Goal: Task Accomplishment & Management: Use online tool/utility

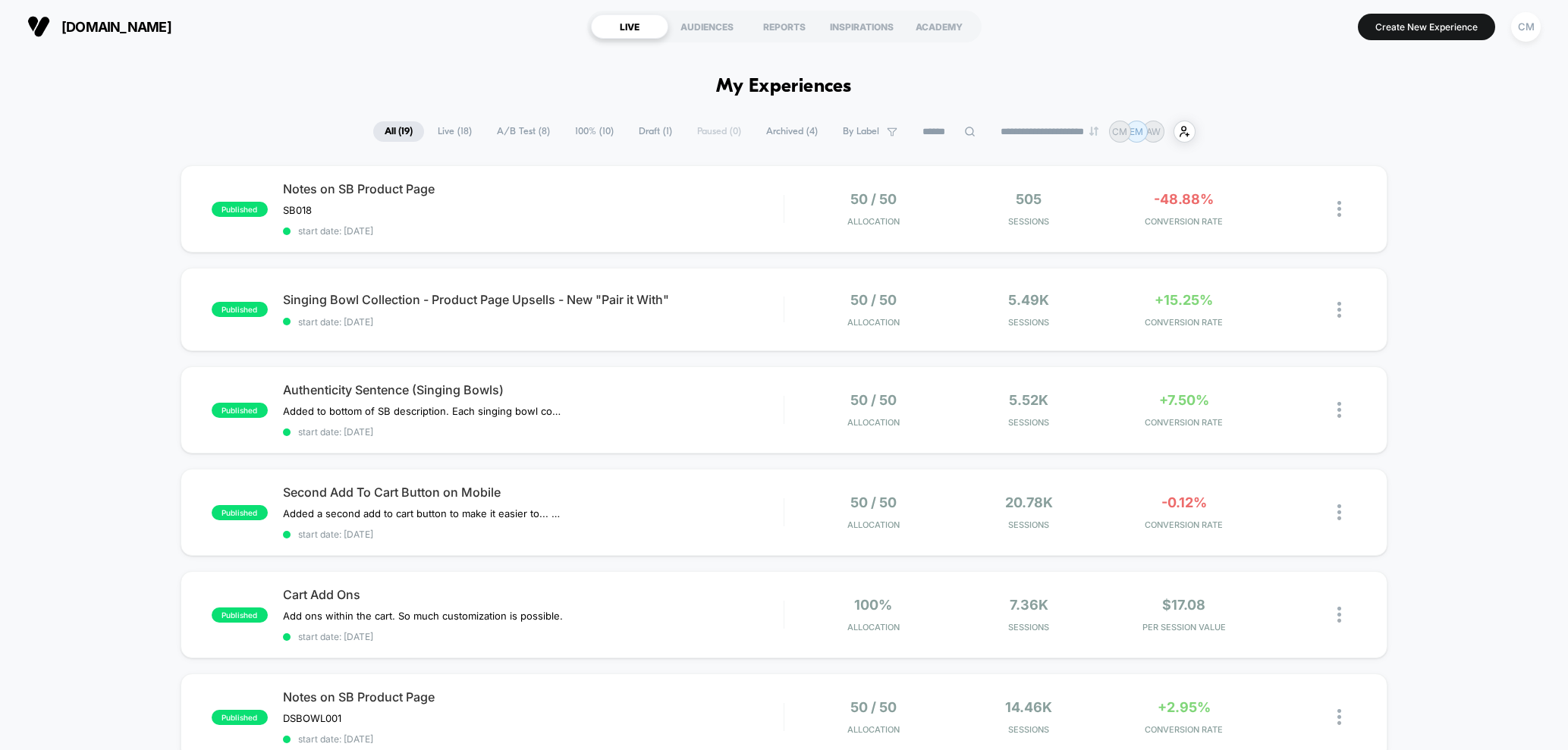
click at [510, 130] on span "A/B Test ( 8 )" at bounding box center [523, 131] width 76 height 20
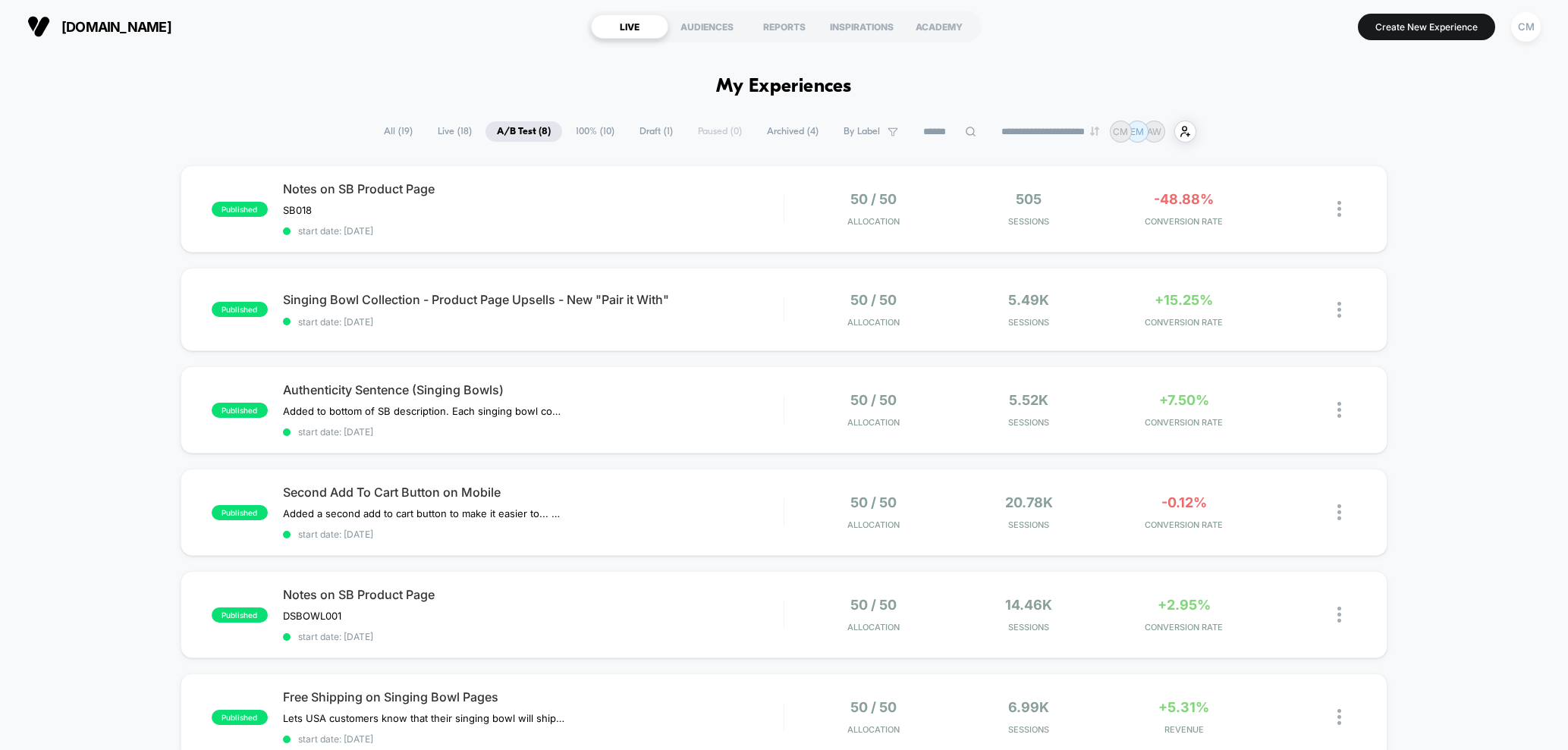
click at [639, 132] on span "Draft ( 1 )" at bounding box center [656, 131] width 56 height 20
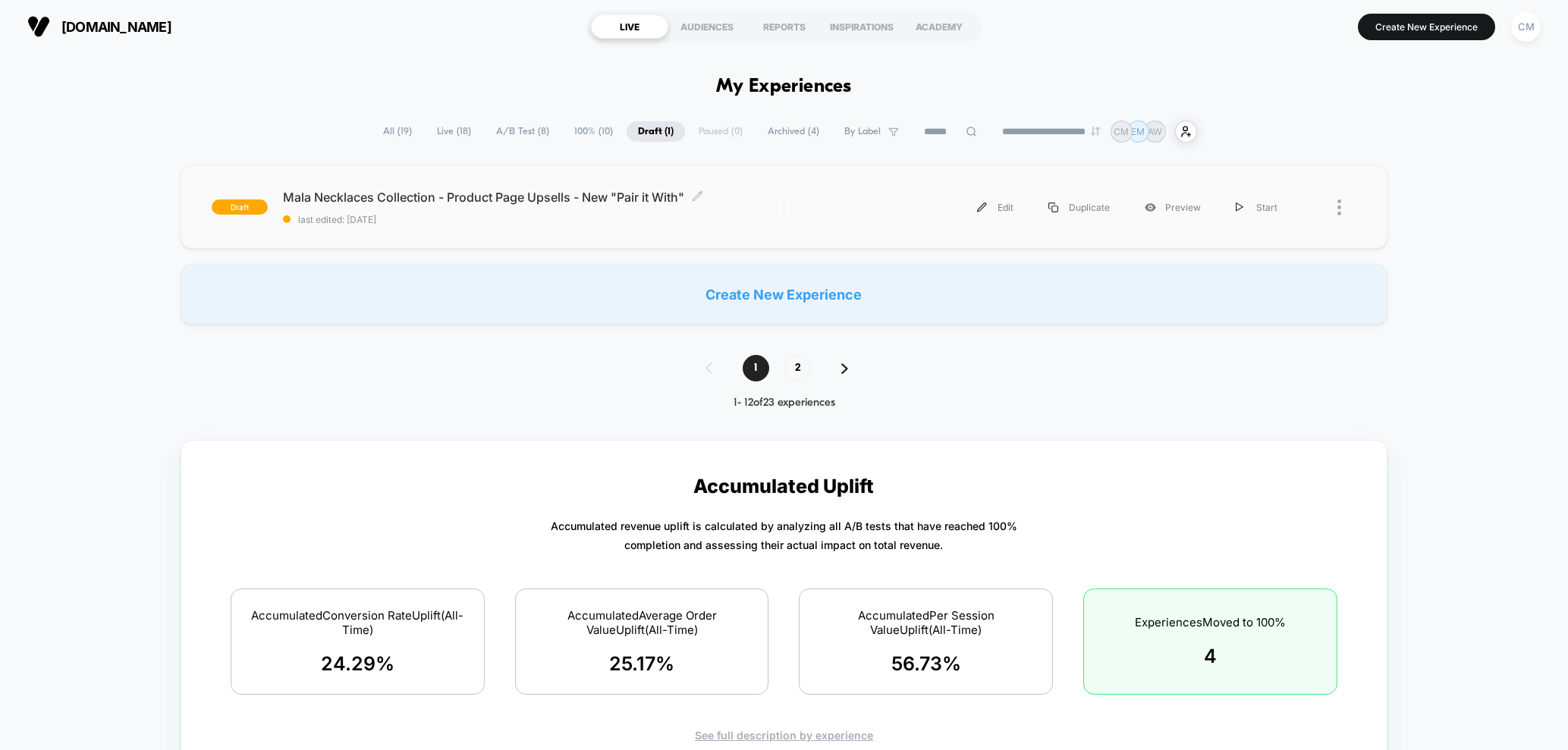
click at [578, 193] on span "Mala Necklaces Collection - Product Page Upsells - New "Pair it With" Click to …" at bounding box center [533, 197] width 501 height 16
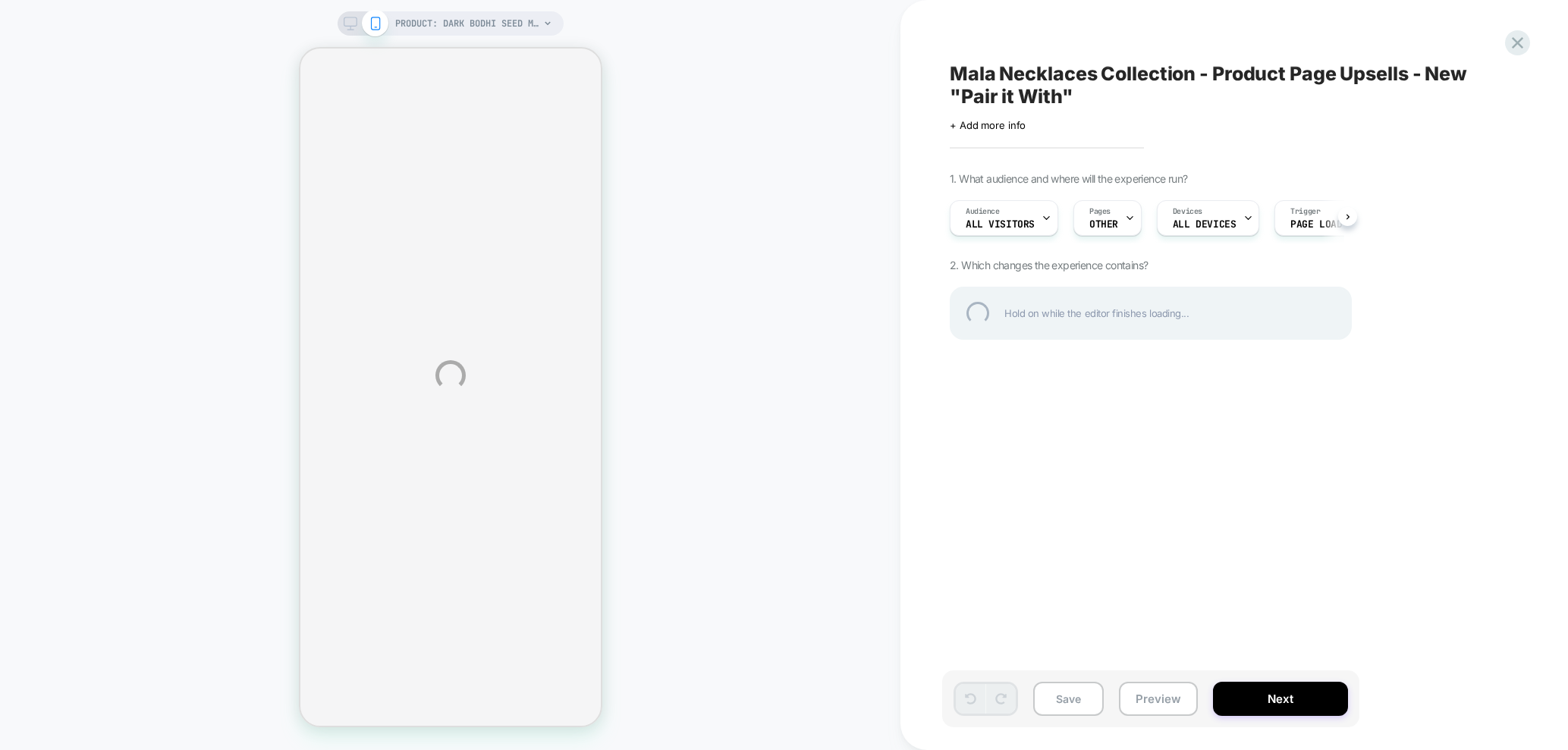
select select "**********"
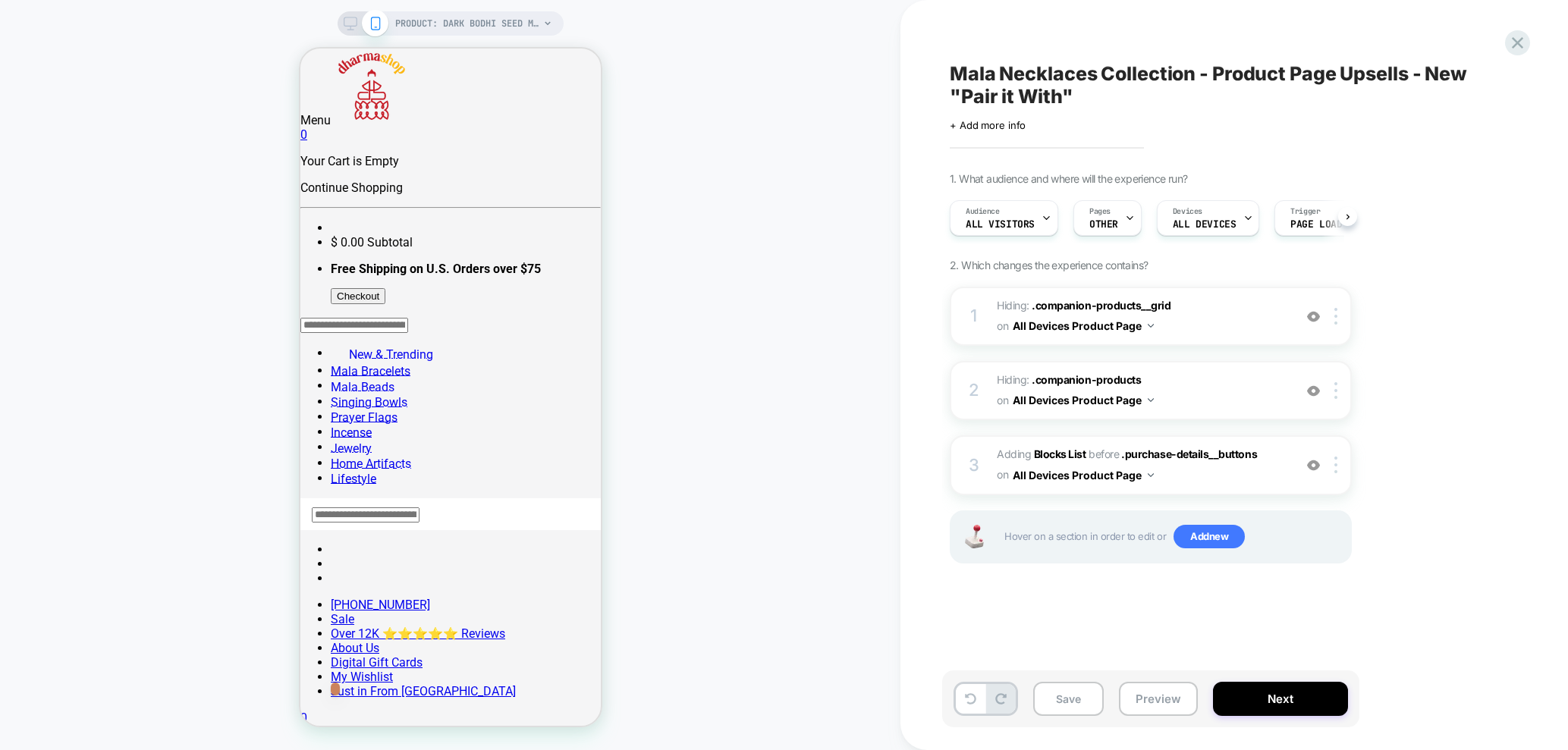
scroll to position [0, 1]
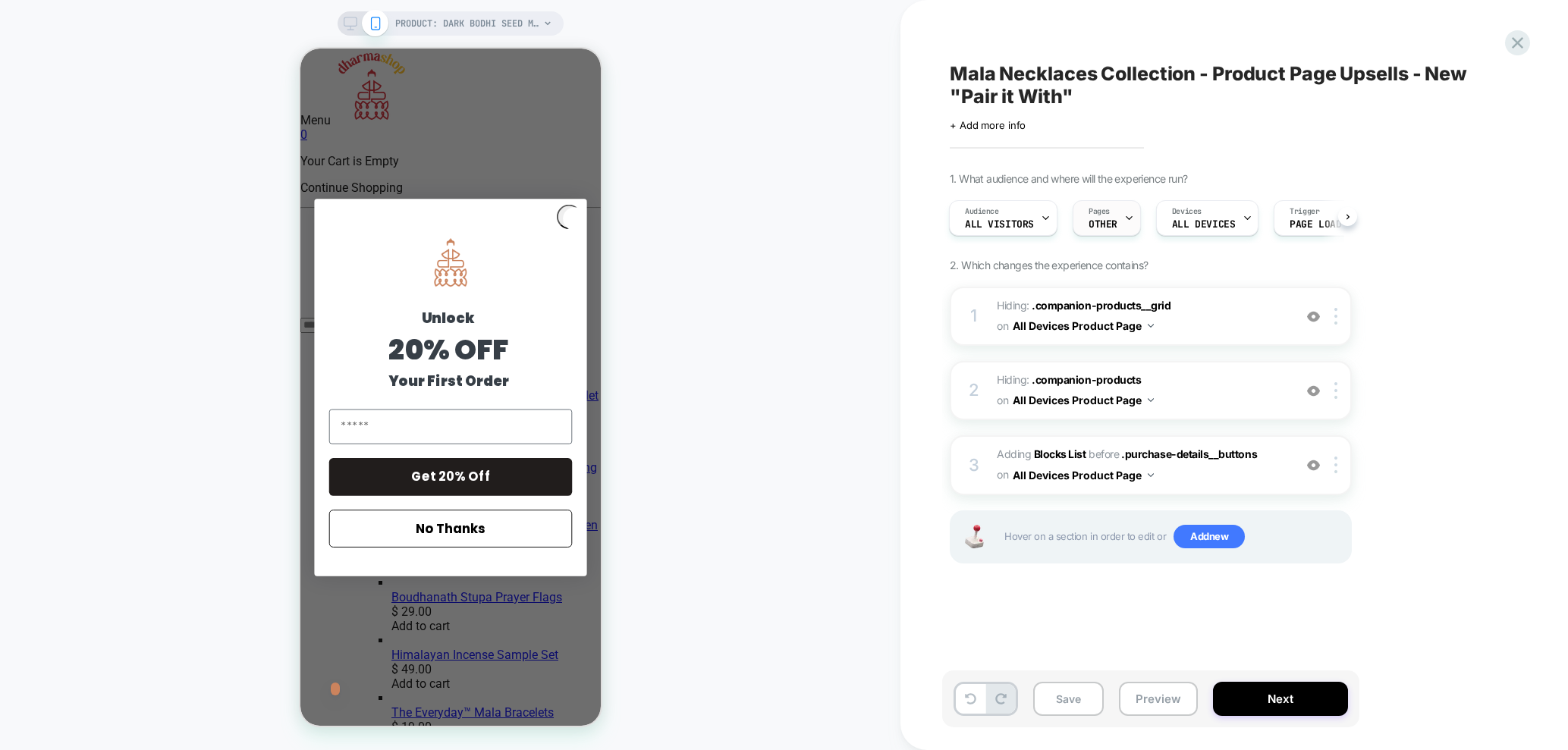
click at [1107, 210] on div "Pages OTHER" at bounding box center [1103, 218] width 59 height 34
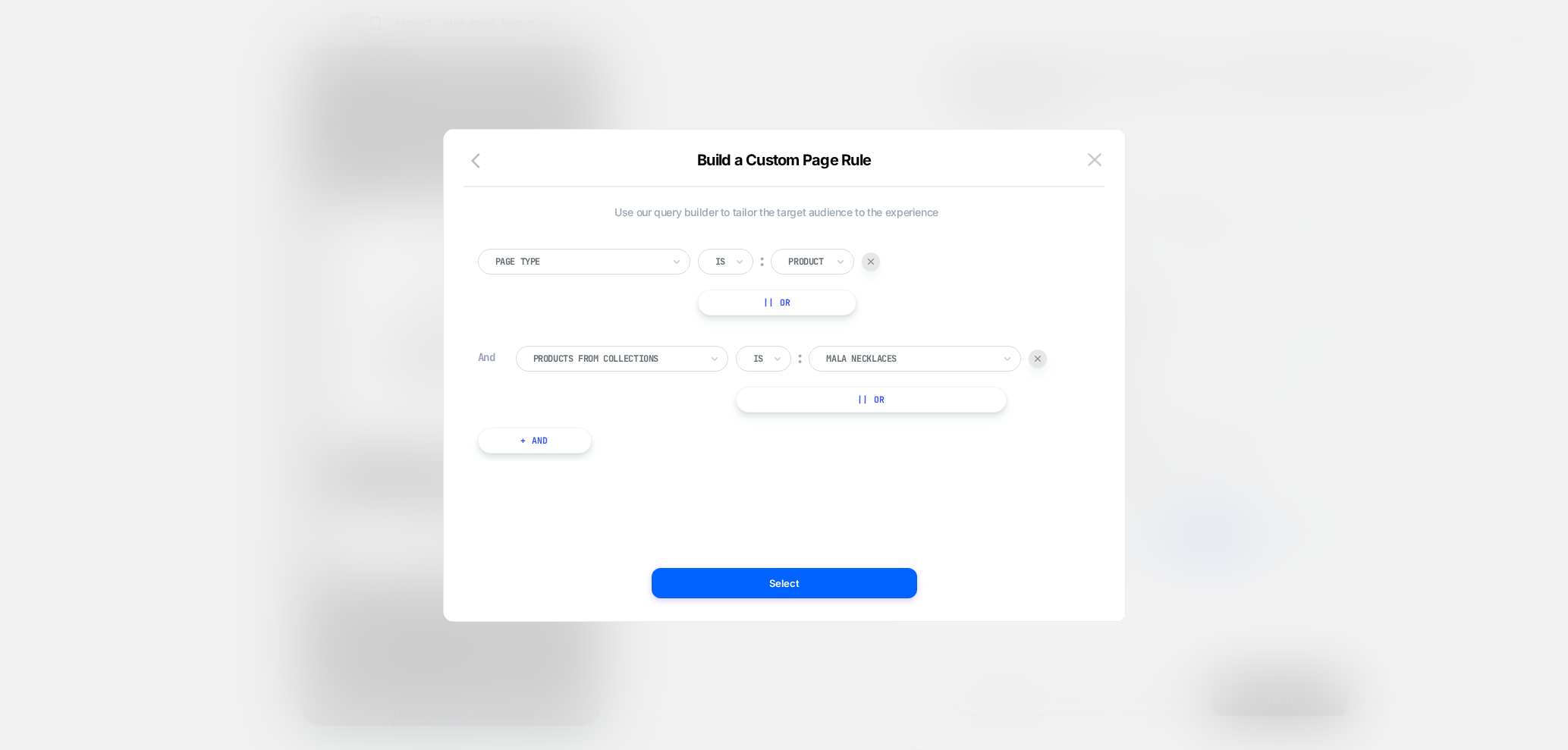
drag, startPoint x: 1092, startPoint y: 167, endPoint x: 1087, endPoint y: 173, distance: 7.8
click at [1092, 167] on button at bounding box center [1094, 160] width 23 height 23
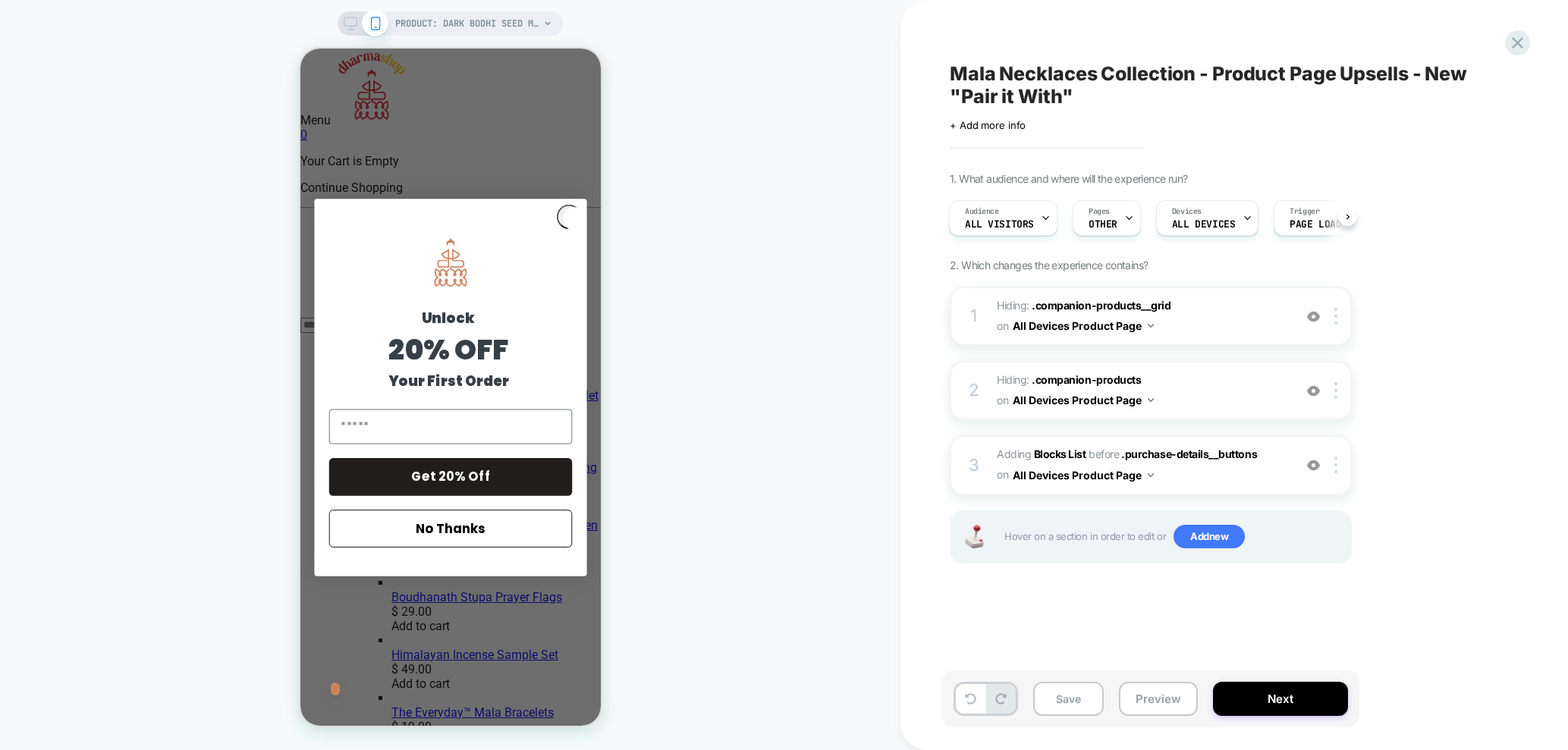
click at [1242, 321] on span "Hiding : .companion-products__grid .companion-products__grid on All Devices Pro…" at bounding box center [1140, 317] width 289 height 41
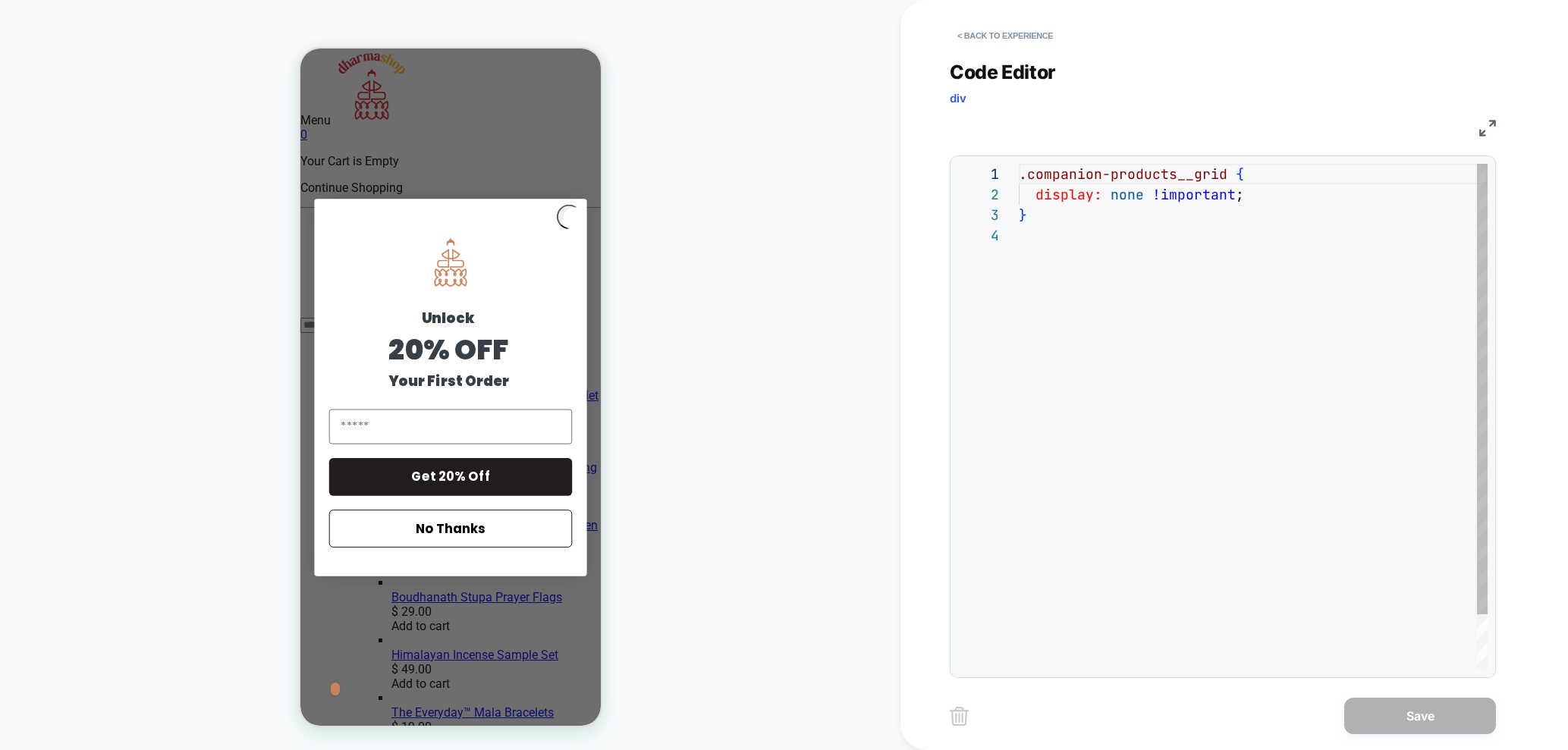
scroll to position [61, 0]
click at [995, 31] on button "< Back to experience" at bounding box center [1004, 36] width 110 height 25
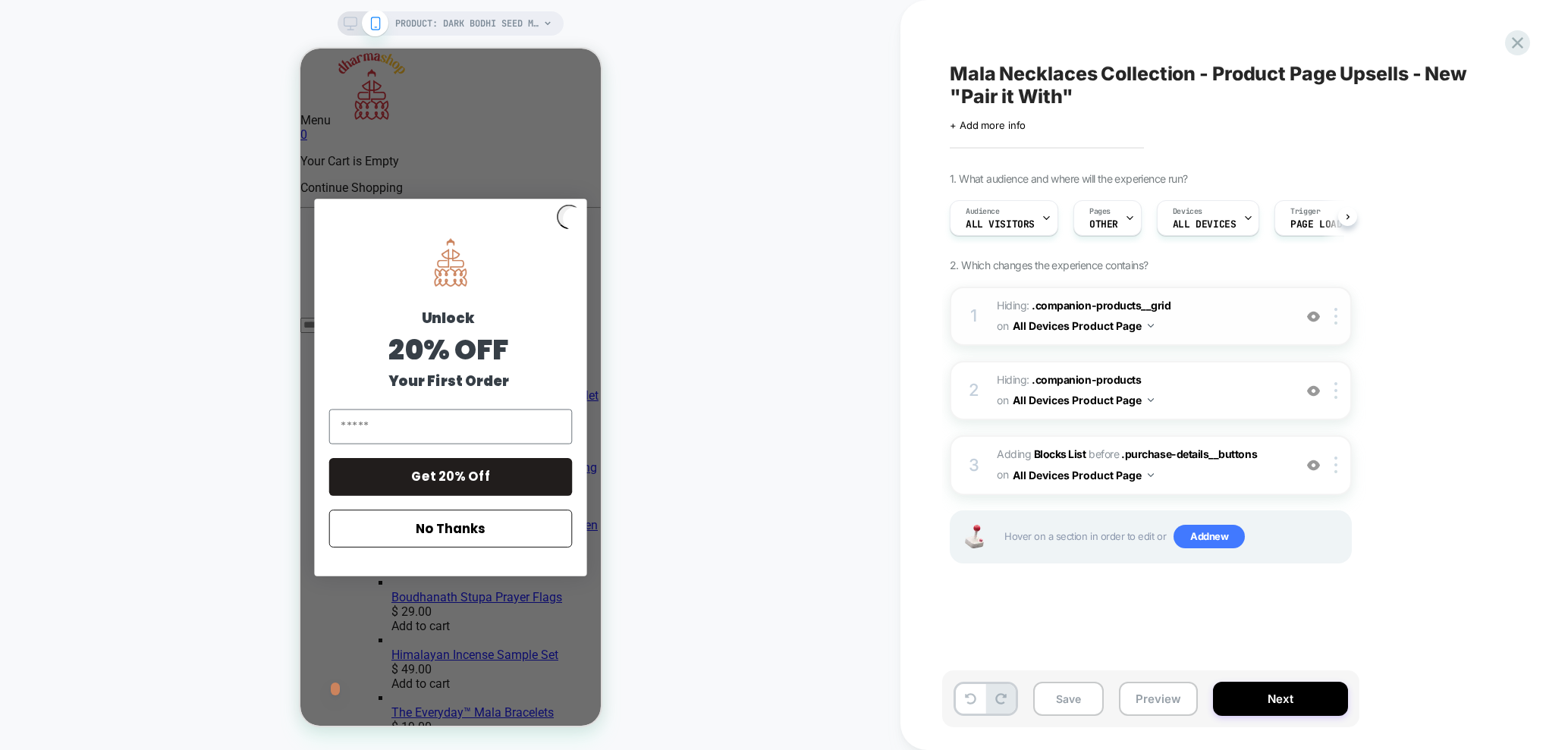
scroll to position [0, 1]
click at [494, 516] on button "No Thanks" at bounding box center [449, 528] width 243 height 38
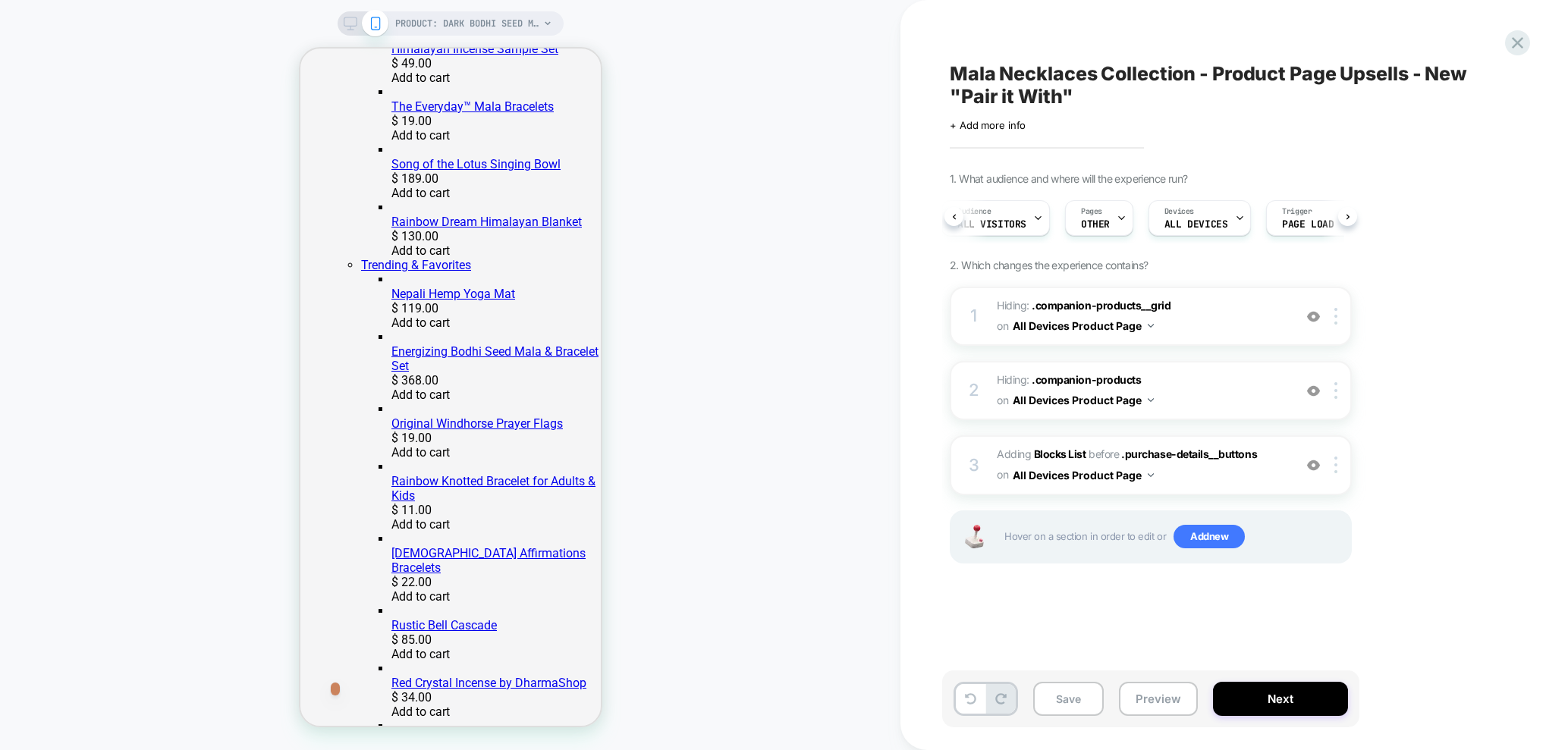
scroll to position [0, 10]
click at [1090, 213] on span "Pages" at bounding box center [1090, 211] width 21 height 11
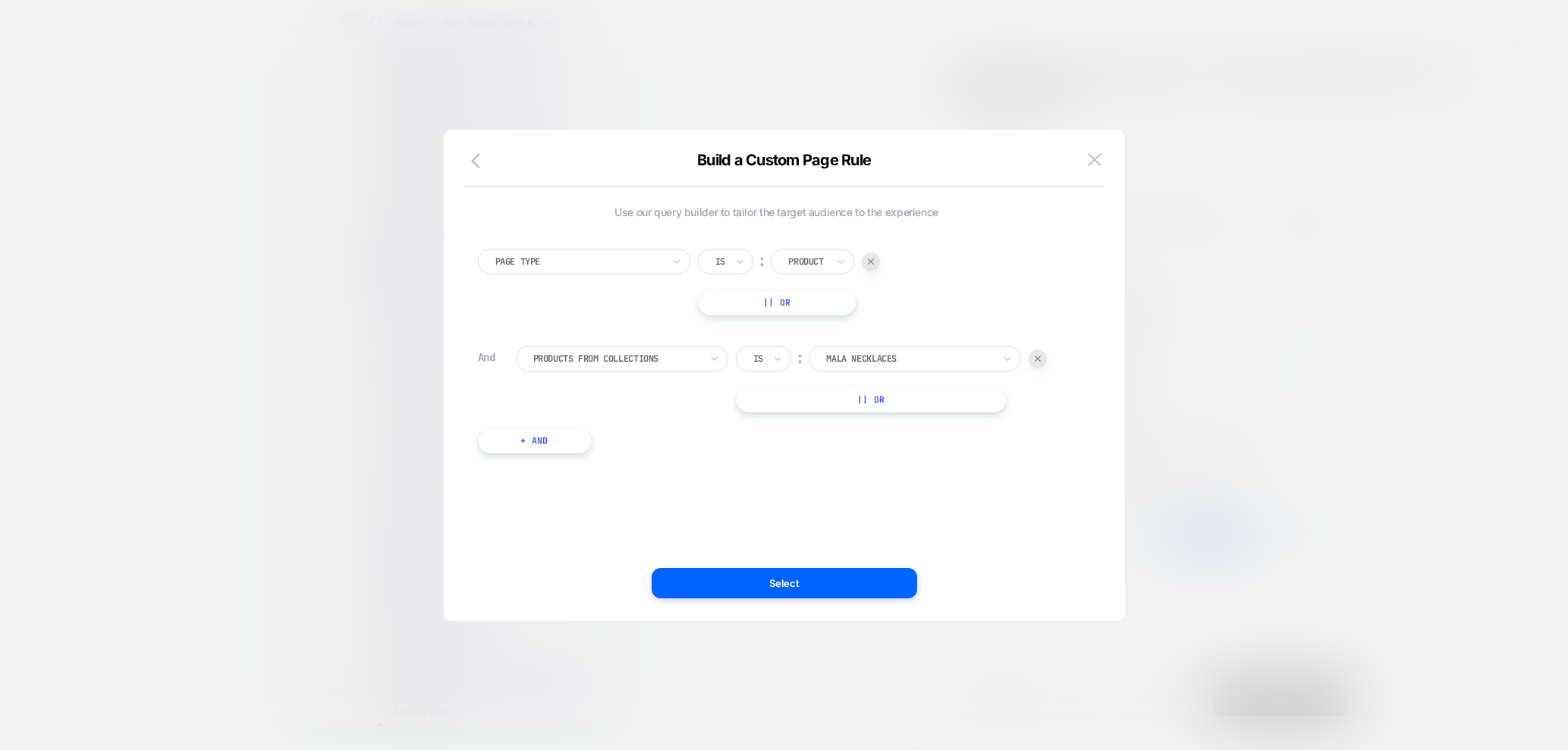
click at [1103, 159] on button at bounding box center [1094, 160] width 23 height 23
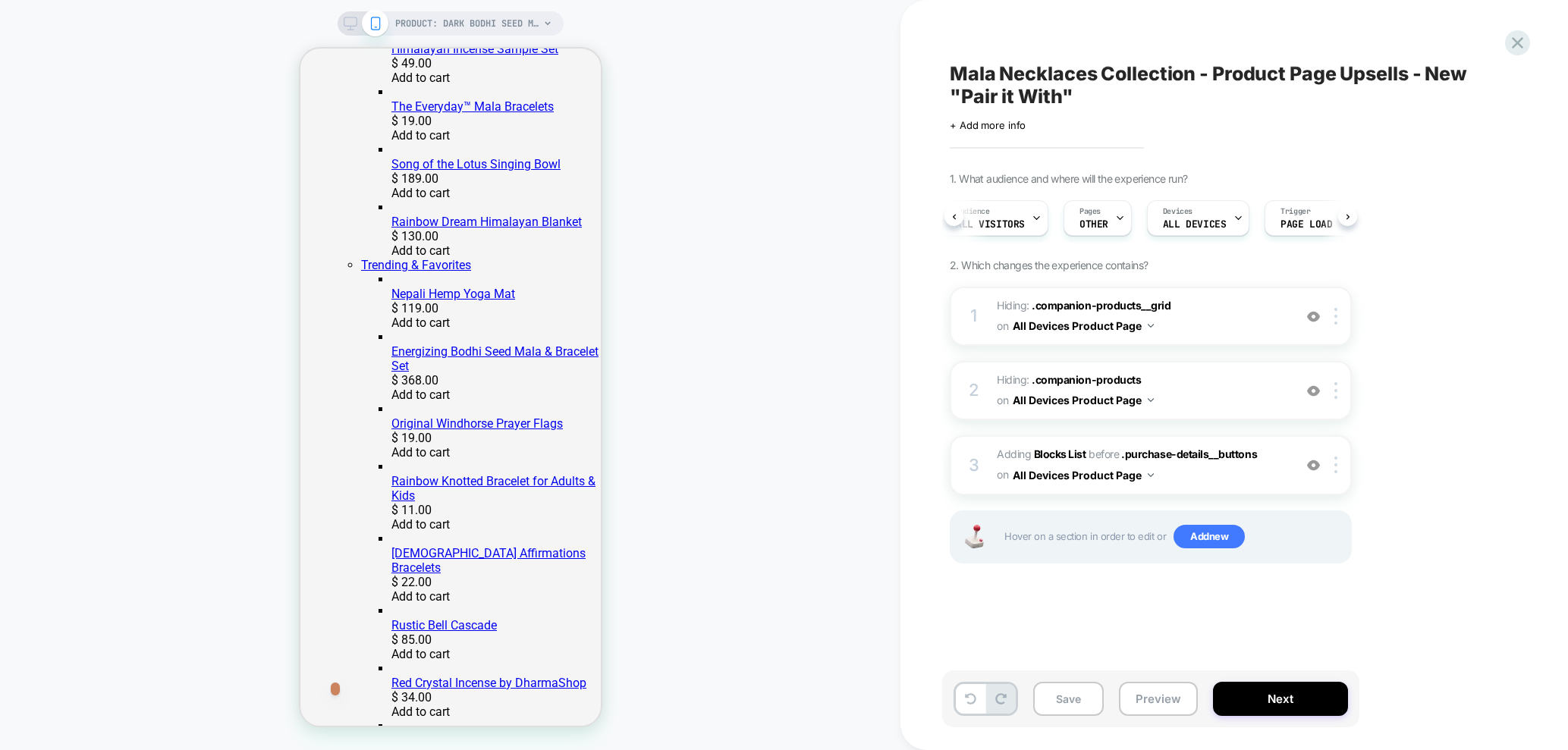
drag, startPoint x: 1461, startPoint y: 281, endPoint x: 1451, endPoint y: 286, distance: 11.2
click at [1460, 281] on div "1. What audience and where will the experience run? Audience All Visitors Pages…" at bounding box center [1226, 386] width 554 height 429
click at [1153, 475] on img at bounding box center [1150, 475] width 6 height 4
drag, startPoint x: 1435, startPoint y: 422, endPoint x: 1400, endPoint y: 433, distance: 36.7
click at [1434, 422] on div "1. What audience and where will the experience run? Audience All Visitors Pages…" at bounding box center [1226, 386] width 554 height 429
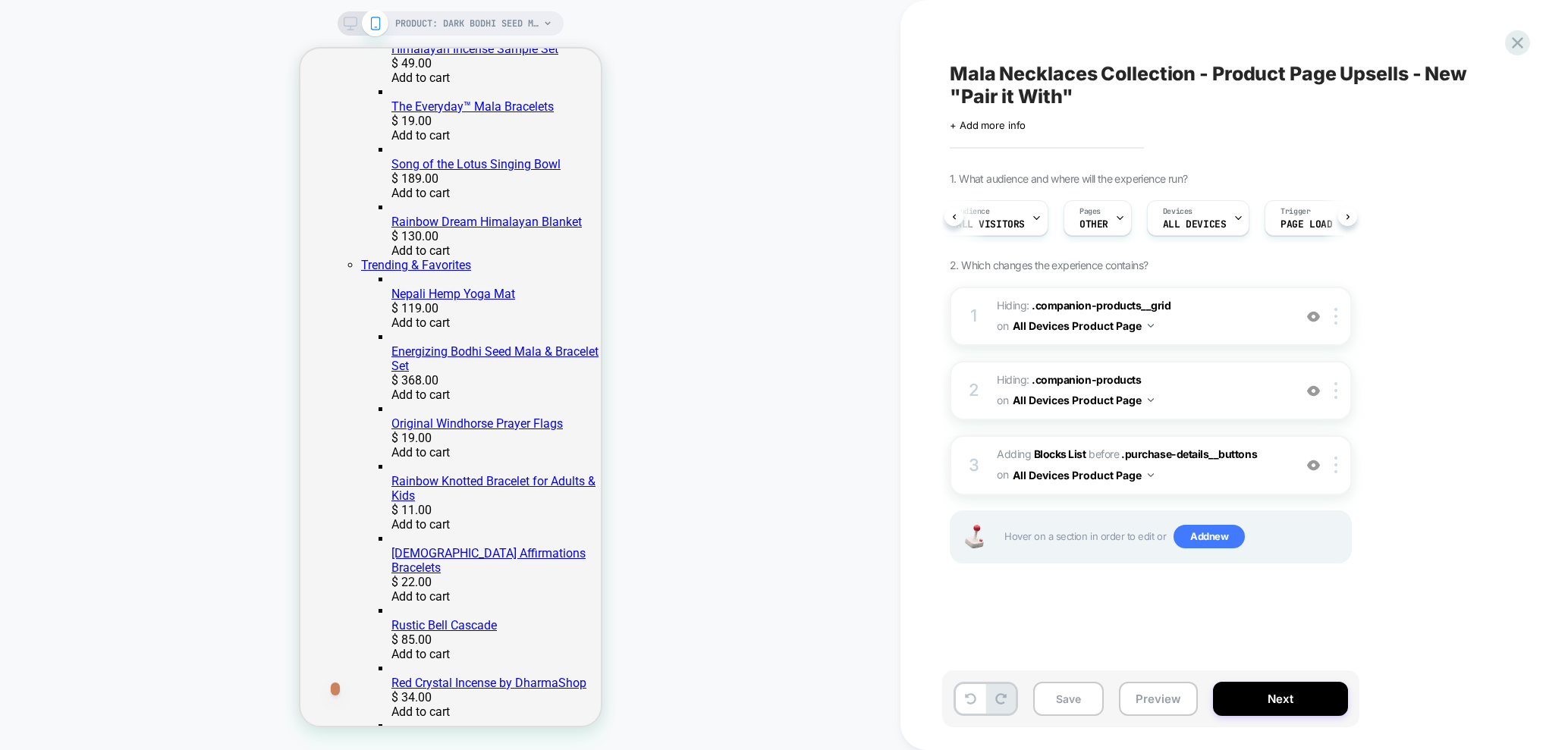
click at [1276, 465] on span "#_loomi_addon_1755795133993_dup1759418102 Adding Blocks List BEFORE .purchase-d…" at bounding box center [1140, 465] width 289 height 41
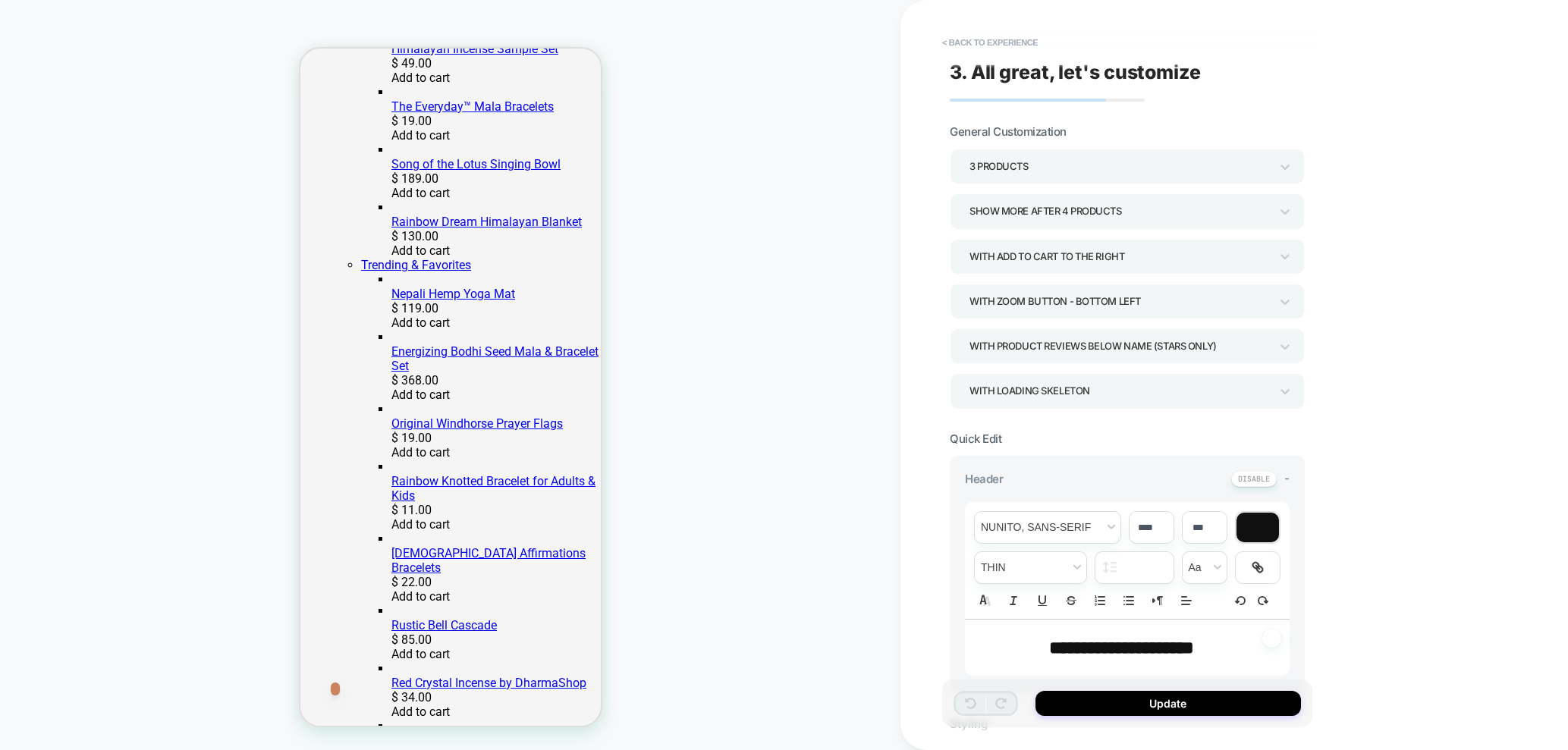
scroll to position [631, 0]
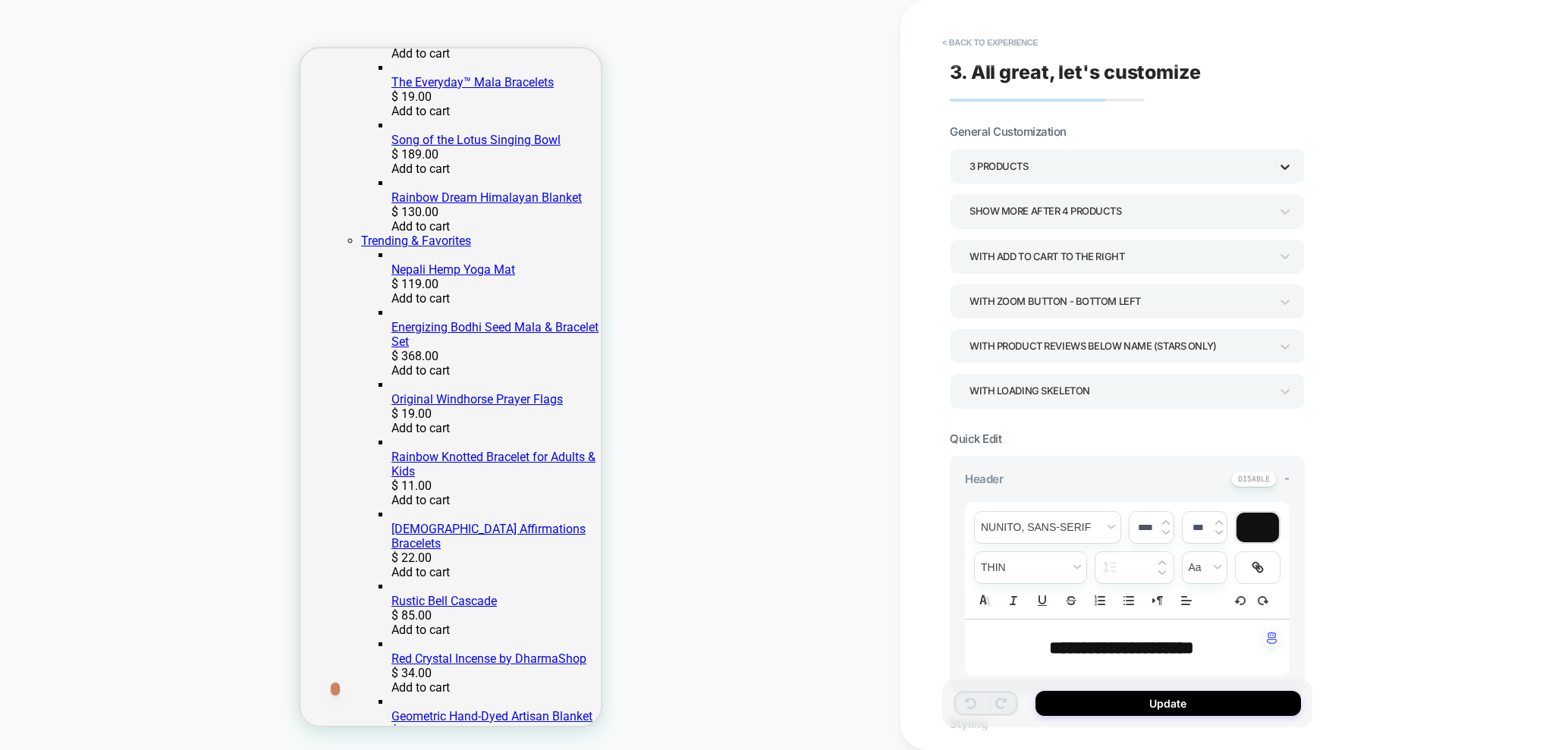
click at [1287, 167] on icon at bounding box center [1284, 167] width 16 height 16
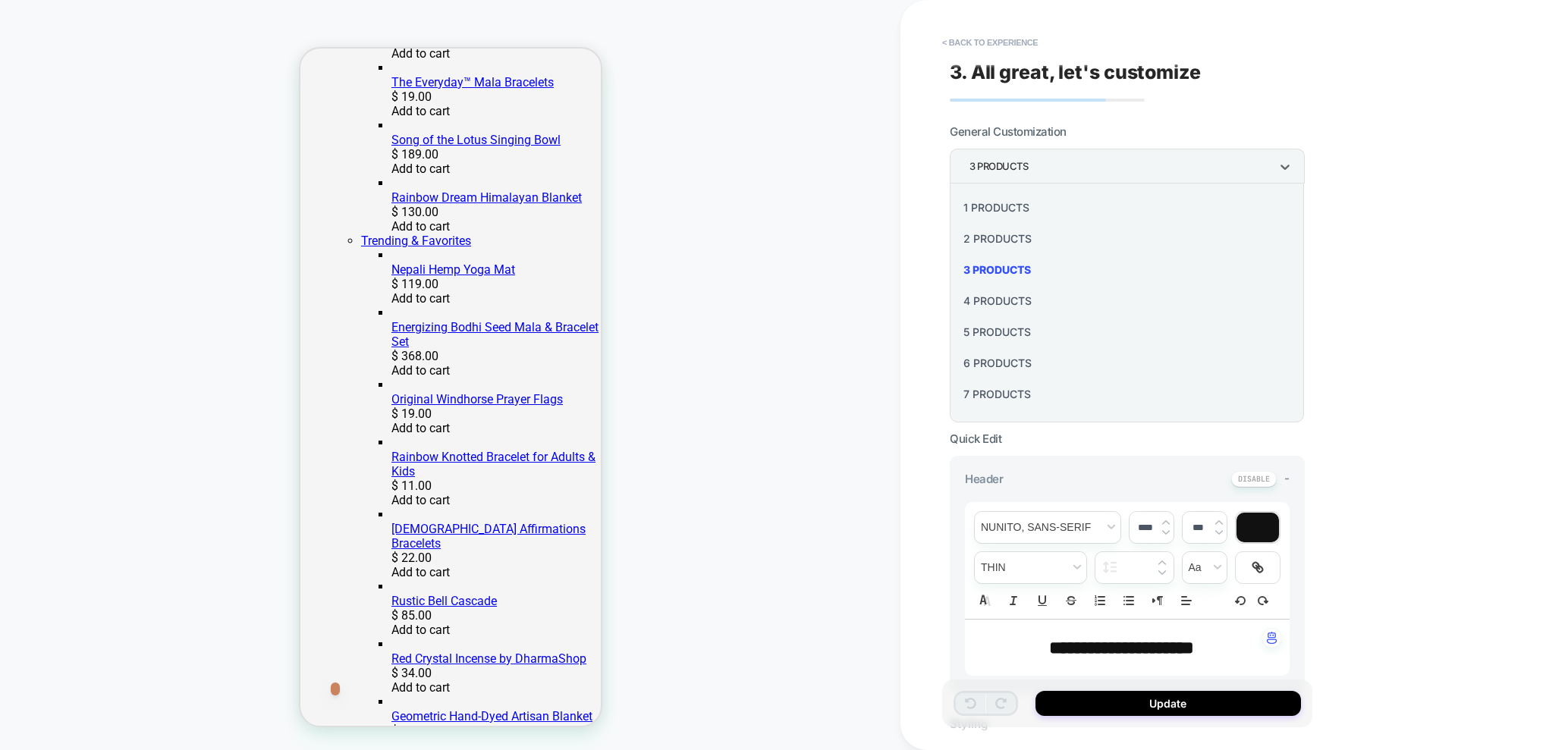
click at [1357, 157] on div at bounding box center [784, 375] width 1568 height 750
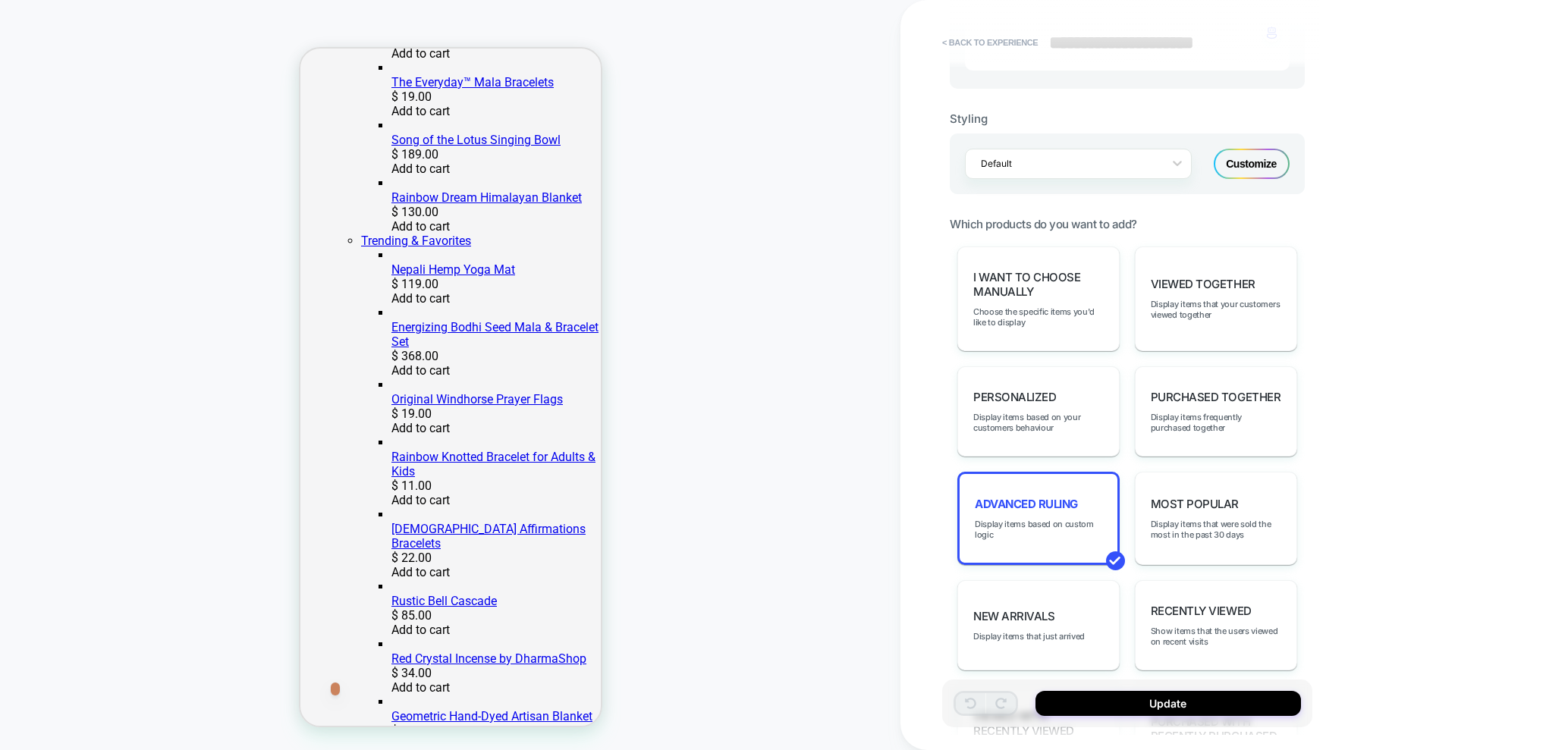
scroll to position [609, 0]
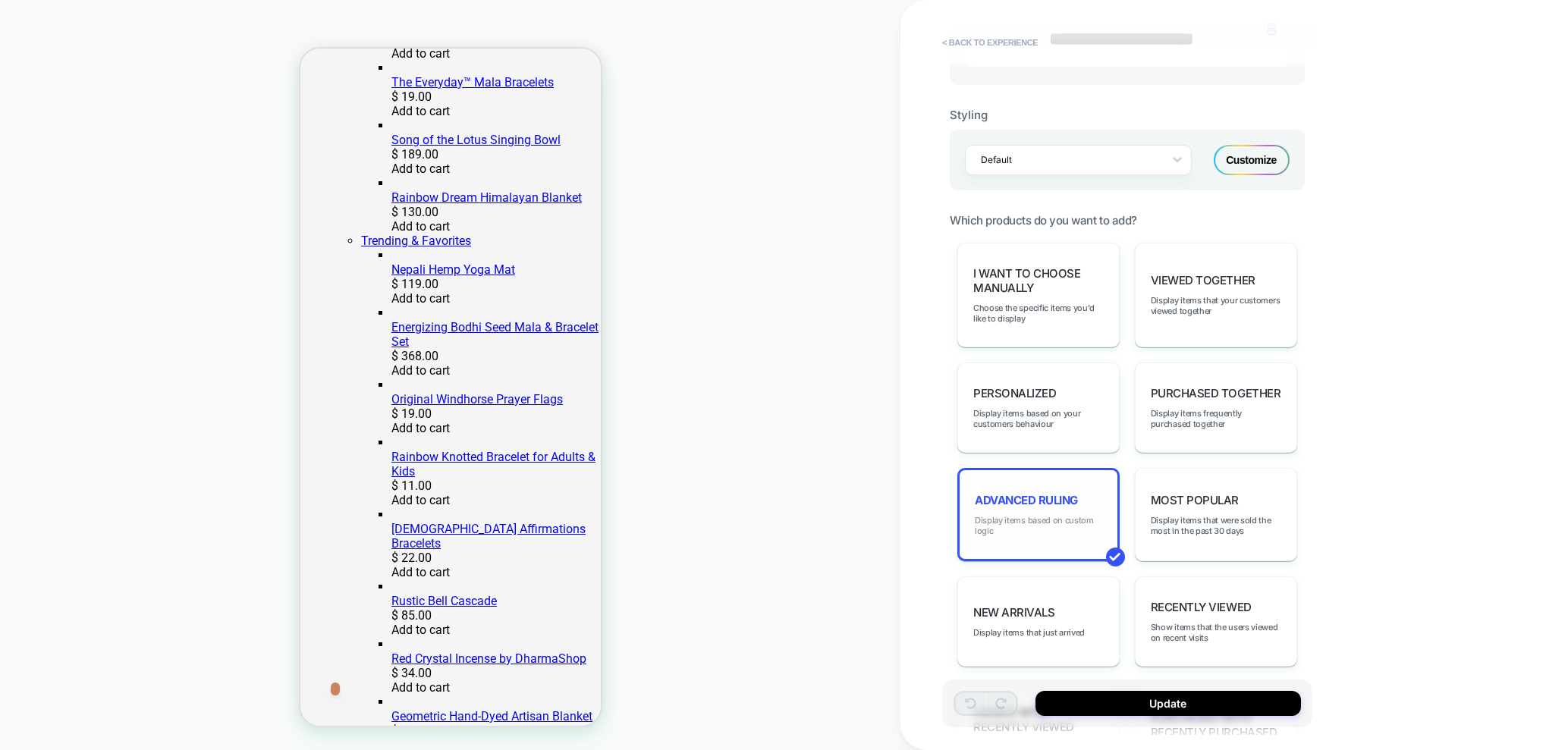
click at [1045, 515] on span "Display items based on custom logic" at bounding box center [1038, 526] width 128 height 21
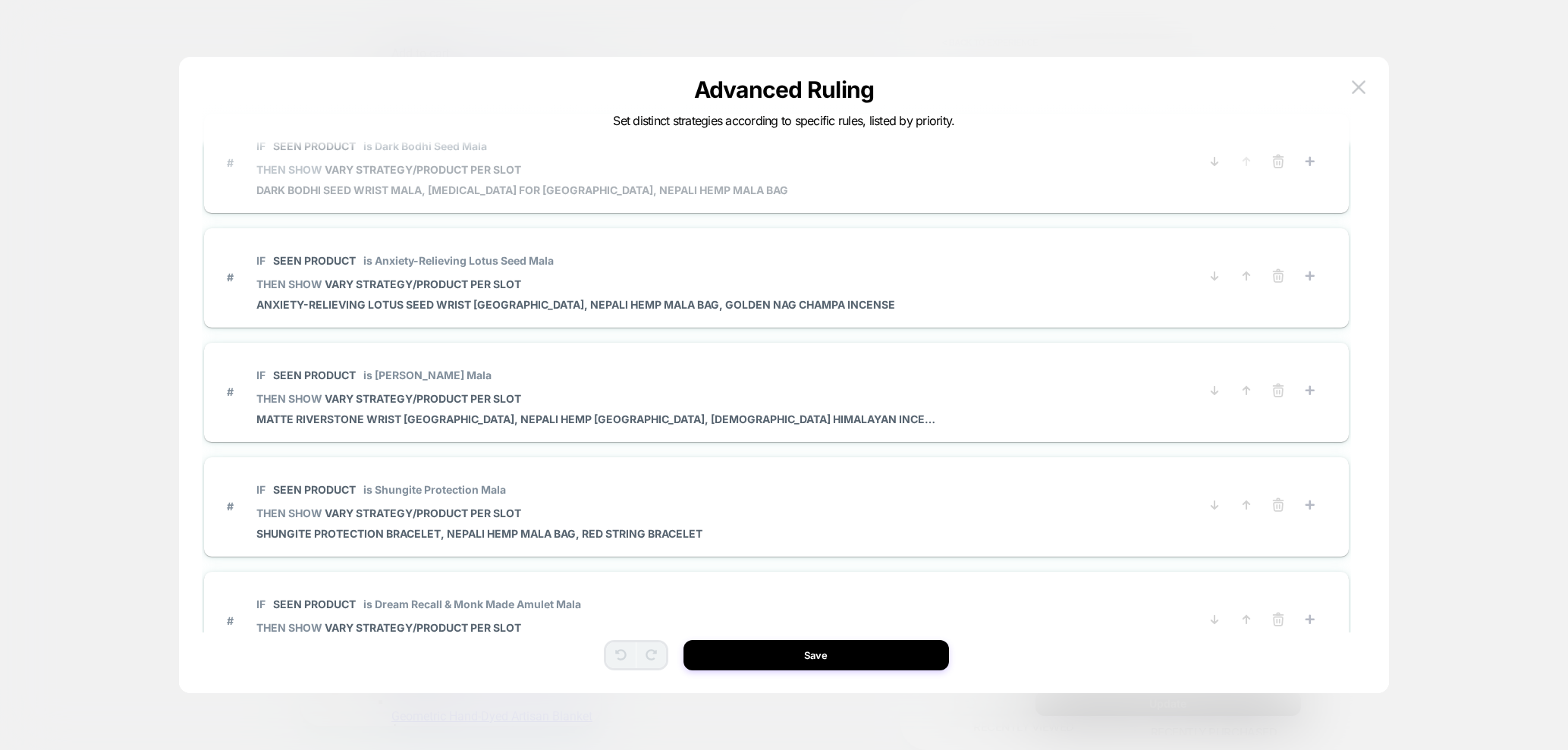
scroll to position [0, 0]
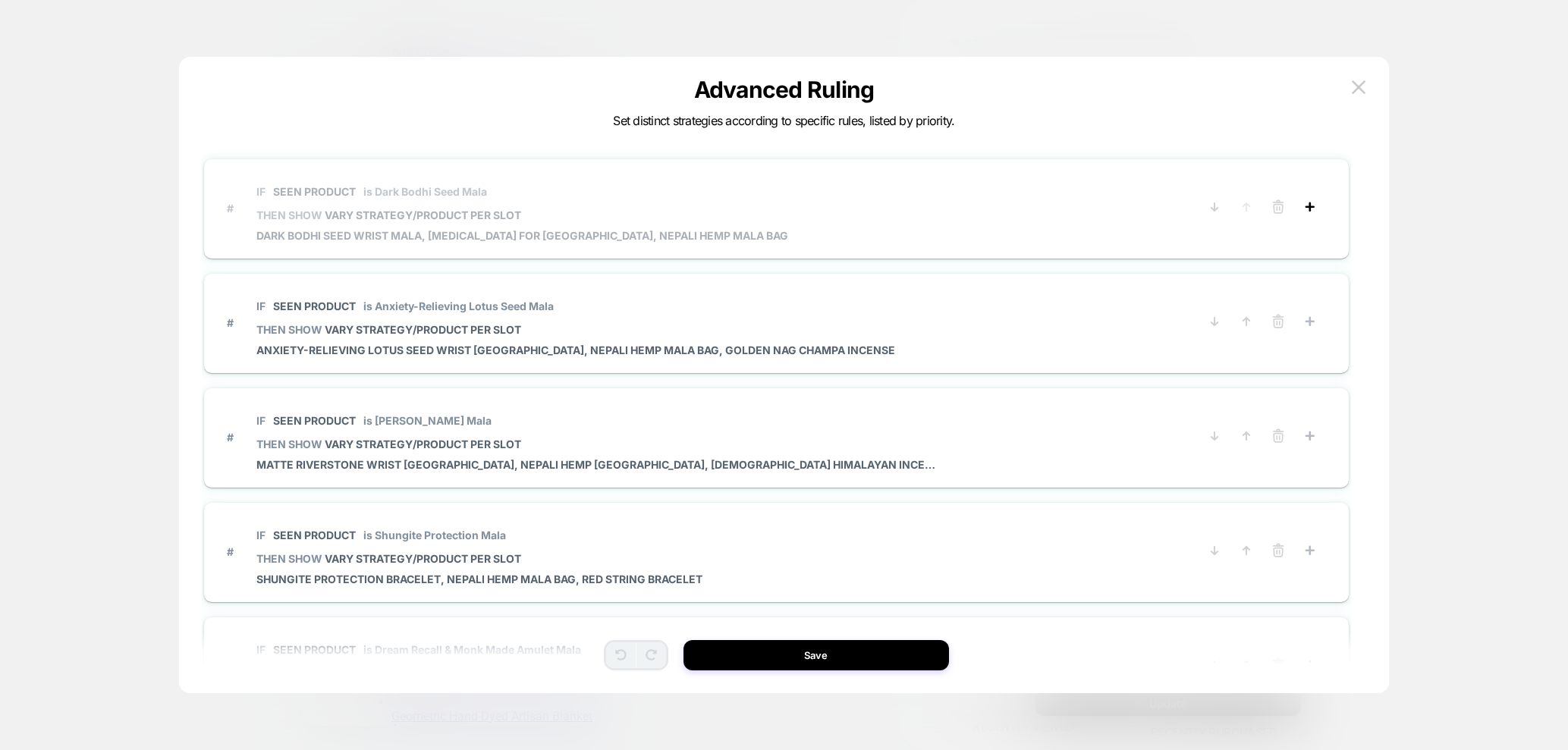
click at [1310, 209] on icon at bounding box center [1310, 207] width 16 height 16
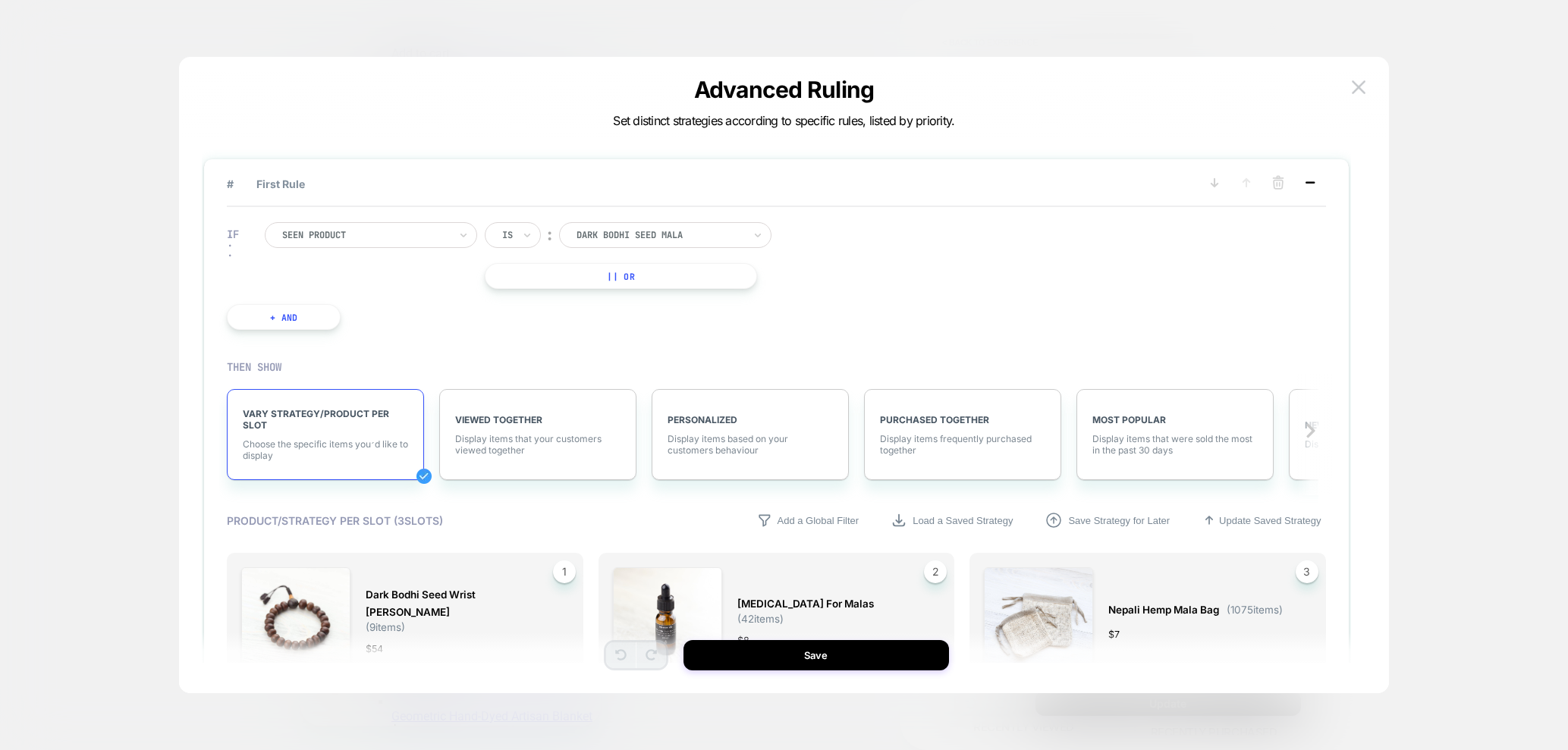
click at [1316, 183] on icon at bounding box center [1310, 182] width 16 height 16
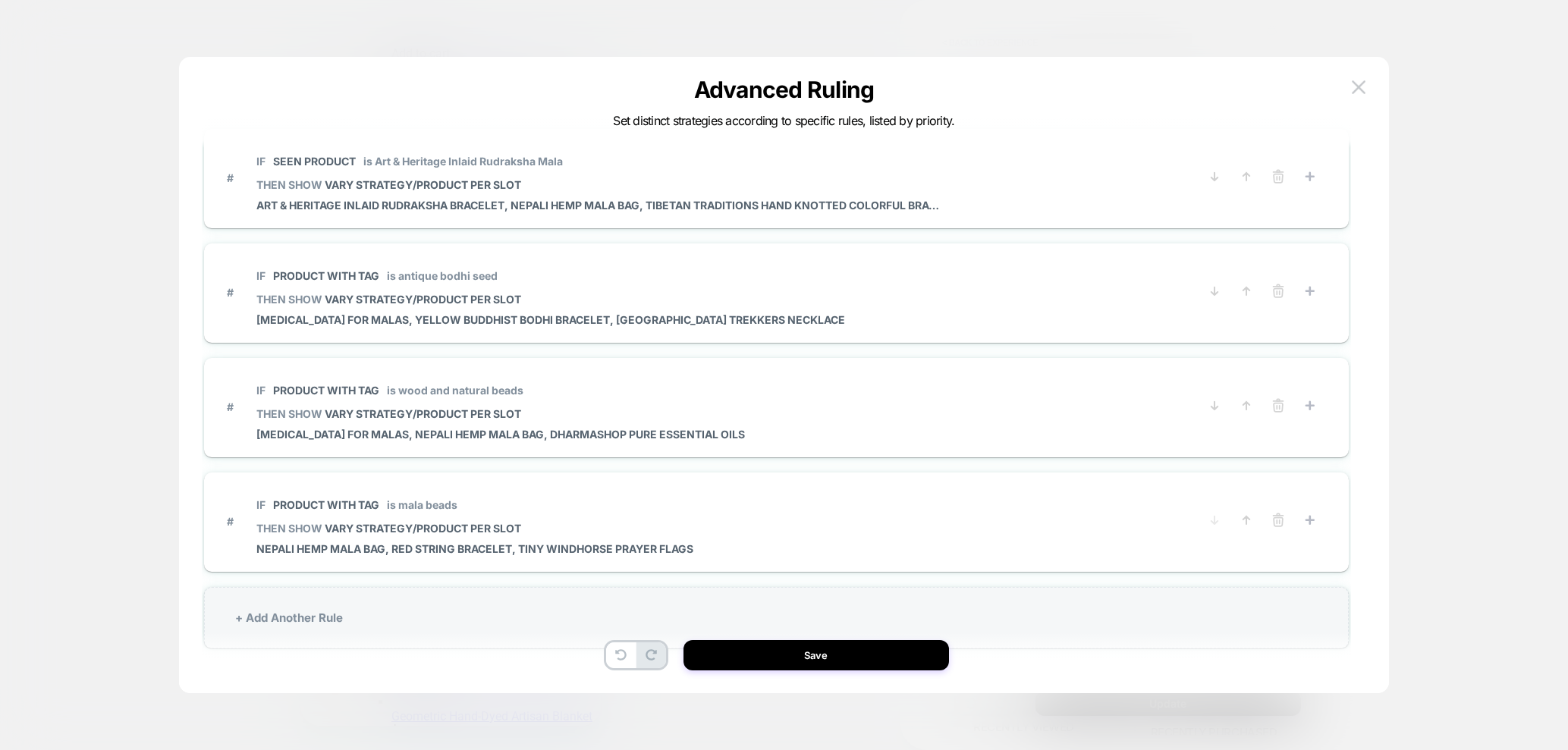
scroll to position [46, 0]
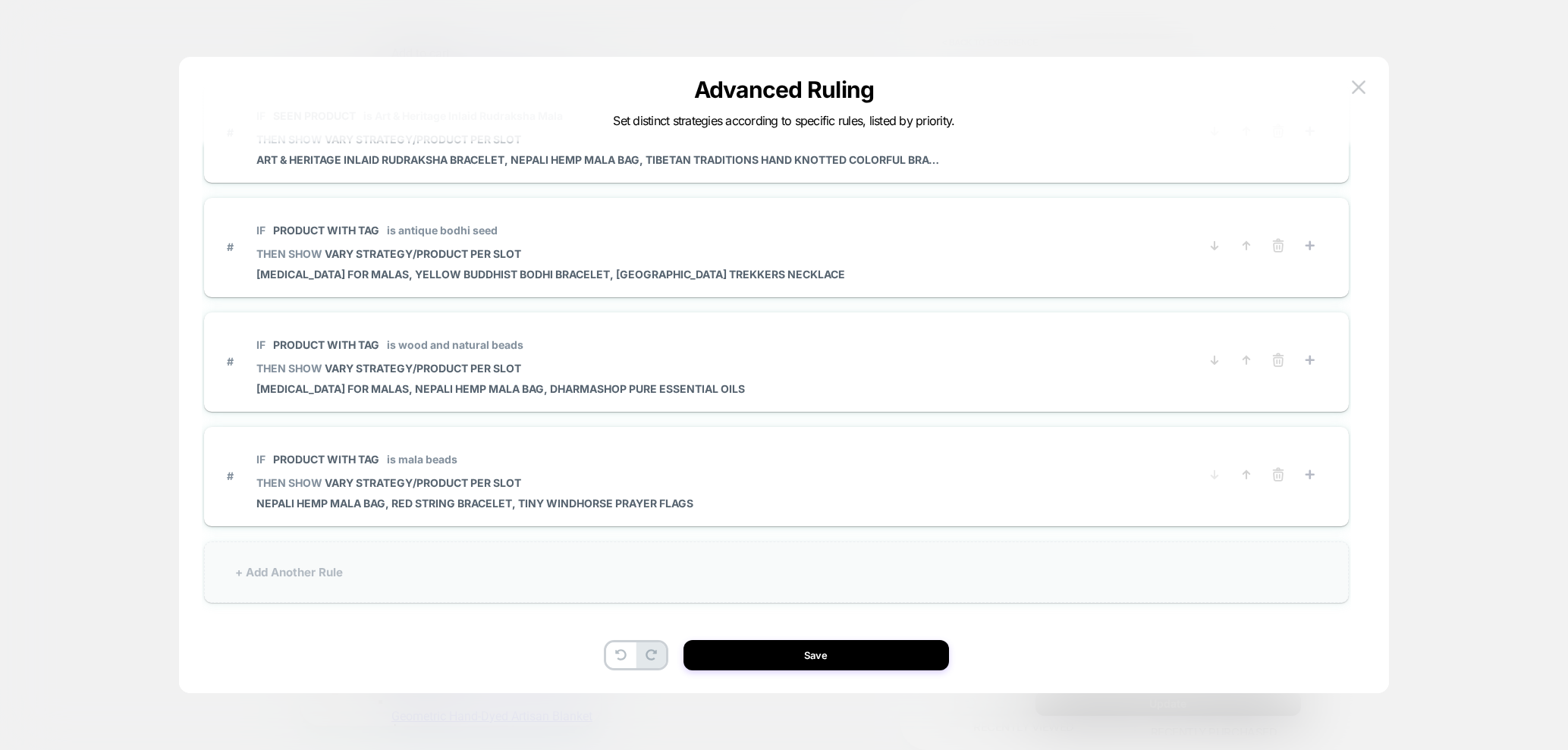
click at [296, 565] on div "+ Add Another Rule" at bounding box center [775, 572] width 1143 height 61
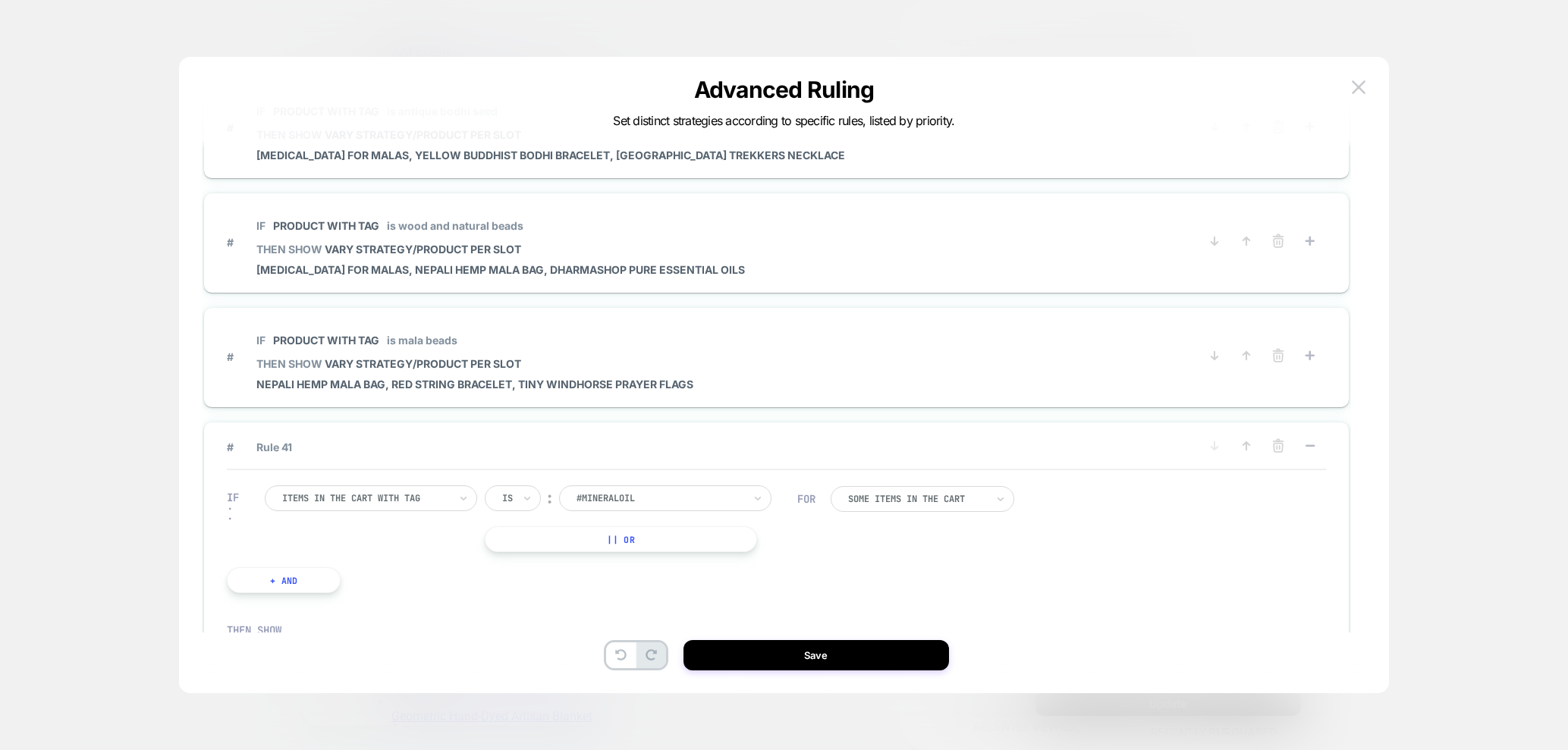
scroll to position [4387, 0]
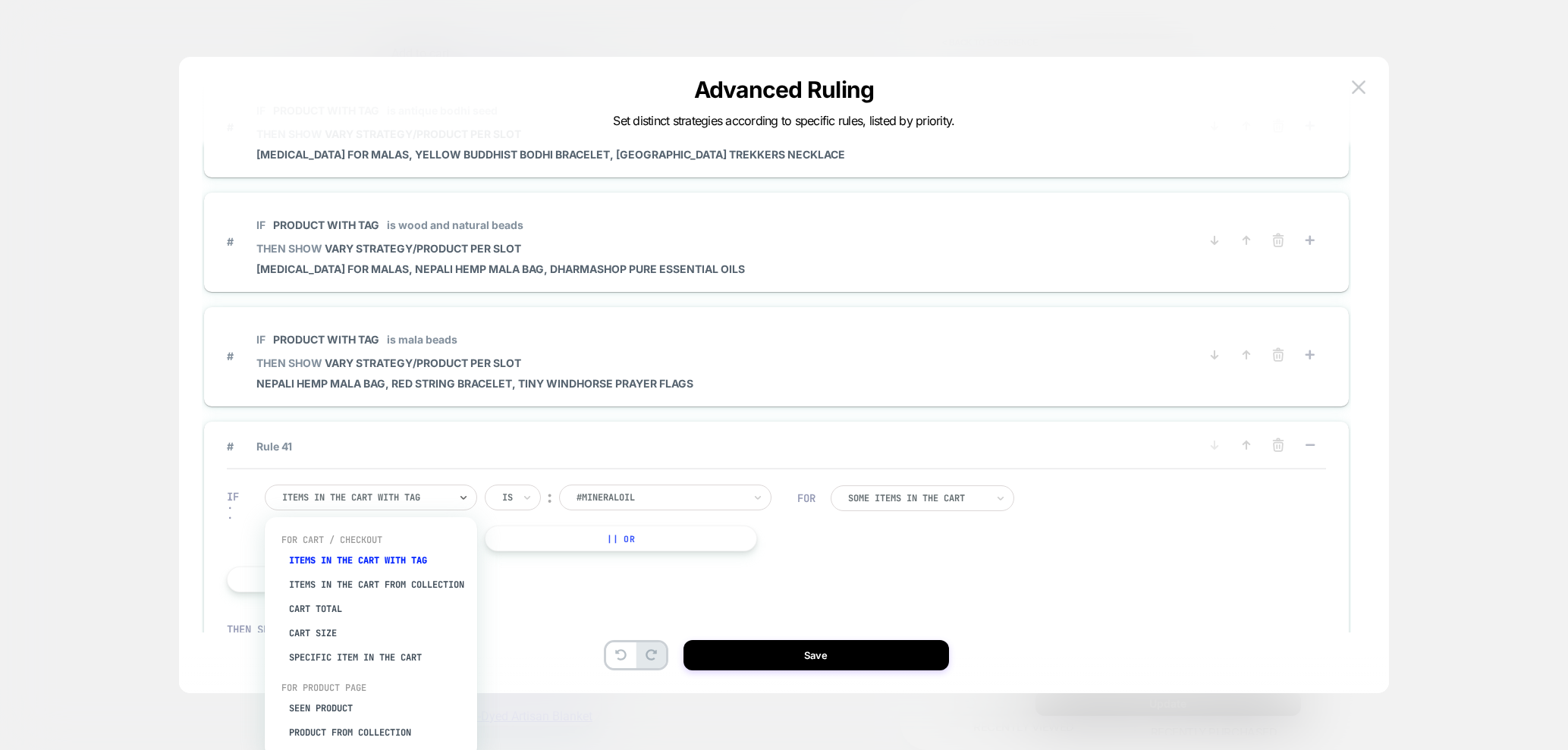
click at [411, 495] on div at bounding box center [366, 497] width 167 height 14
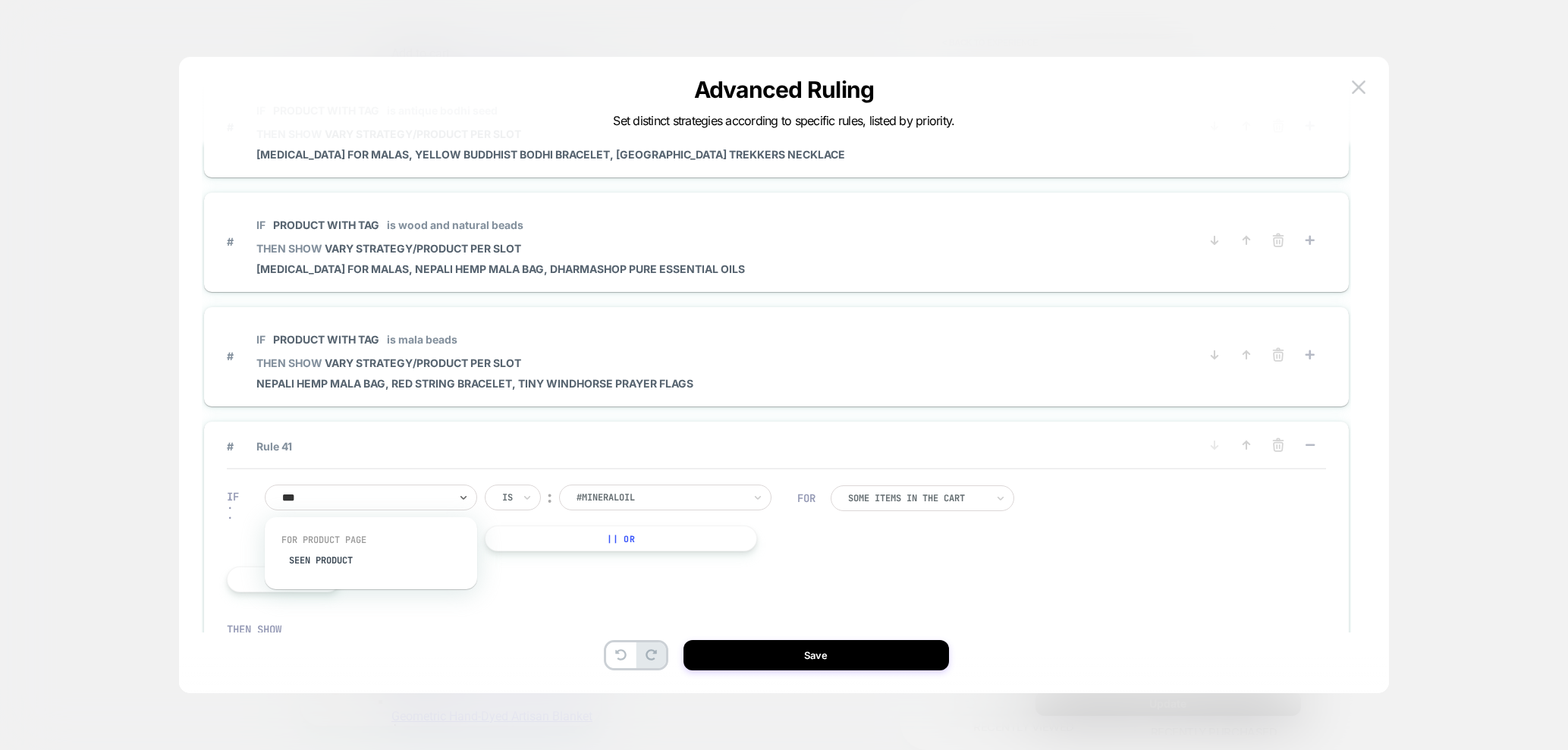
type input "****"
click at [339, 564] on div "Seen Product" at bounding box center [378, 560] width 197 height 25
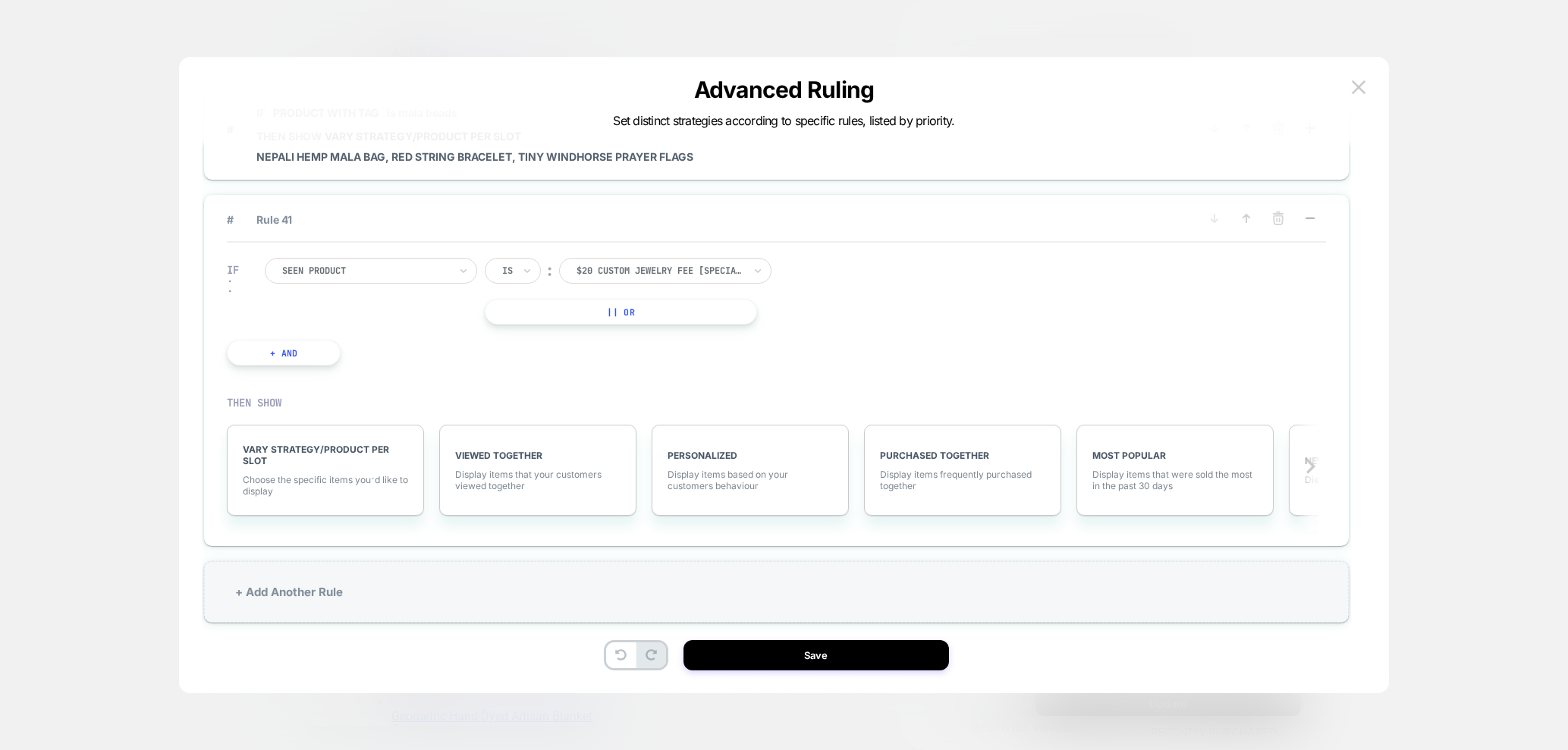
scroll to position [4610, 0]
click at [661, 279] on div at bounding box center [660, 275] width 167 height 14
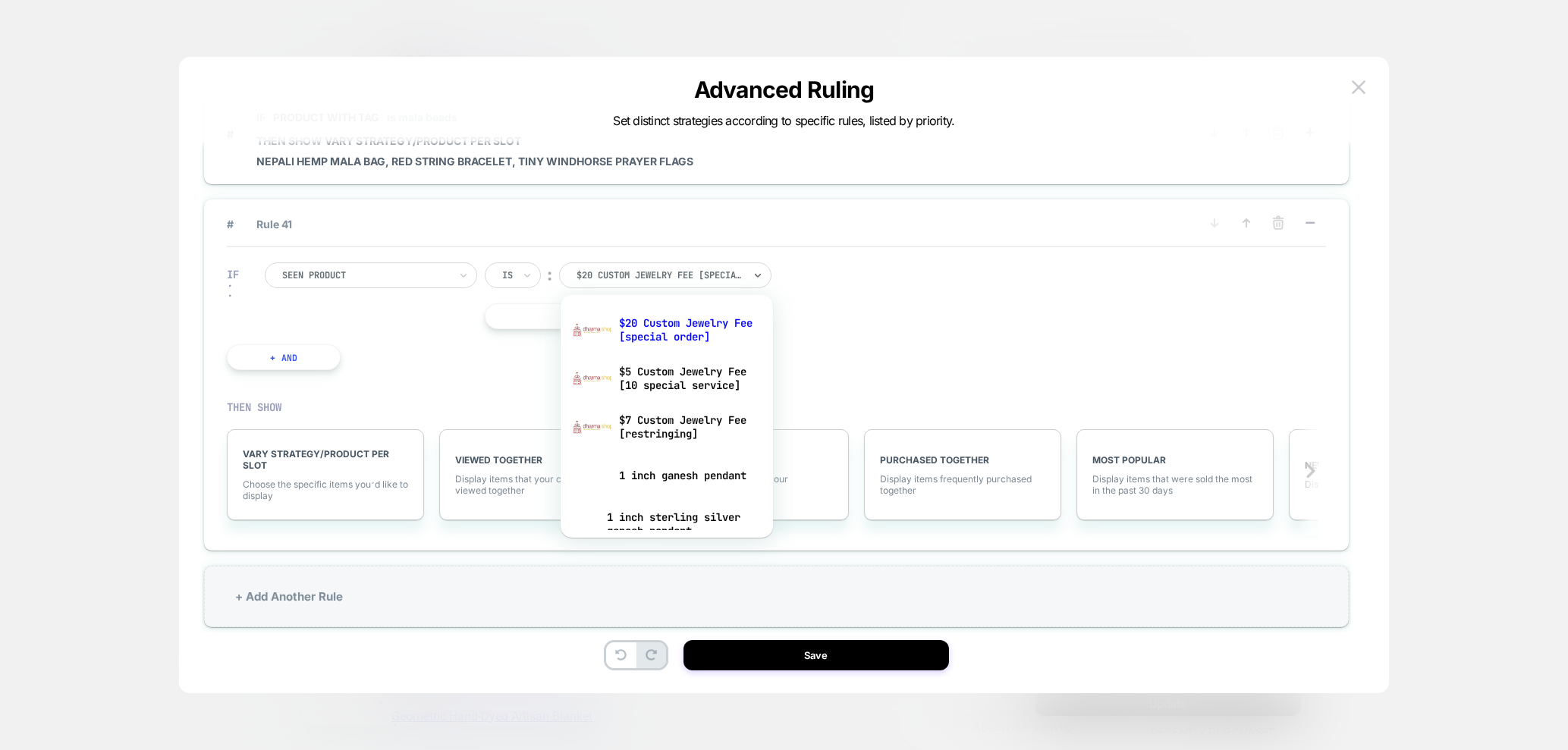
scroll to position [182, 0]
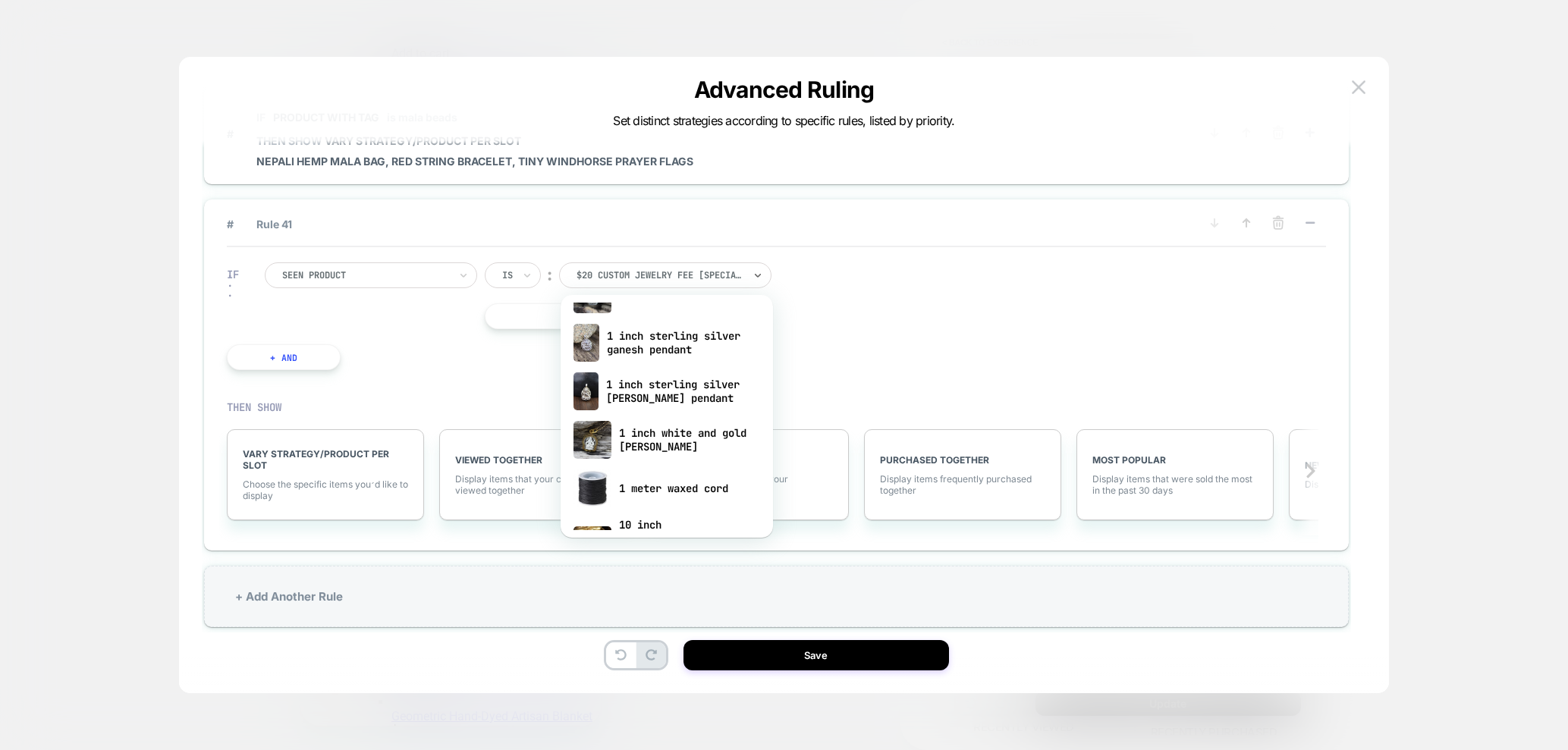
click at [1019, 329] on div "IF Seen Product Is ︰ option 1 inch sterling silver ganesh pendant focused, 5 of…" at bounding box center [775, 316] width 1098 height 138
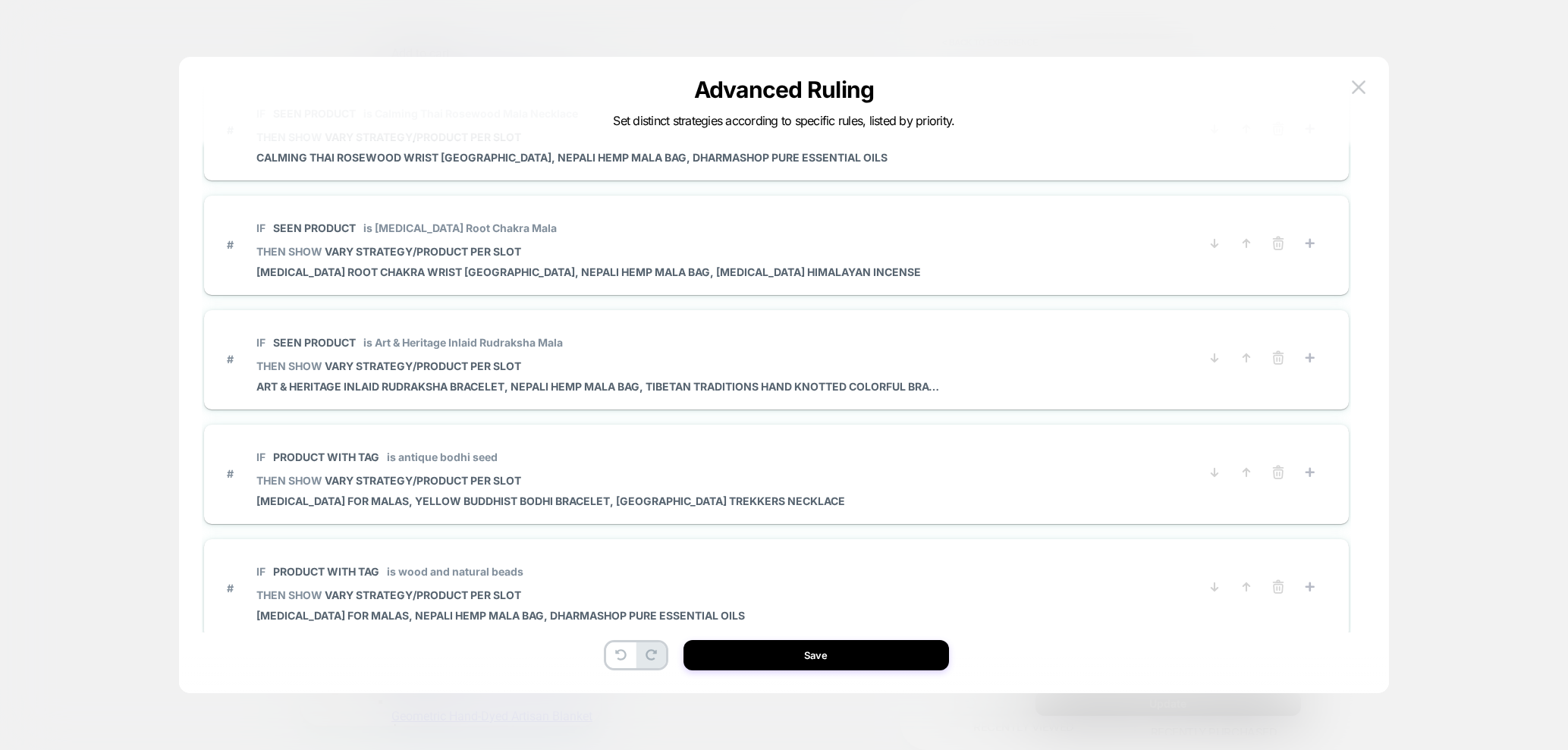
scroll to position [4634, 0]
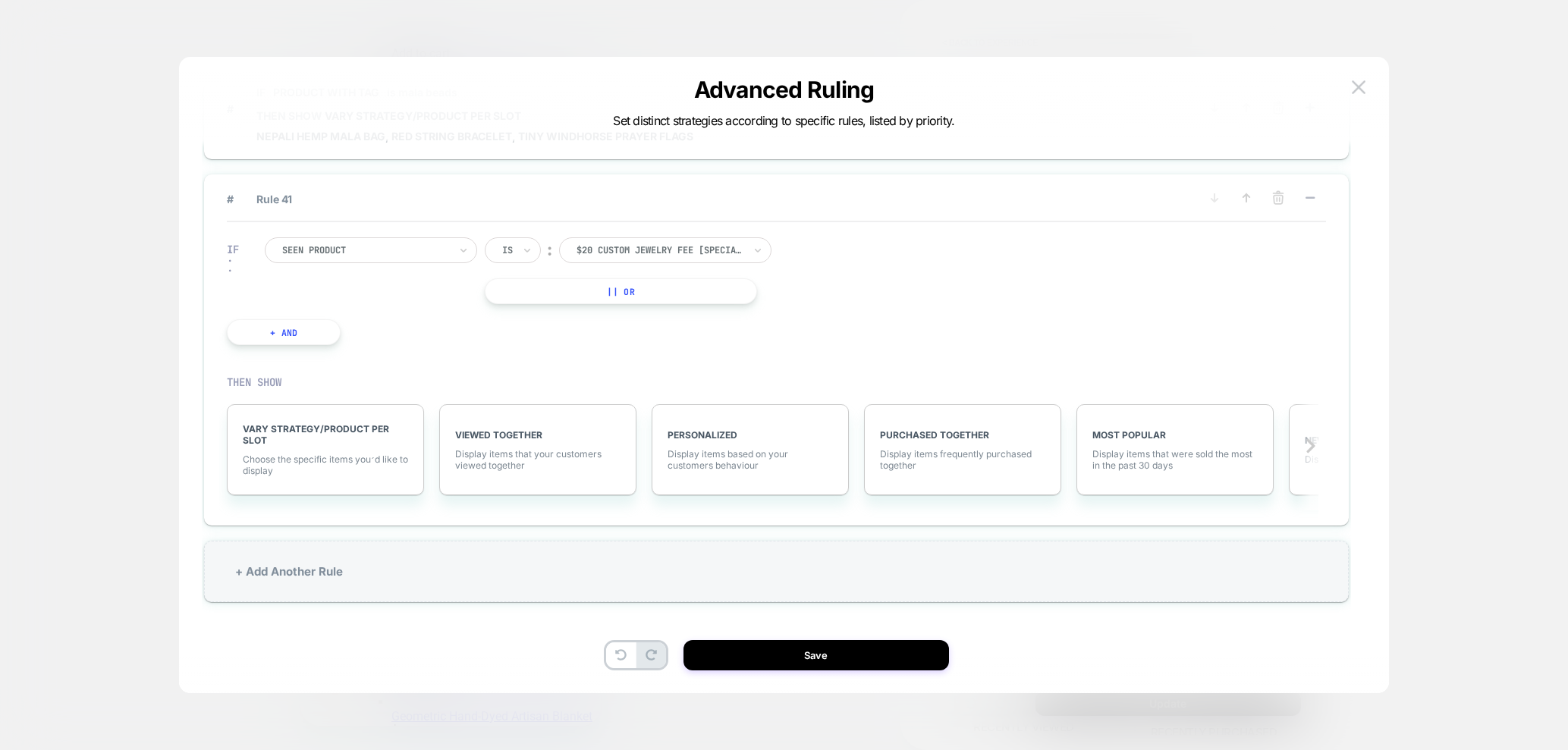
click at [713, 258] on div "$20 Custom Jewelry Fee [special order]" at bounding box center [660, 250] width 170 height 16
click at [667, 249] on div at bounding box center [660, 250] width 167 height 14
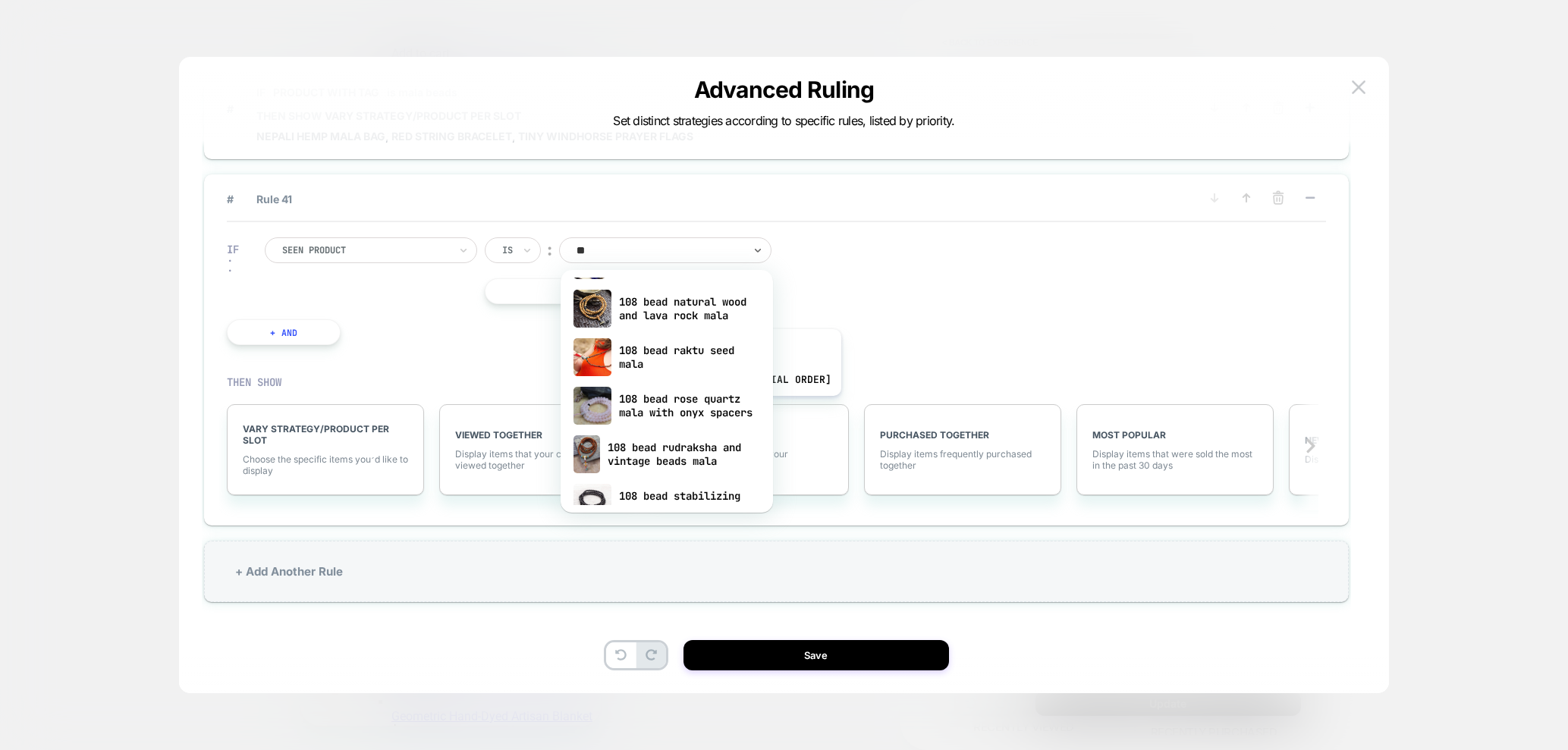
scroll to position [0, 0]
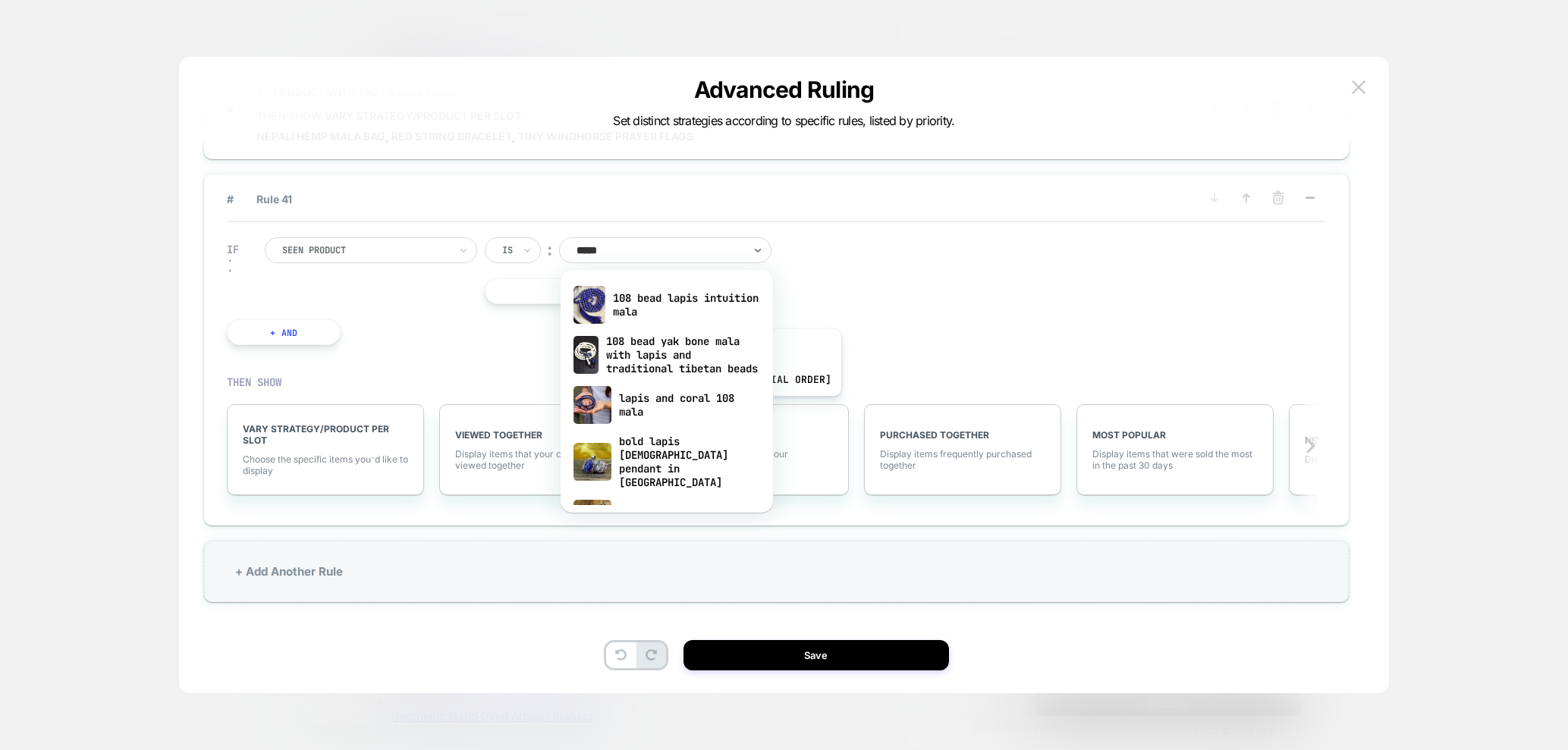
type input "****"
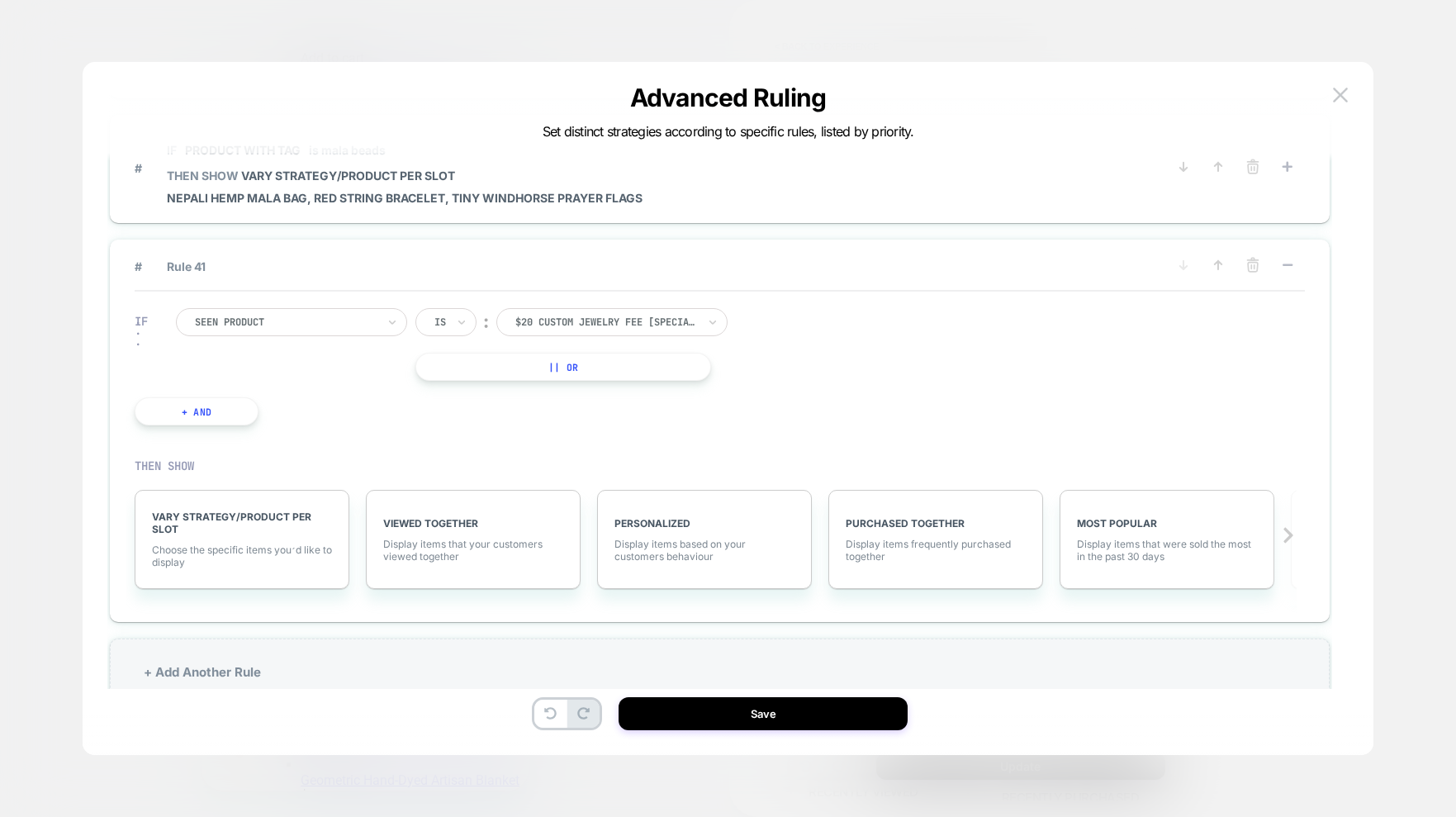
scroll to position [4977, 0]
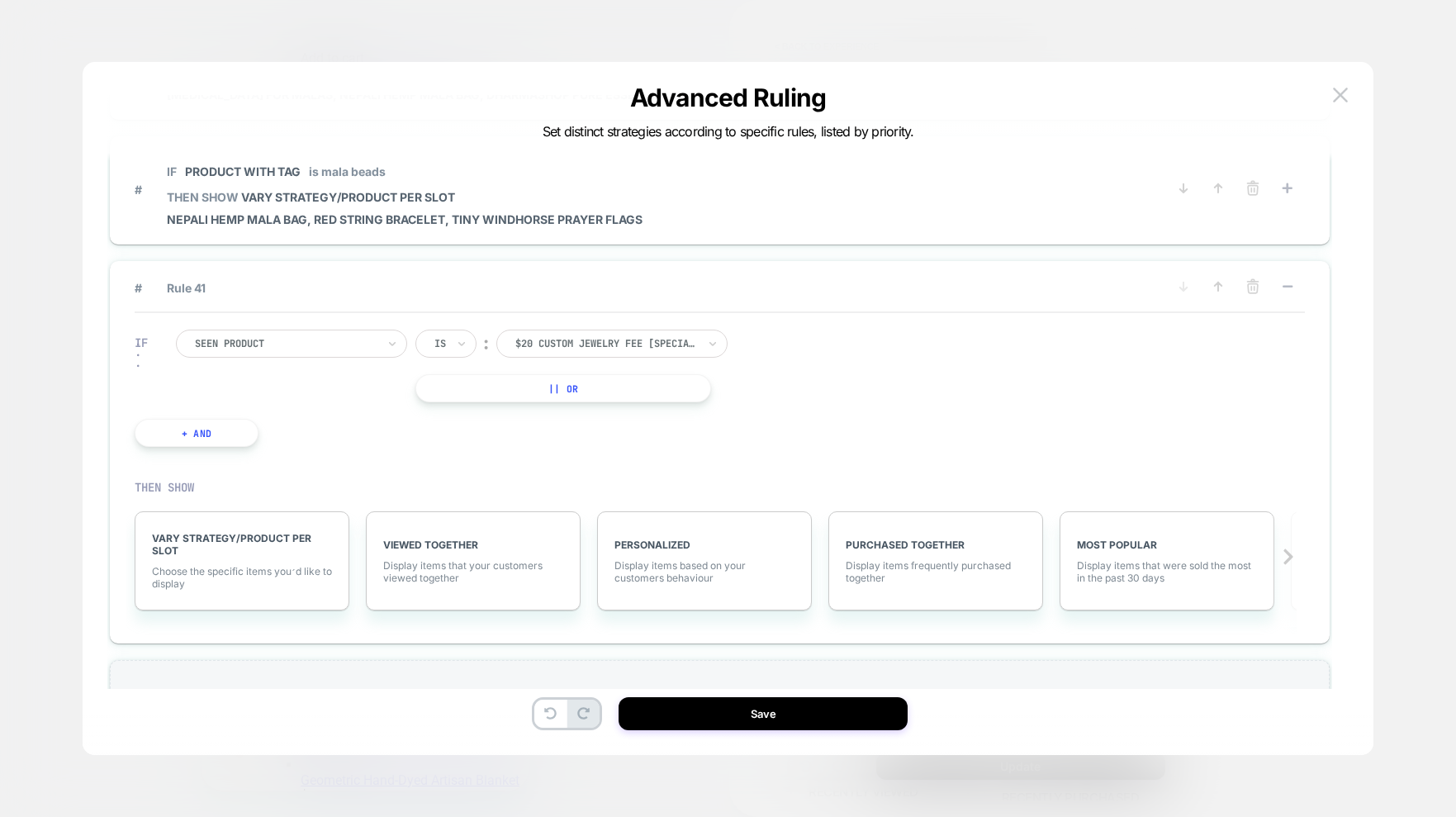
click at [358, 346] on div at bounding box center [286, 343] width 182 height 15
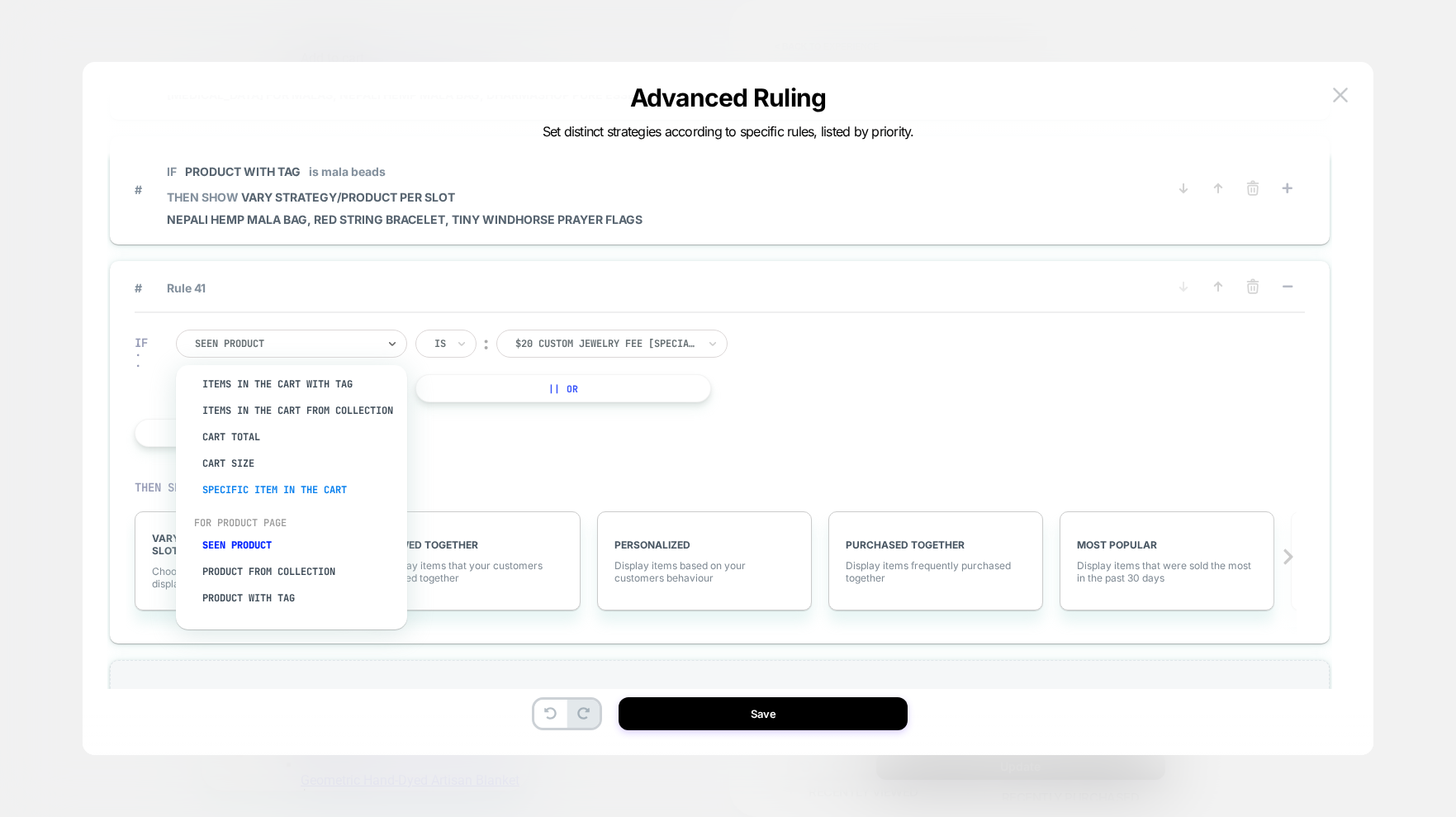
scroll to position [0, 0]
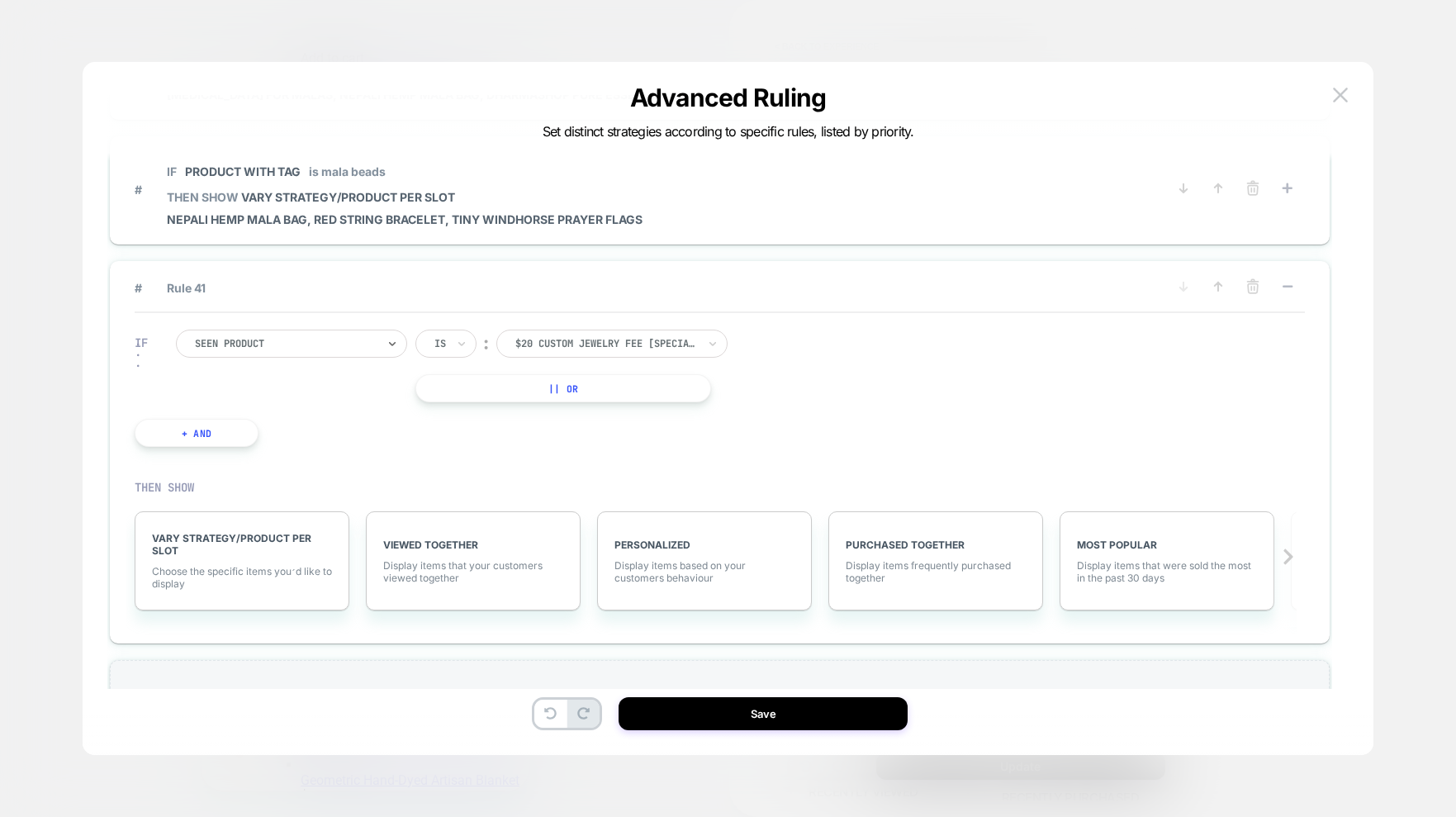
click at [276, 347] on div at bounding box center [286, 343] width 182 height 15
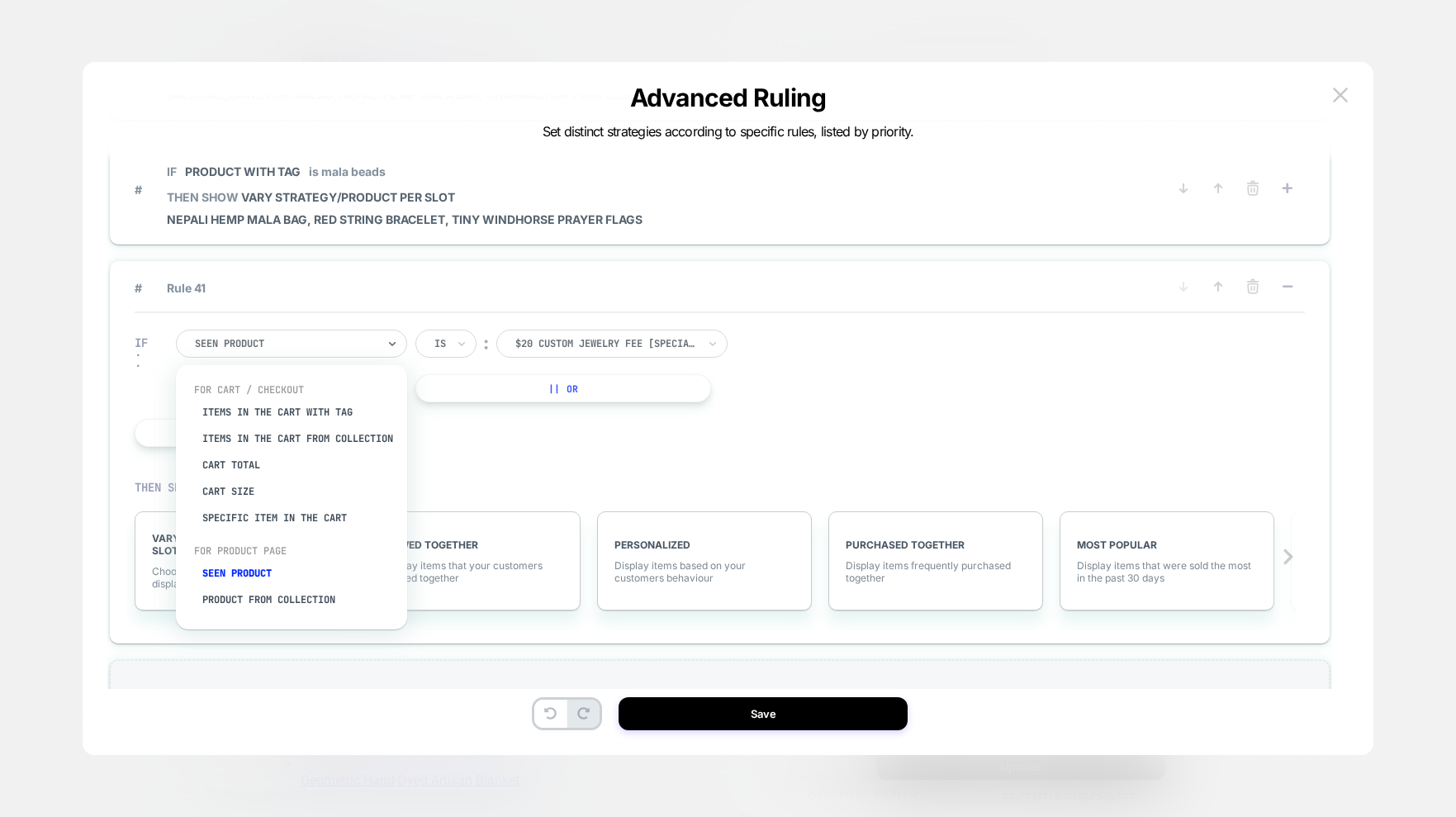
scroll to position [37, 0]
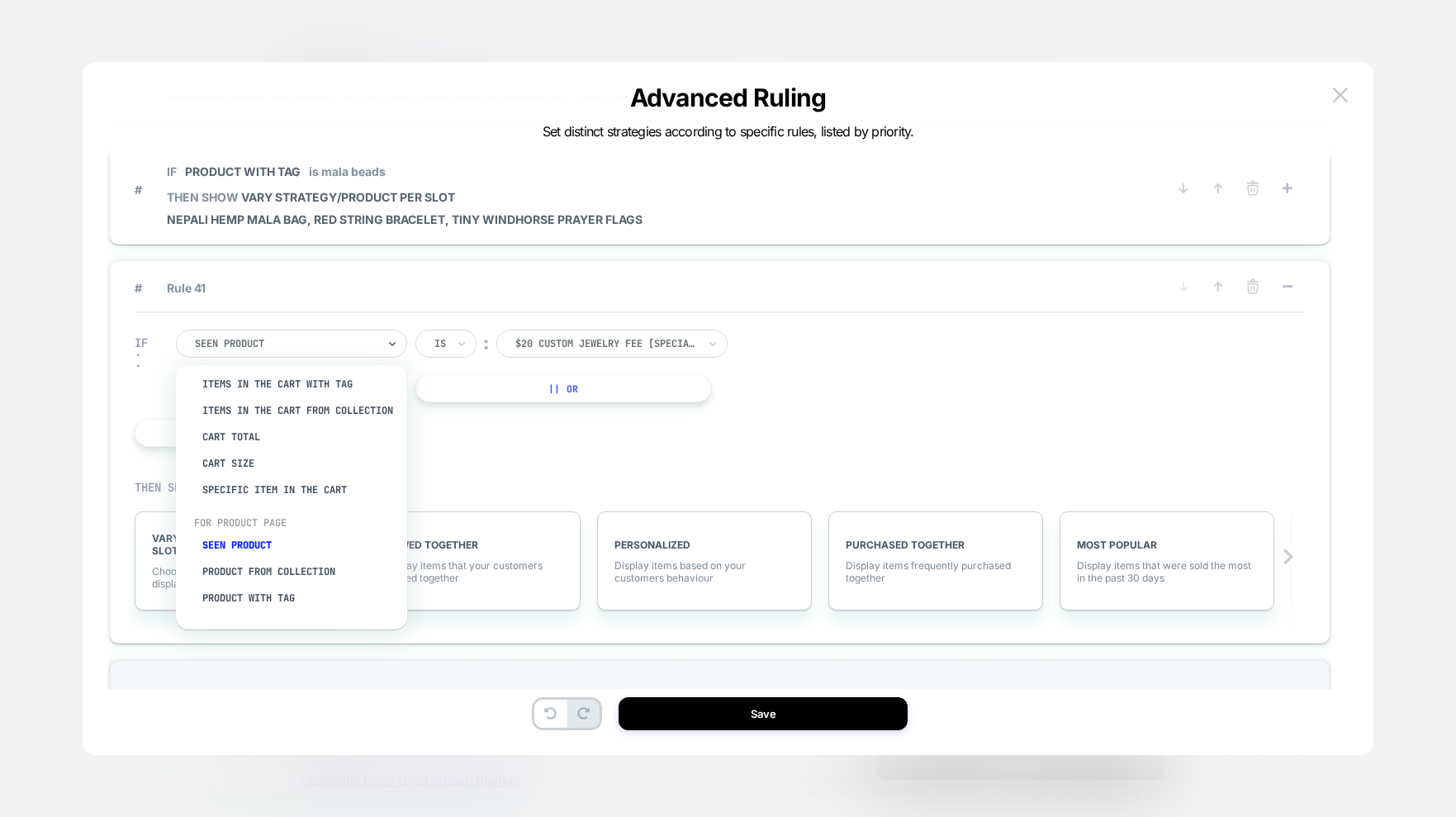
click at [244, 547] on div "Seen Product" at bounding box center [299, 545] width 215 height 27
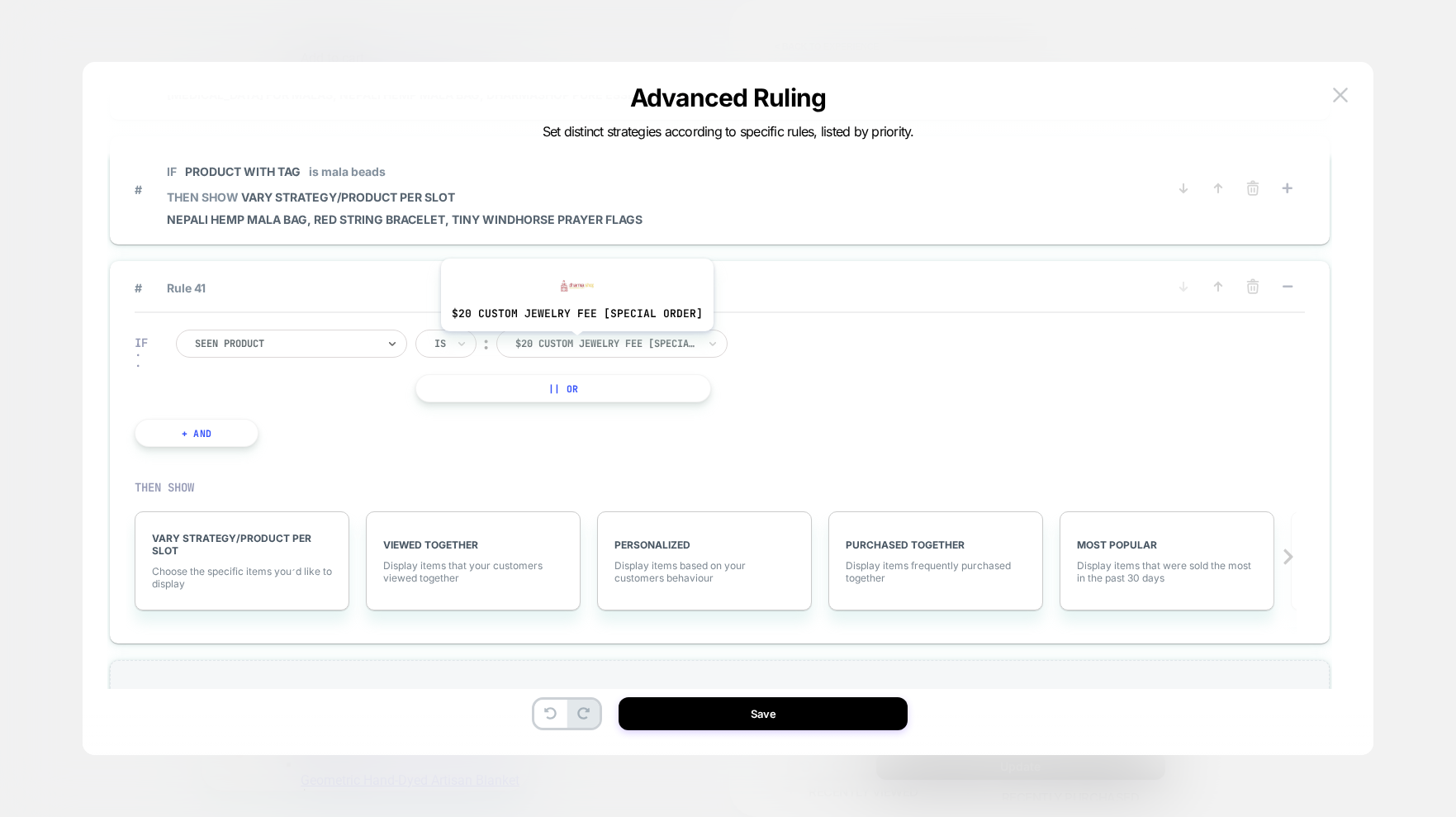
drag, startPoint x: 244, startPoint y: 547, endPoint x: 596, endPoint y: 344, distance: 406.3
click at [573, 344] on div at bounding box center [606, 343] width 182 height 15
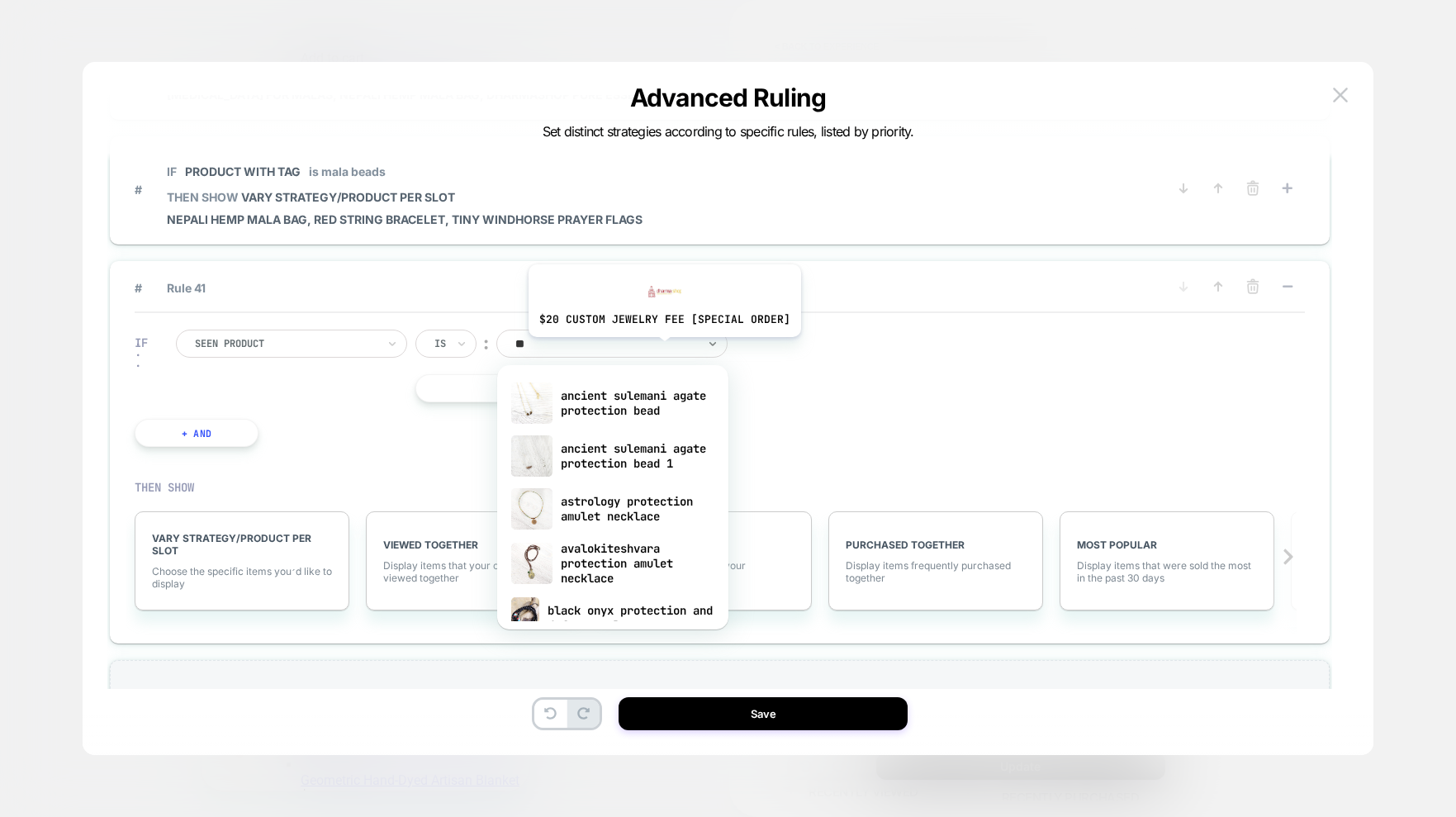
type input "*"
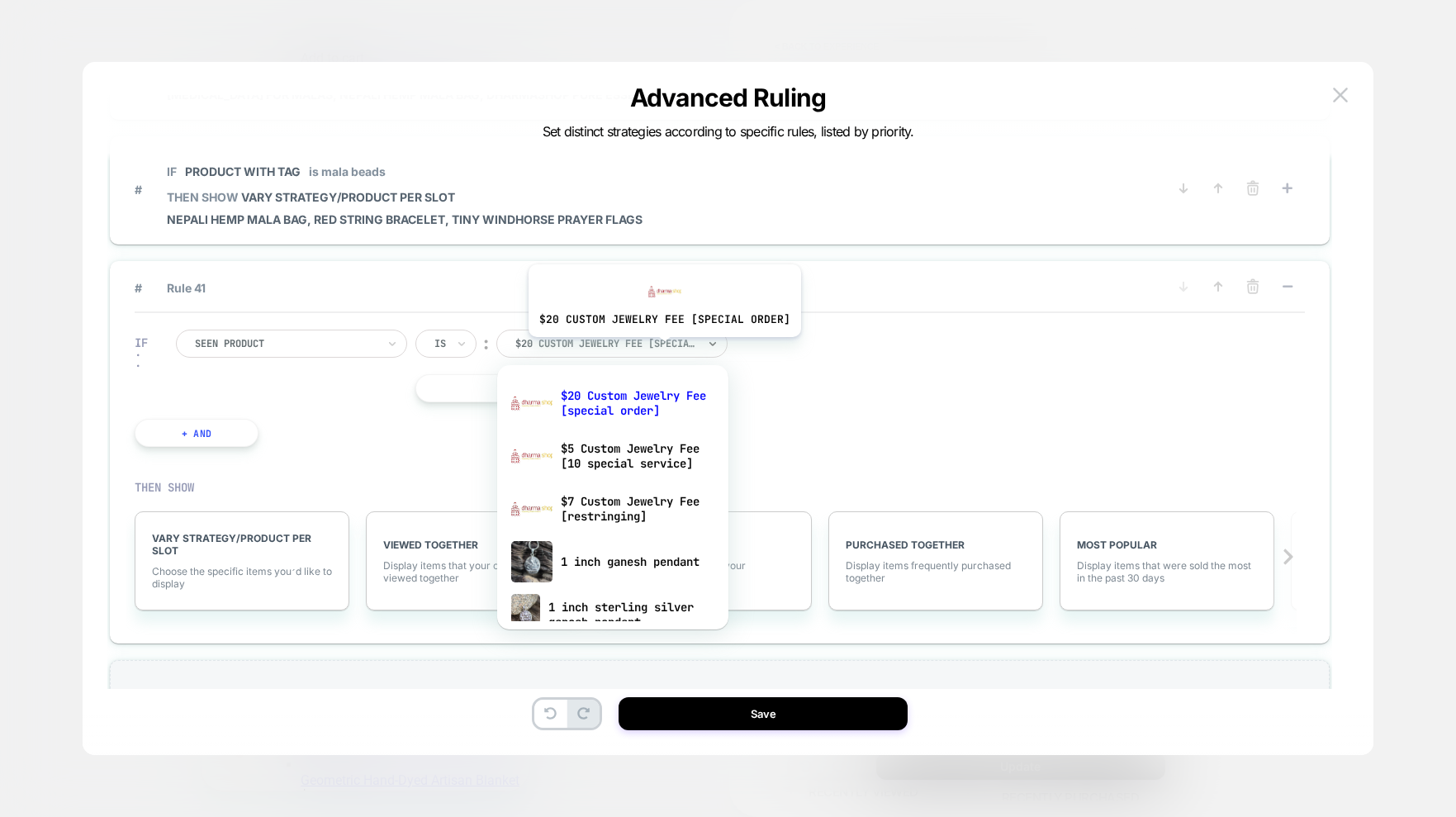
type input "*"
click at [1022, 408] on div "IF Seen Product Is ︰ option protective obsidian and tibetan pendant mala set fo…" at bounding box center [720, 388] width 1170 height 151
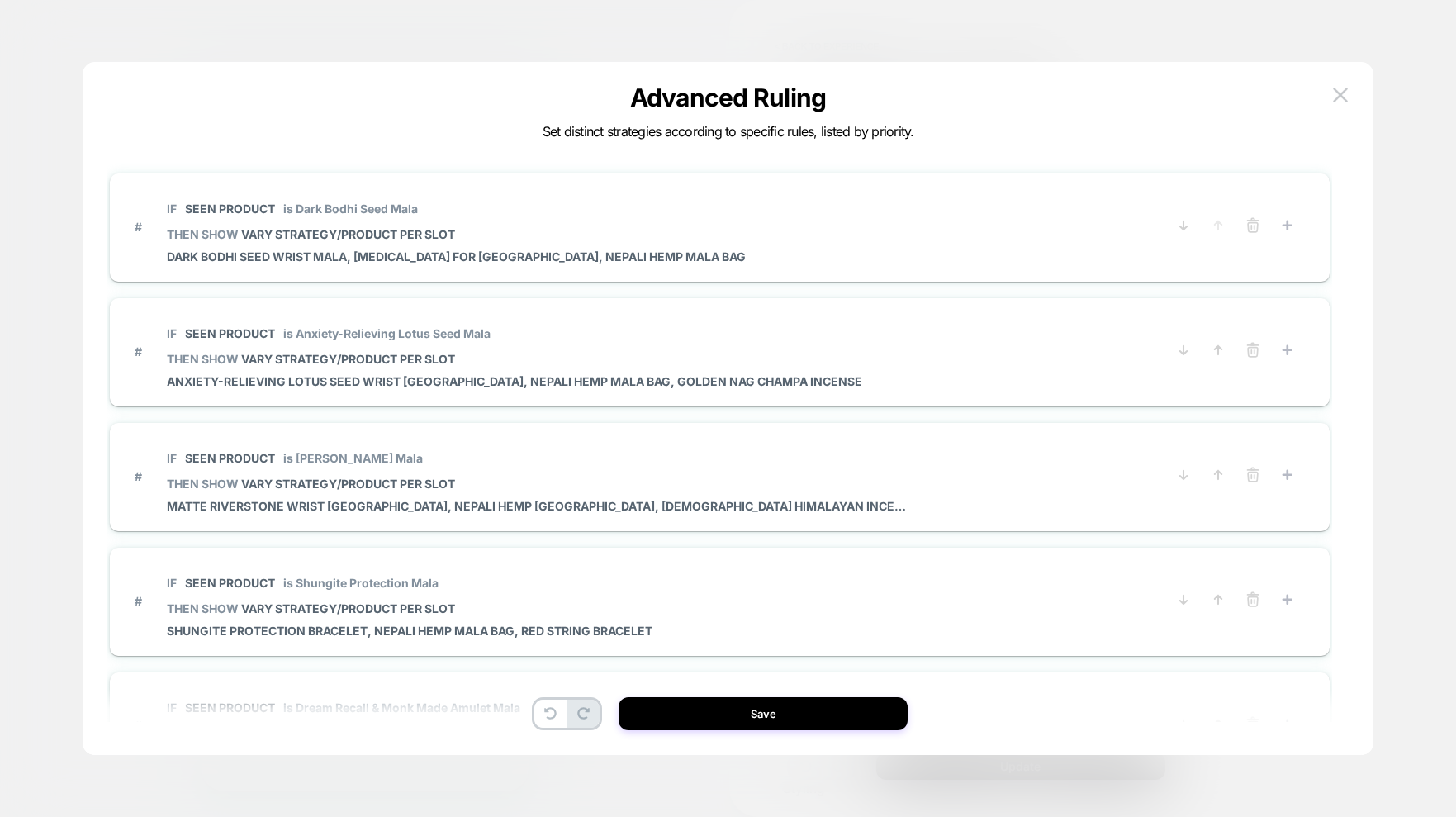
select select "**********"
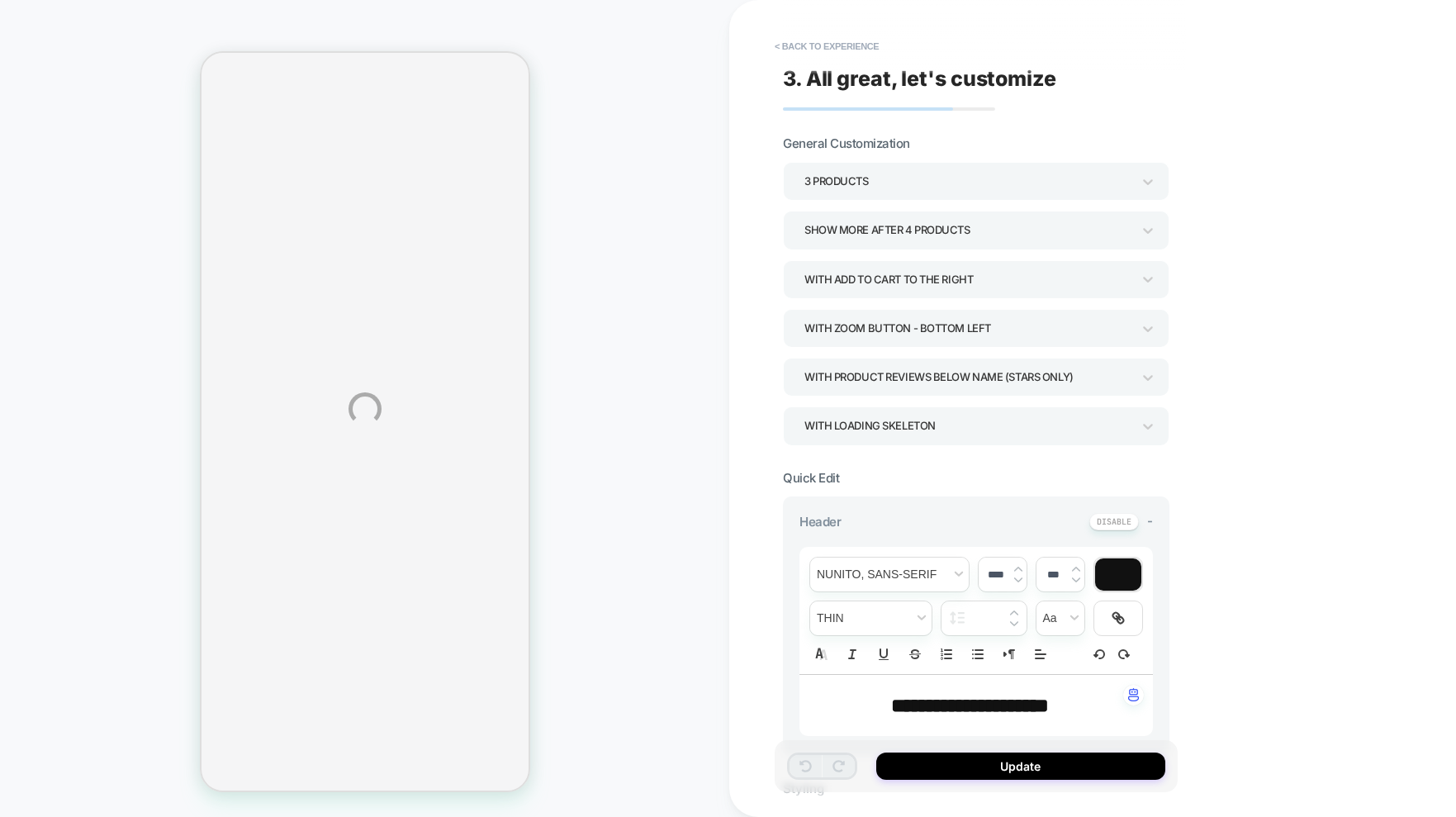
select select "**********"
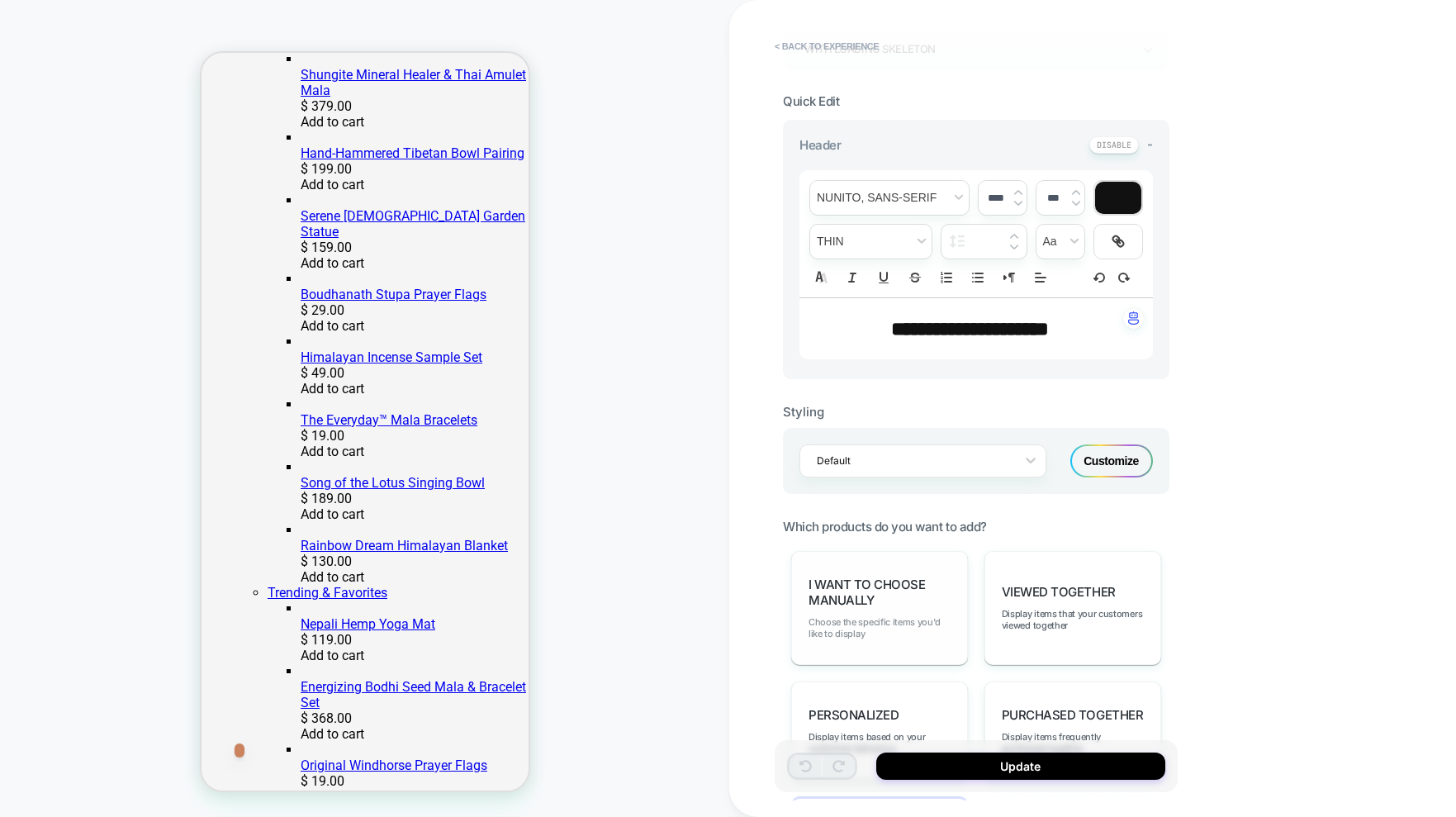
scroll to position [800, 0]
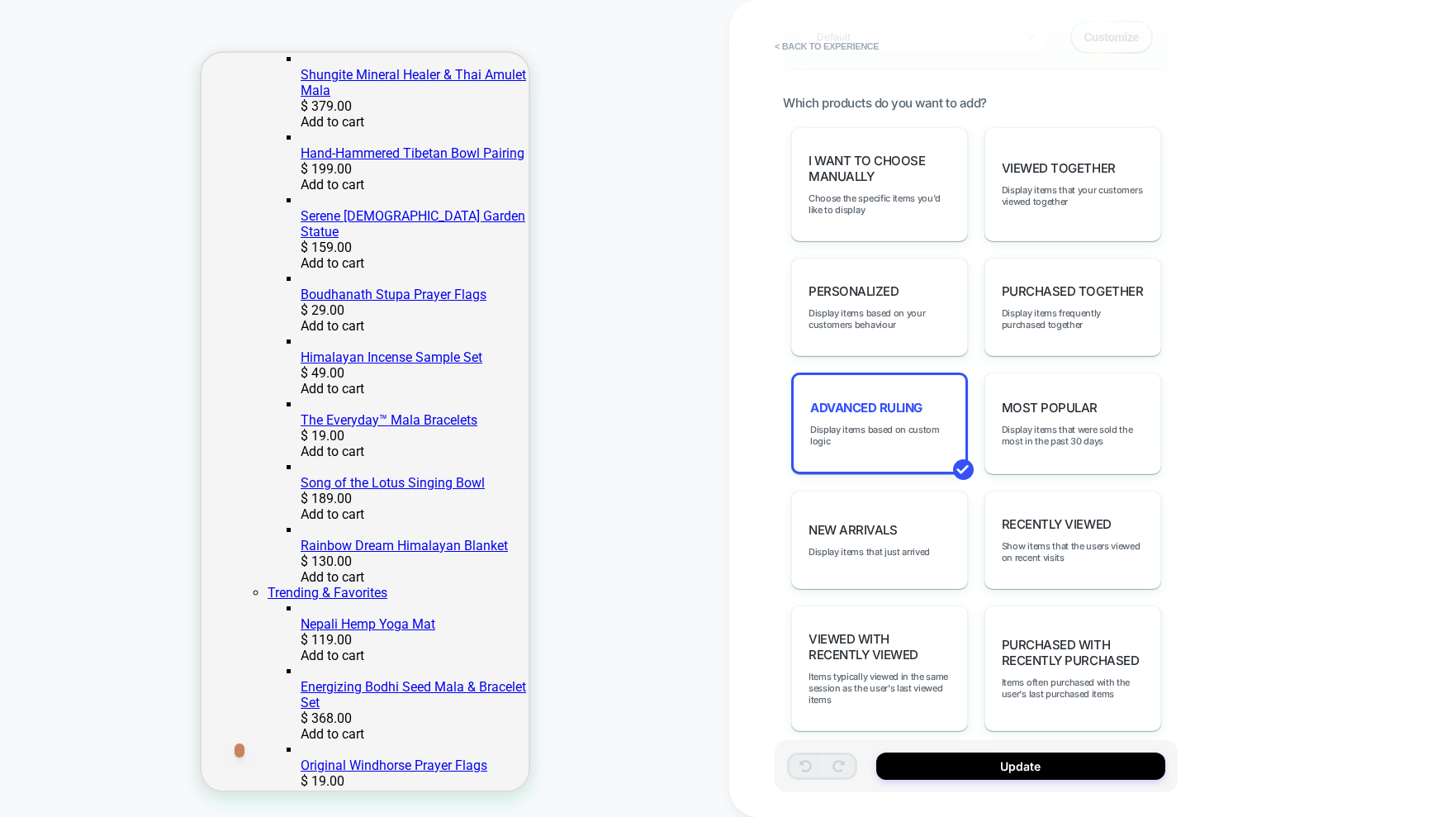
click at [886, 434] on div "Advanced Ruling Display items based on custom logic" at bounding box center [879, 423] width 176 height 102
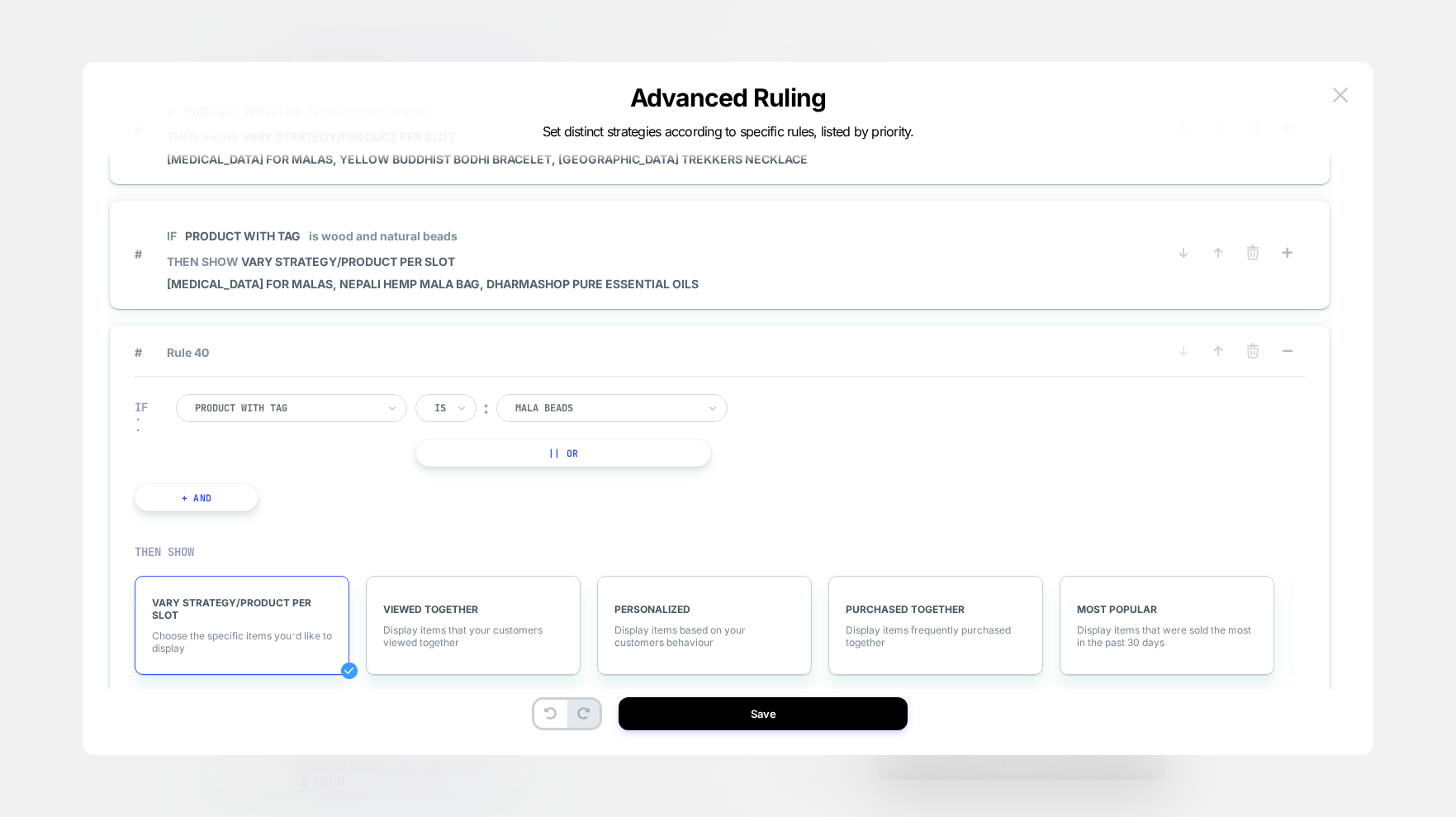
scroll to position [4787, 0]
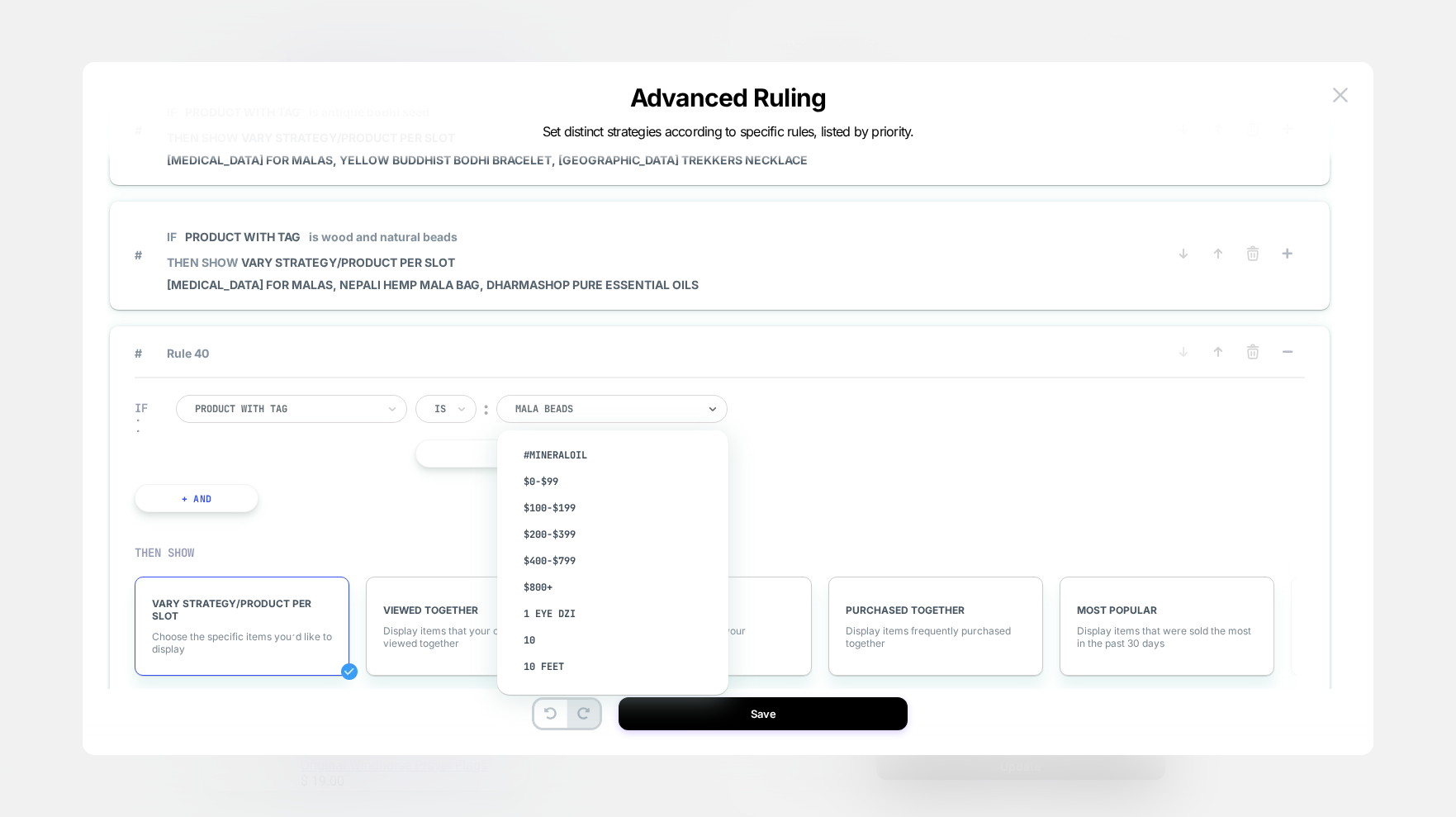
click at [586, 404] on div at bounding box center [606, 409] width 182 height 15
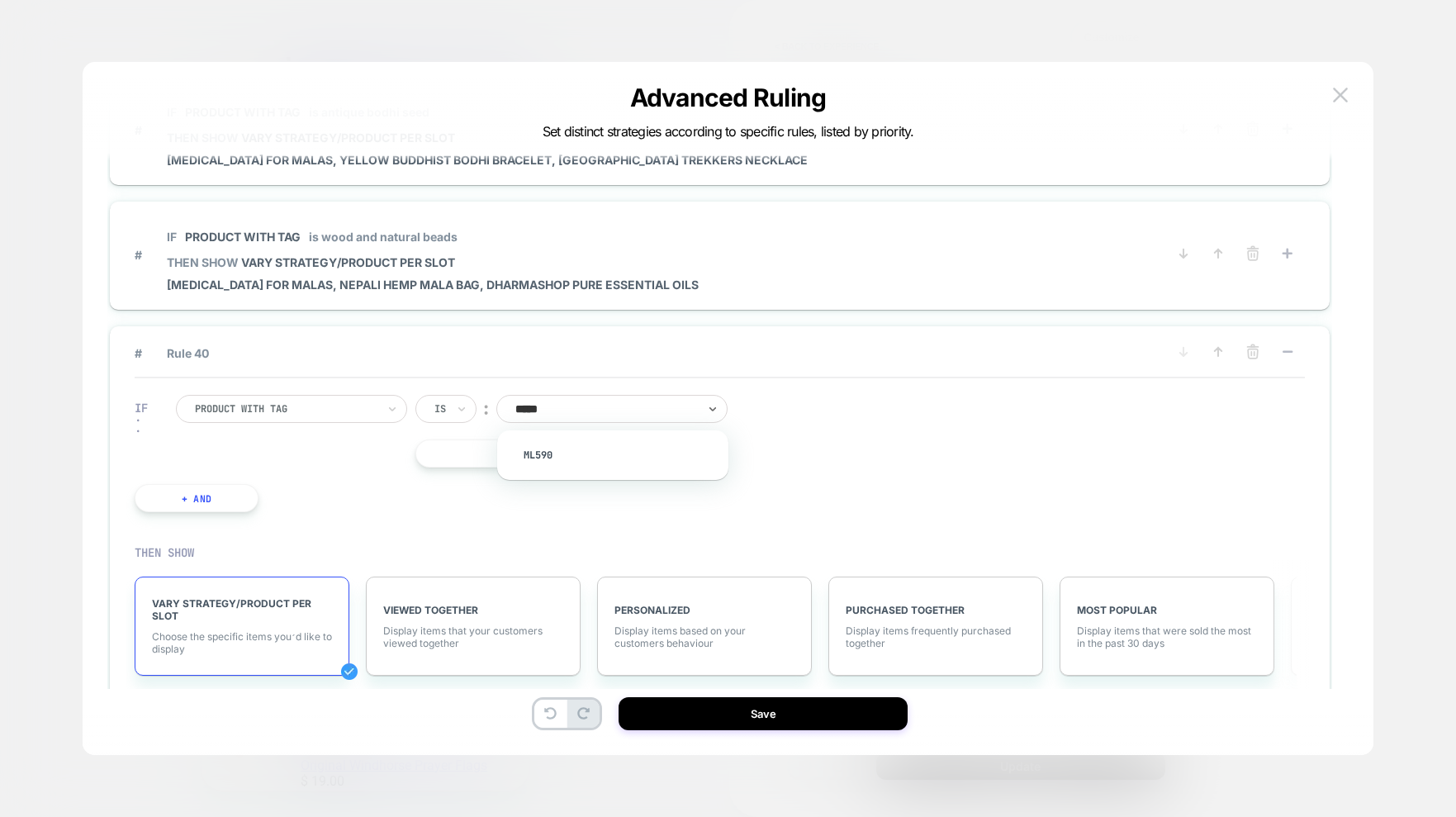
type input "******"
click at [968, 422] on div "IF Product with tag Is ︰ mala beads || Or + And" at bounding box center [720, 453] width 1170 height 151
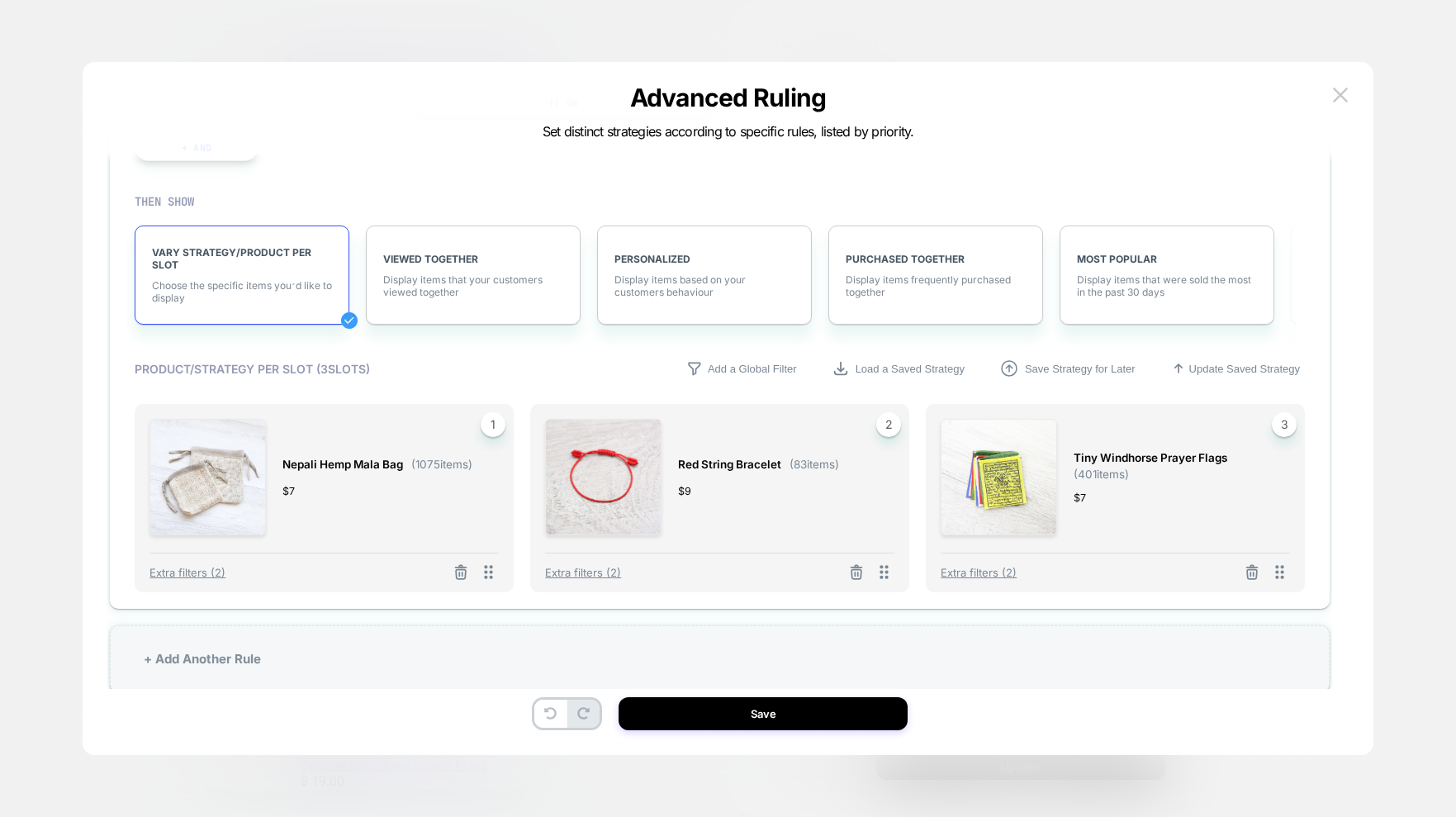
scroll to position [5175, 0]
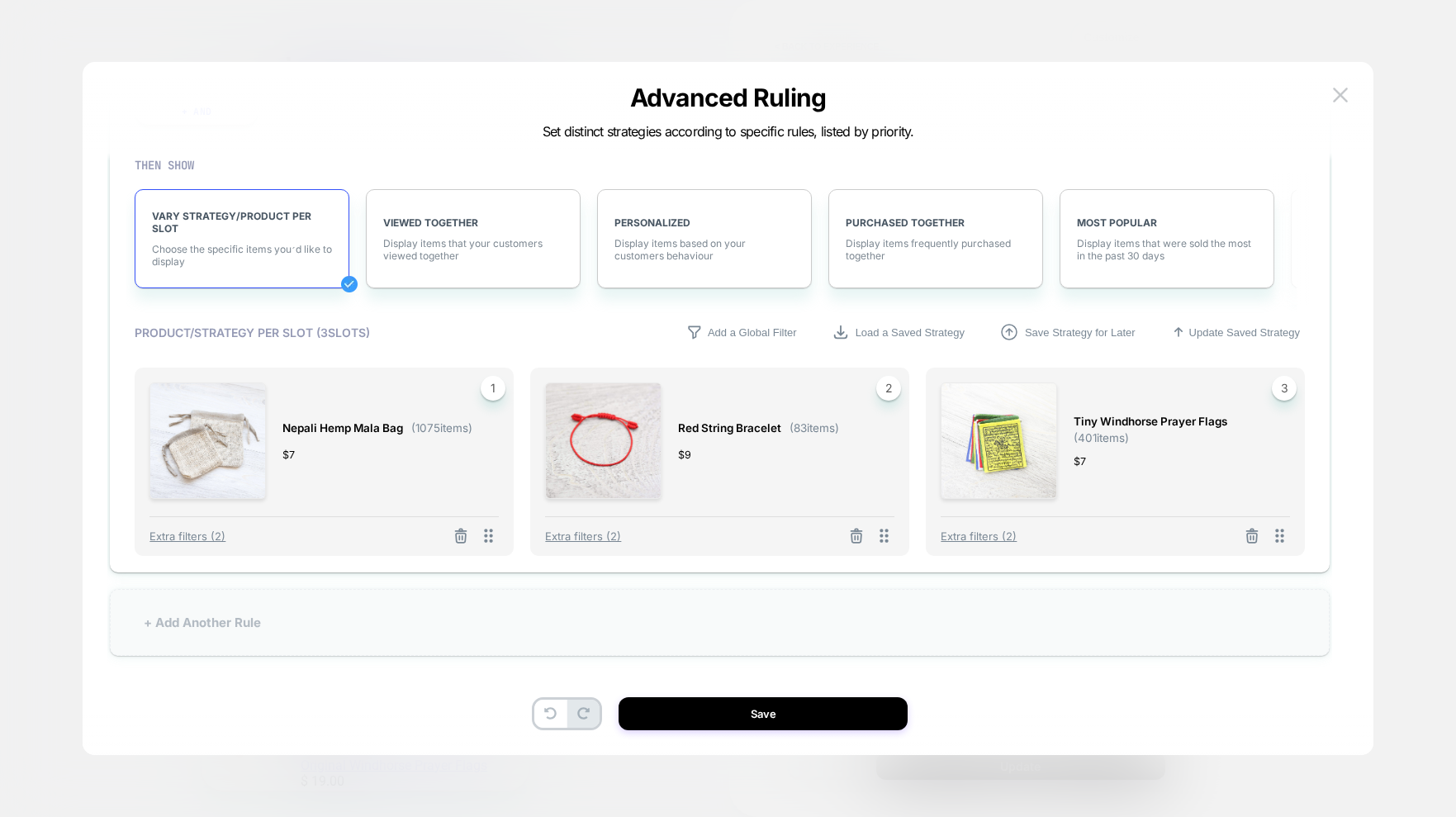
drag, startPoint x: 187, startPoint y: 617, endPoint x: 527, endPoint y: 593, distance: 340.8
click at [187, 617] on div "+ Add Another Rule" at bounding box center [719, 622] width 1219 height 67
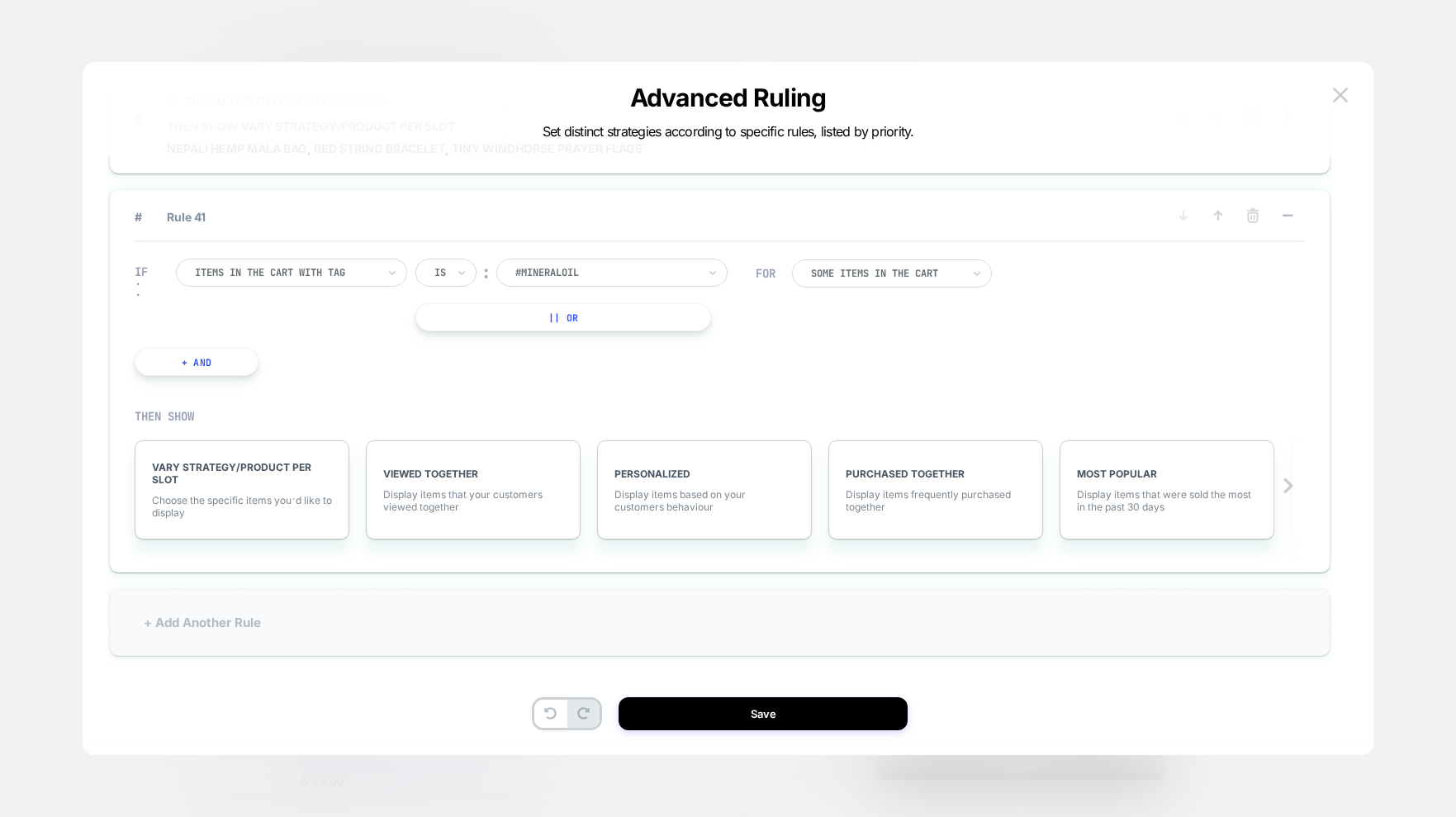
scroll to position [5048, 0]
click at [355, 270] on div at bounding box center [286, 273] width 182 height 15
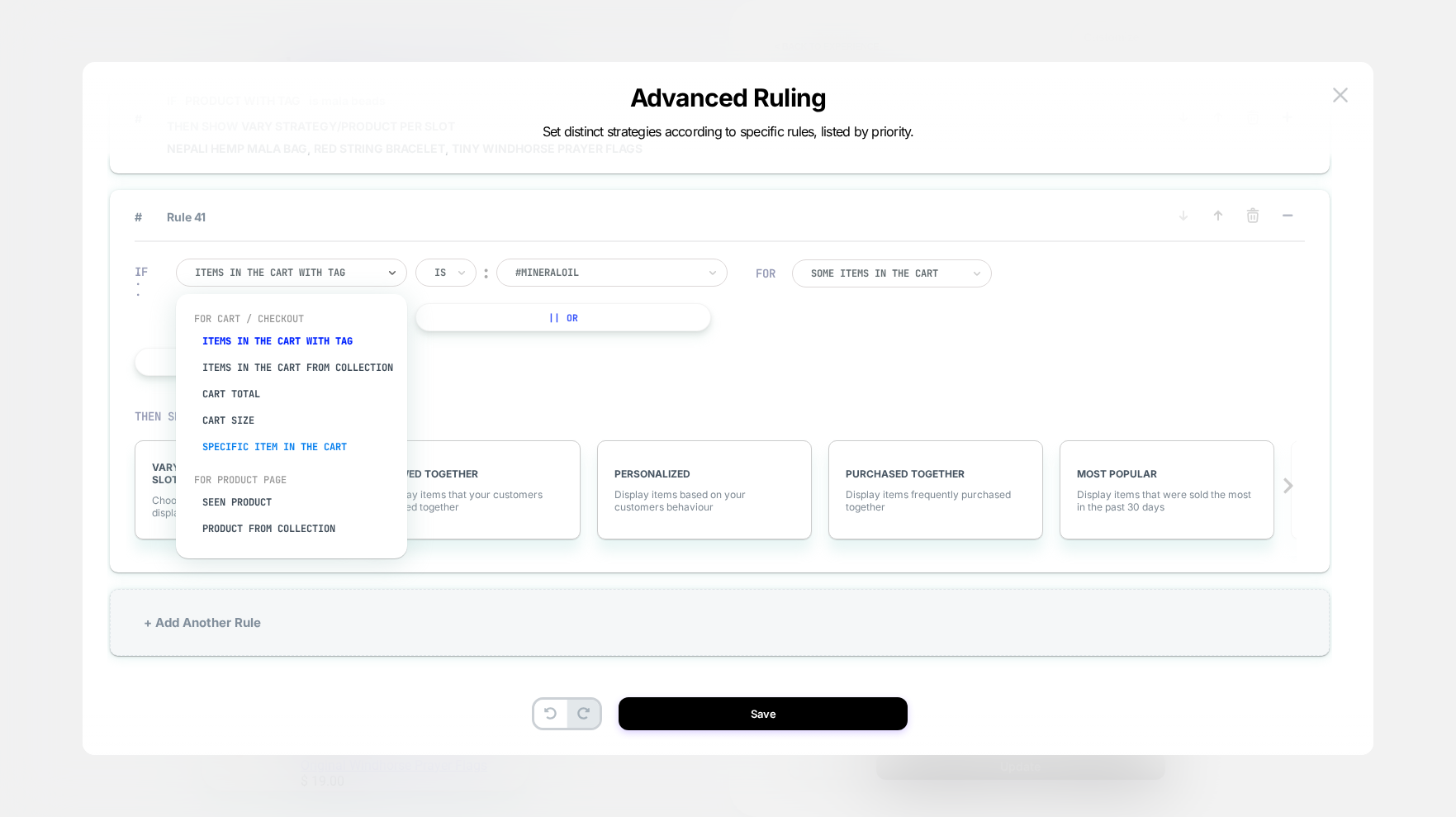
scroll to position [37, 0]
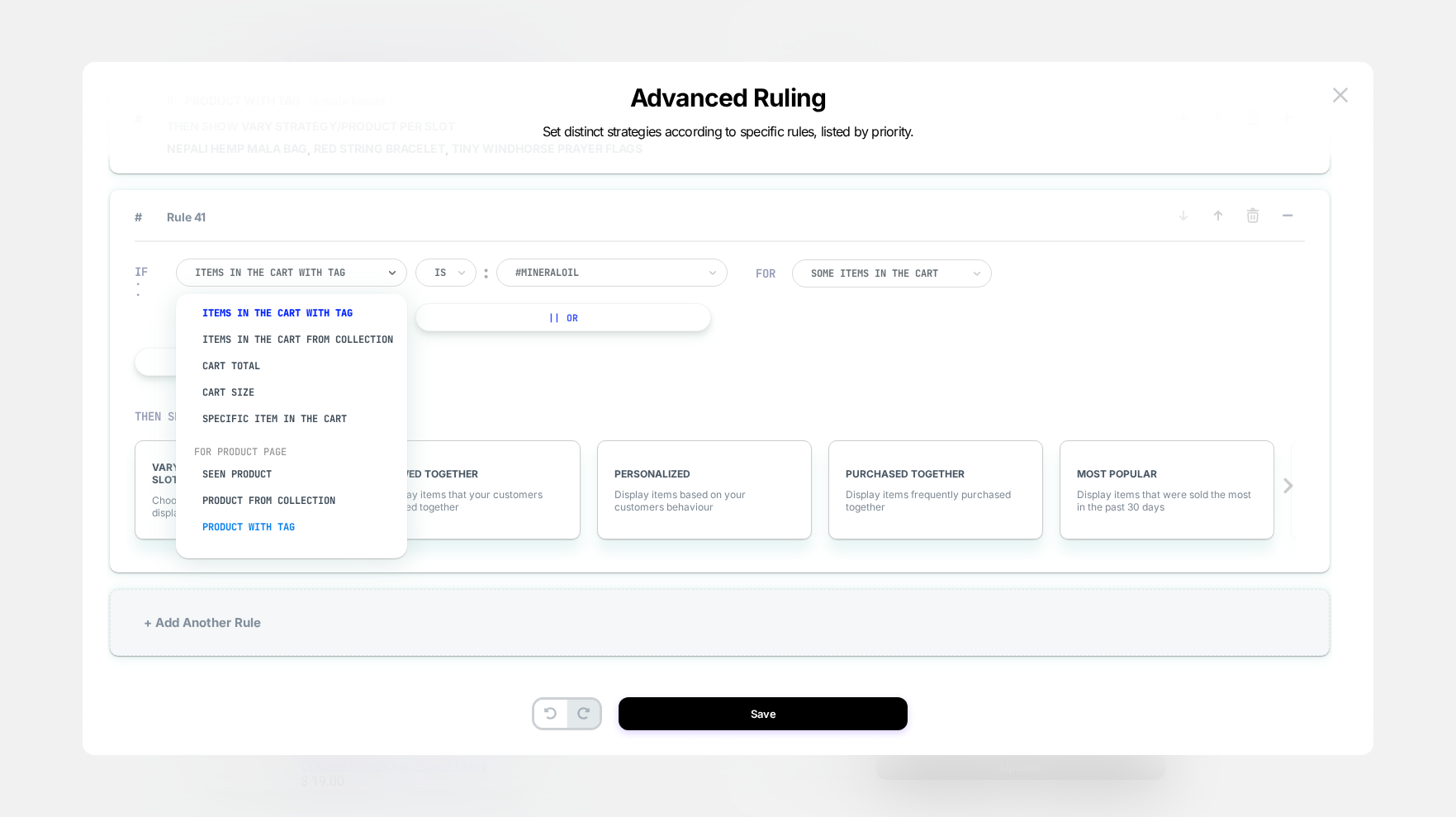
click at [262, 520] on div "Product with tag" at bounding box center [299, 527] width 215 height 27
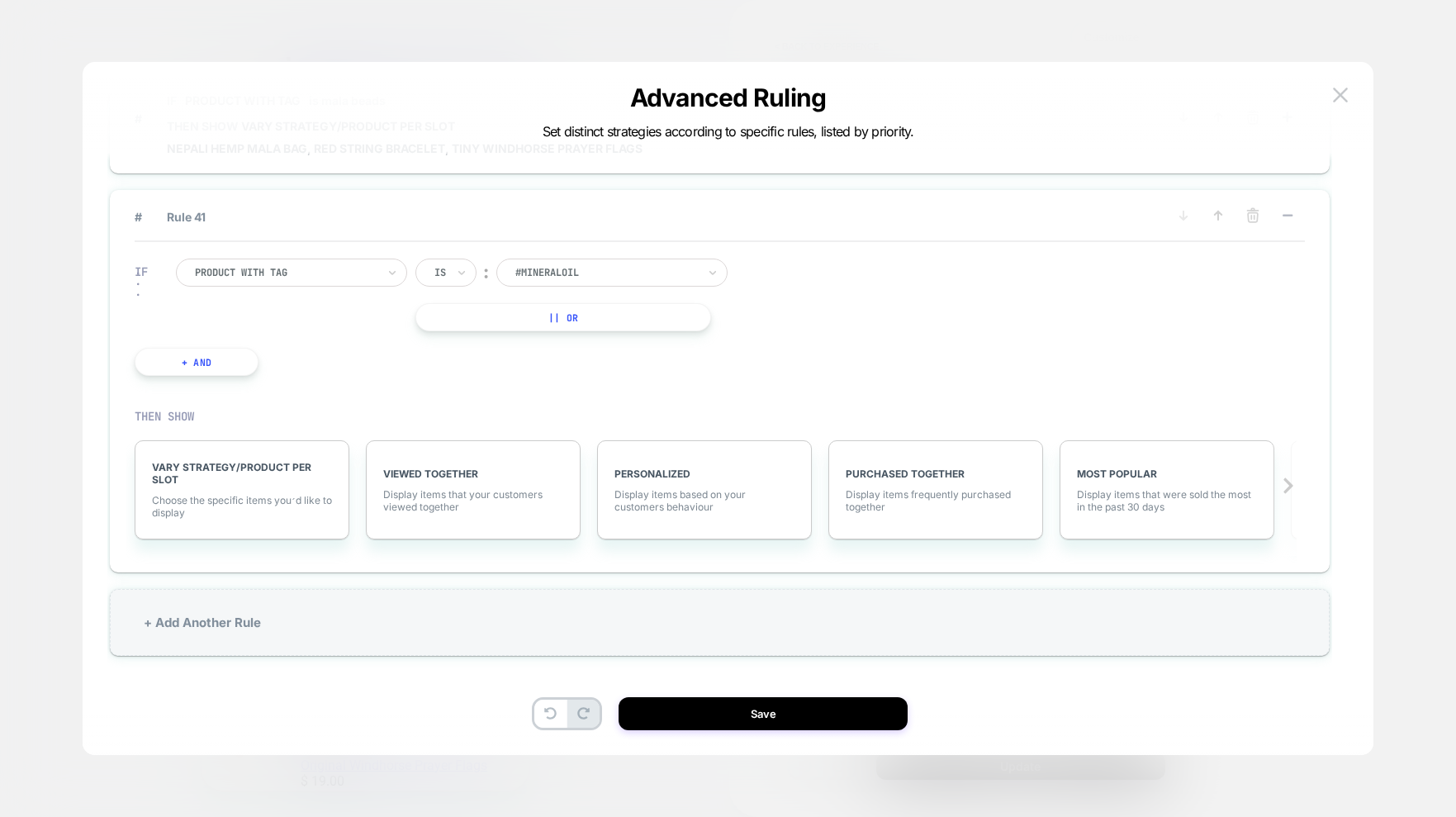
click at [607, 273] on div at bounding box center [606, 273] width 182 height 15
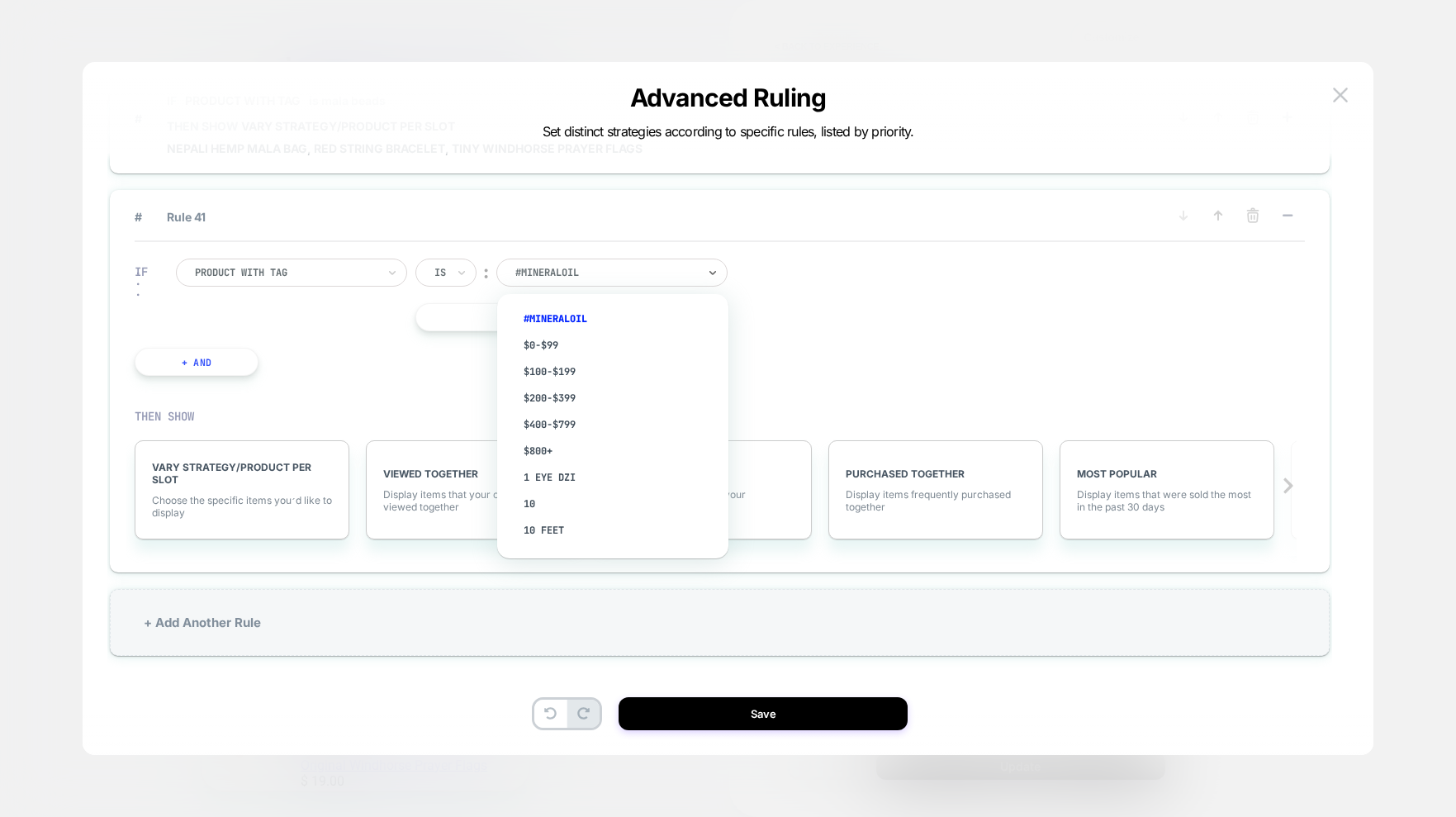
paste input "******"
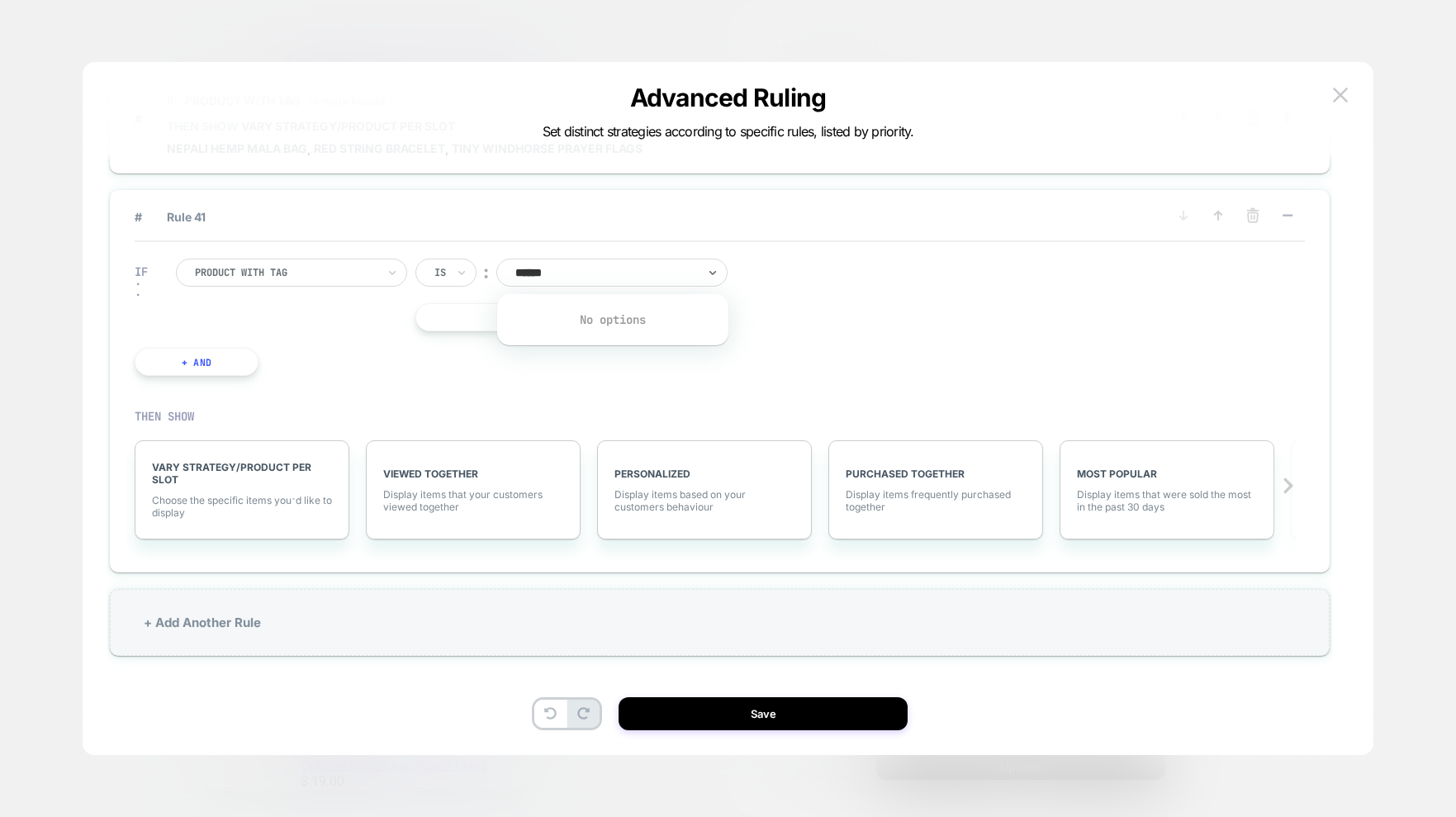
type input "******"
click at [920, 303] on div "IF Product with tag Is ︰ 0 results available for search term ml590V. Use Up and…" at bounding box center [720, 317] width 1170 height 151
click at [656, 274] on div at bounding box center [606, 273] width 182 height 15
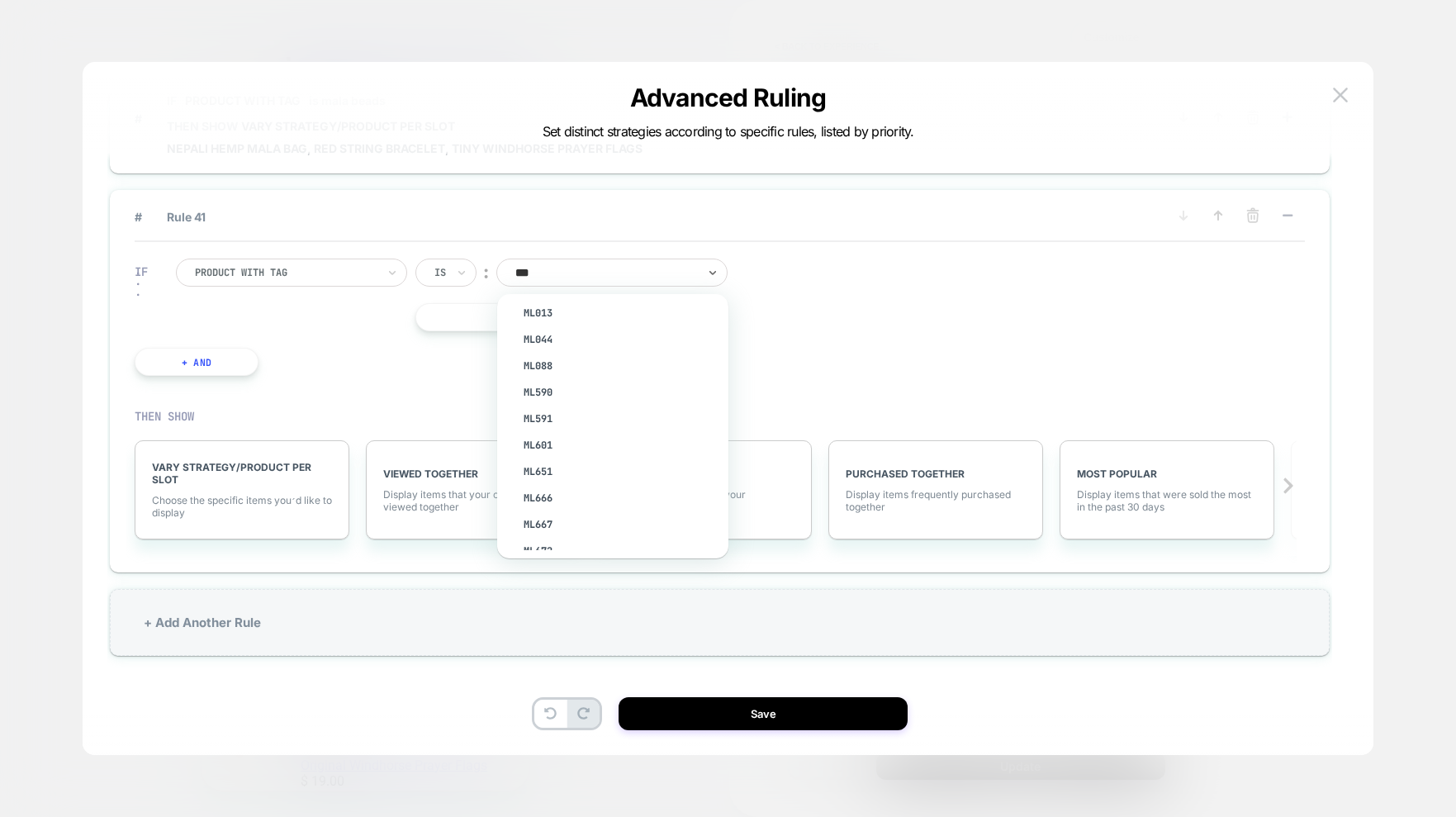
scroll to position [0, 0]
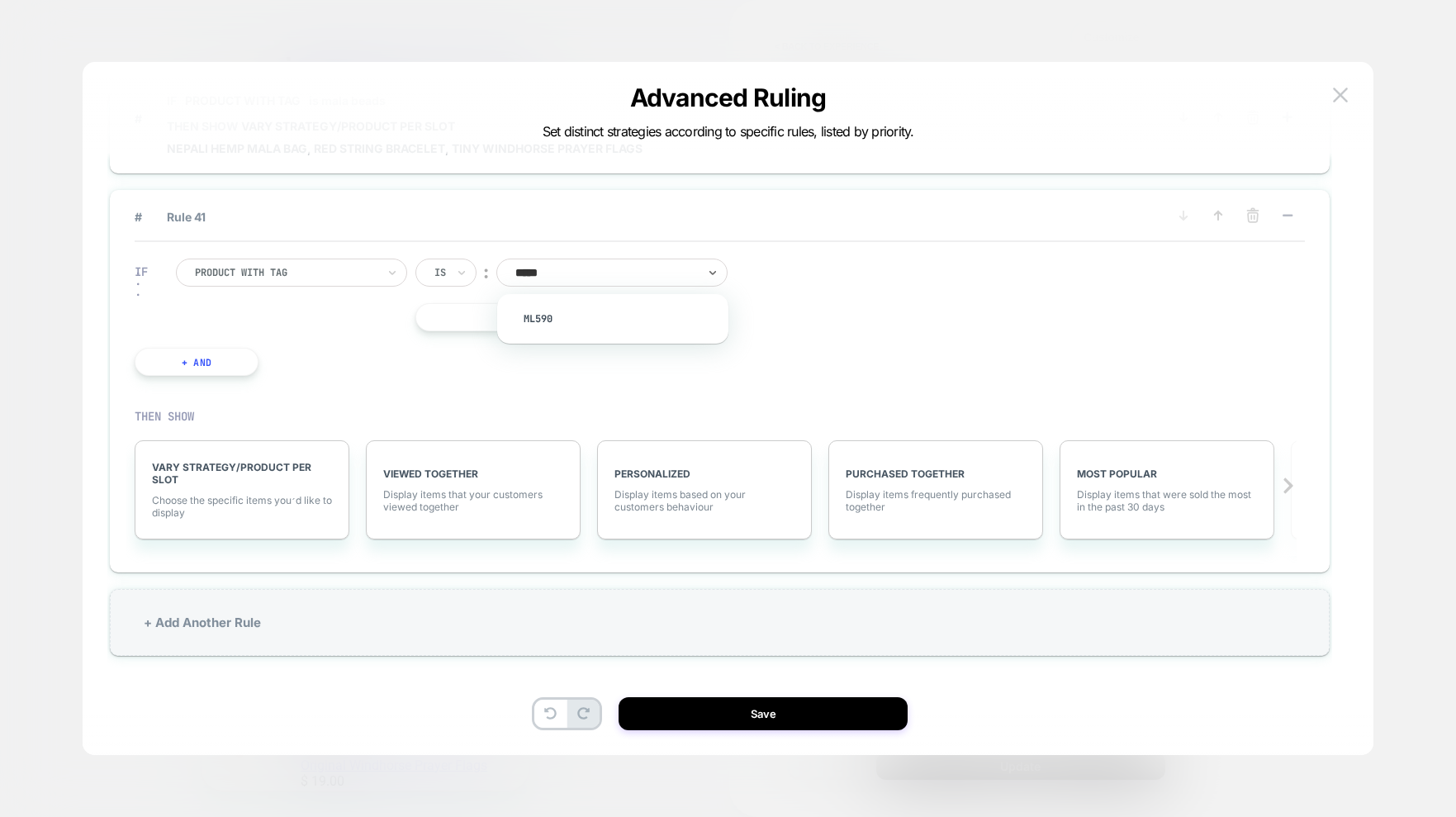
type input "******"
click at [990, 355] on div "IF Product with tag Is ︰ 0 results available for search term ml590V. Use Up and…" at bounding box center [720, 317] width 1170 height 151
click at [1257, 217] on icon at bounding box center [1252, 216] width 17 height 17
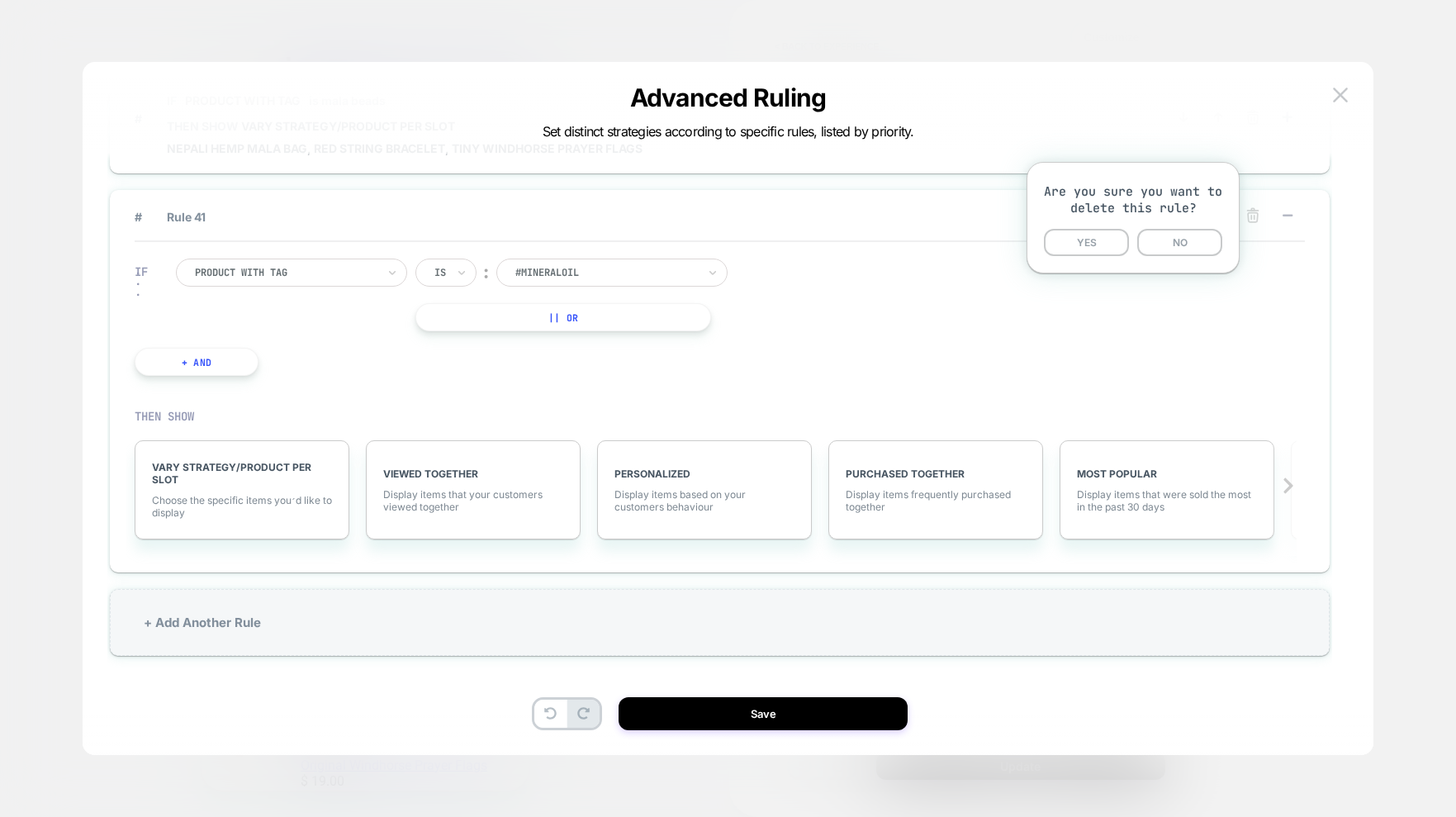
click at [1092, 242] on button "YES" at bounding box center [1086, 242] width 85 height 28
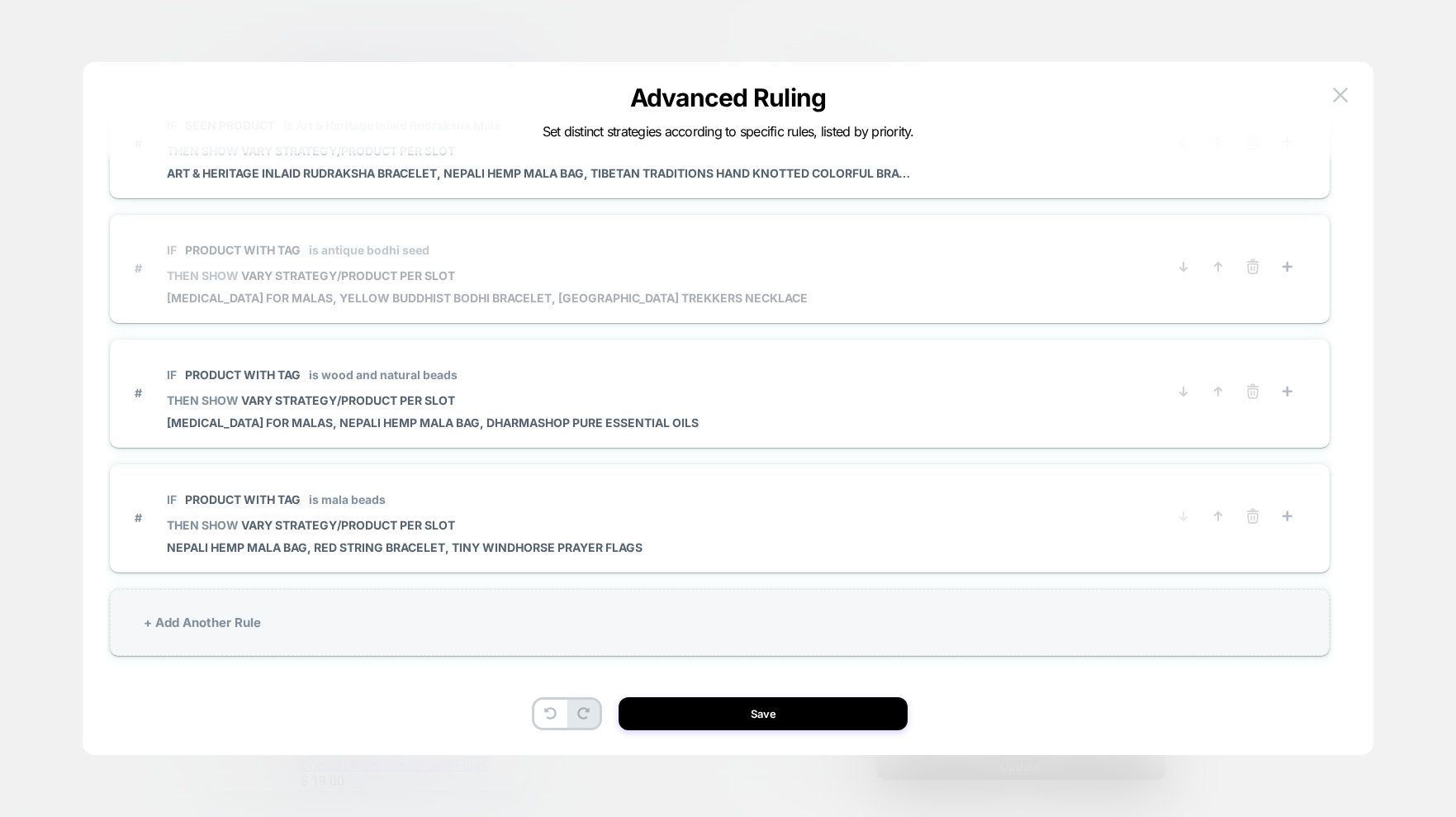
scroll to position [4648, 0]
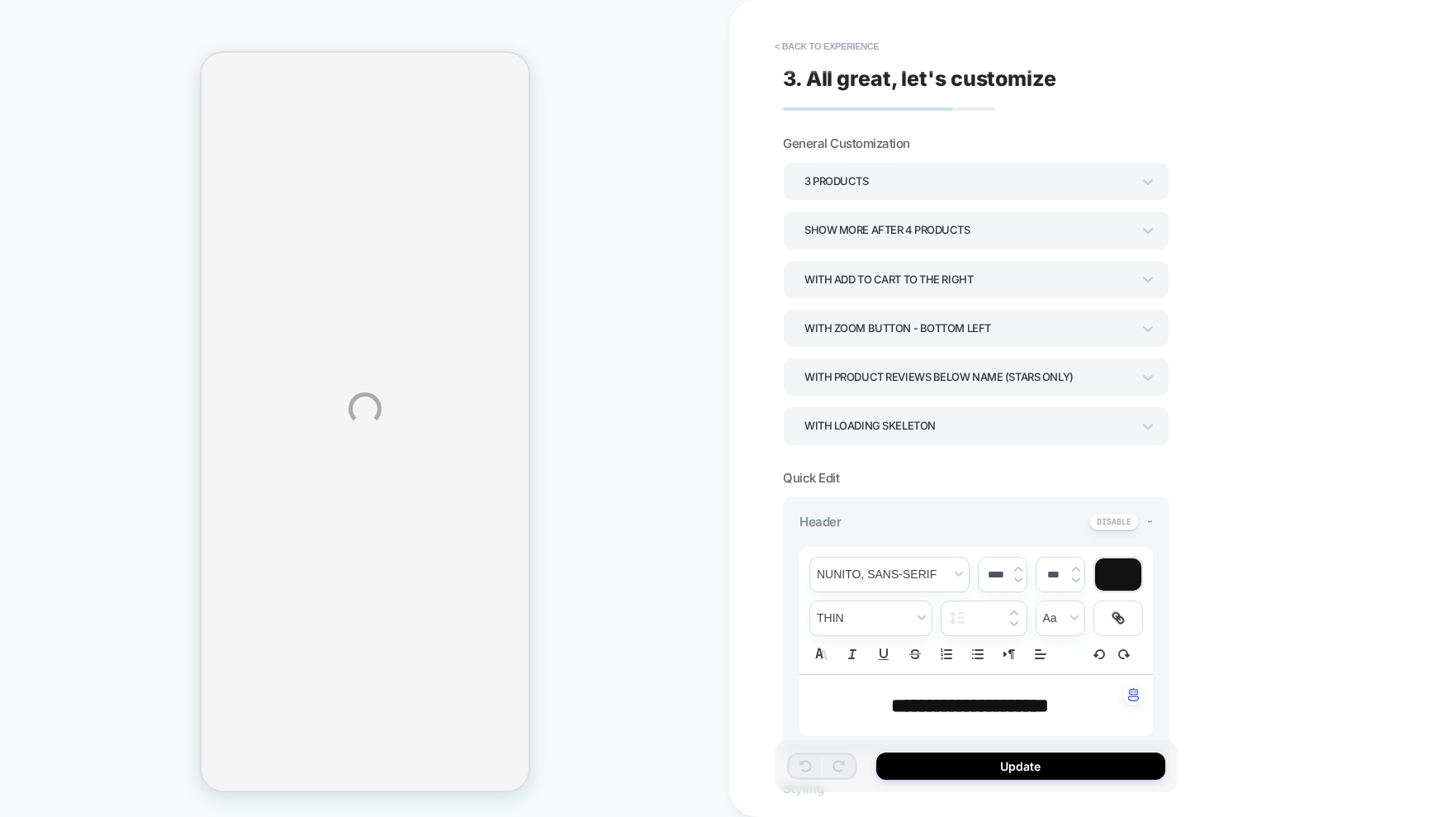
select select "**********"
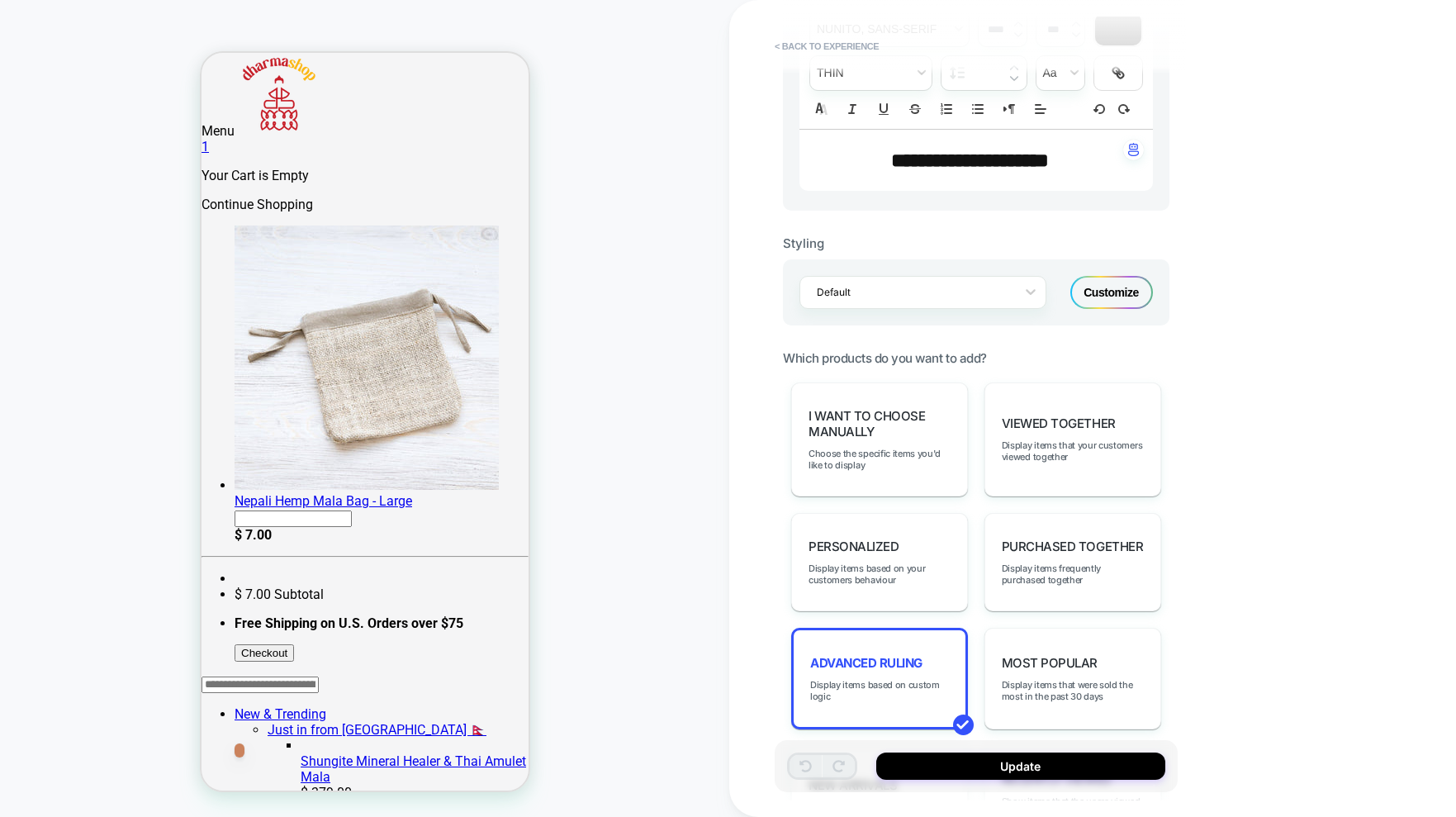
scroll to position [800, 0]
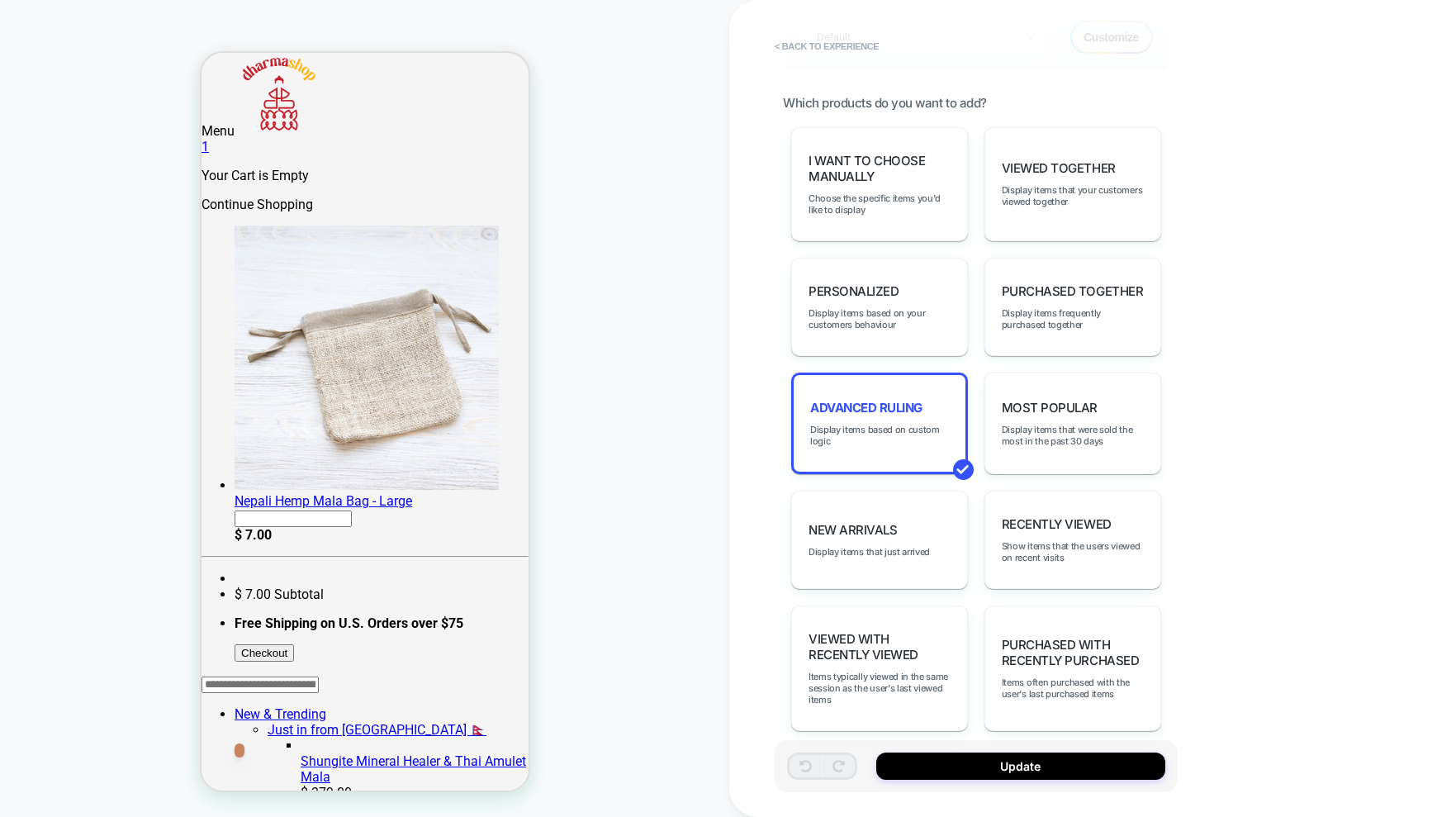
click at [885, 382] on div "Advanced Ruling Display items based on custom logic" at bounding box center [879, 423] width 176 height 102
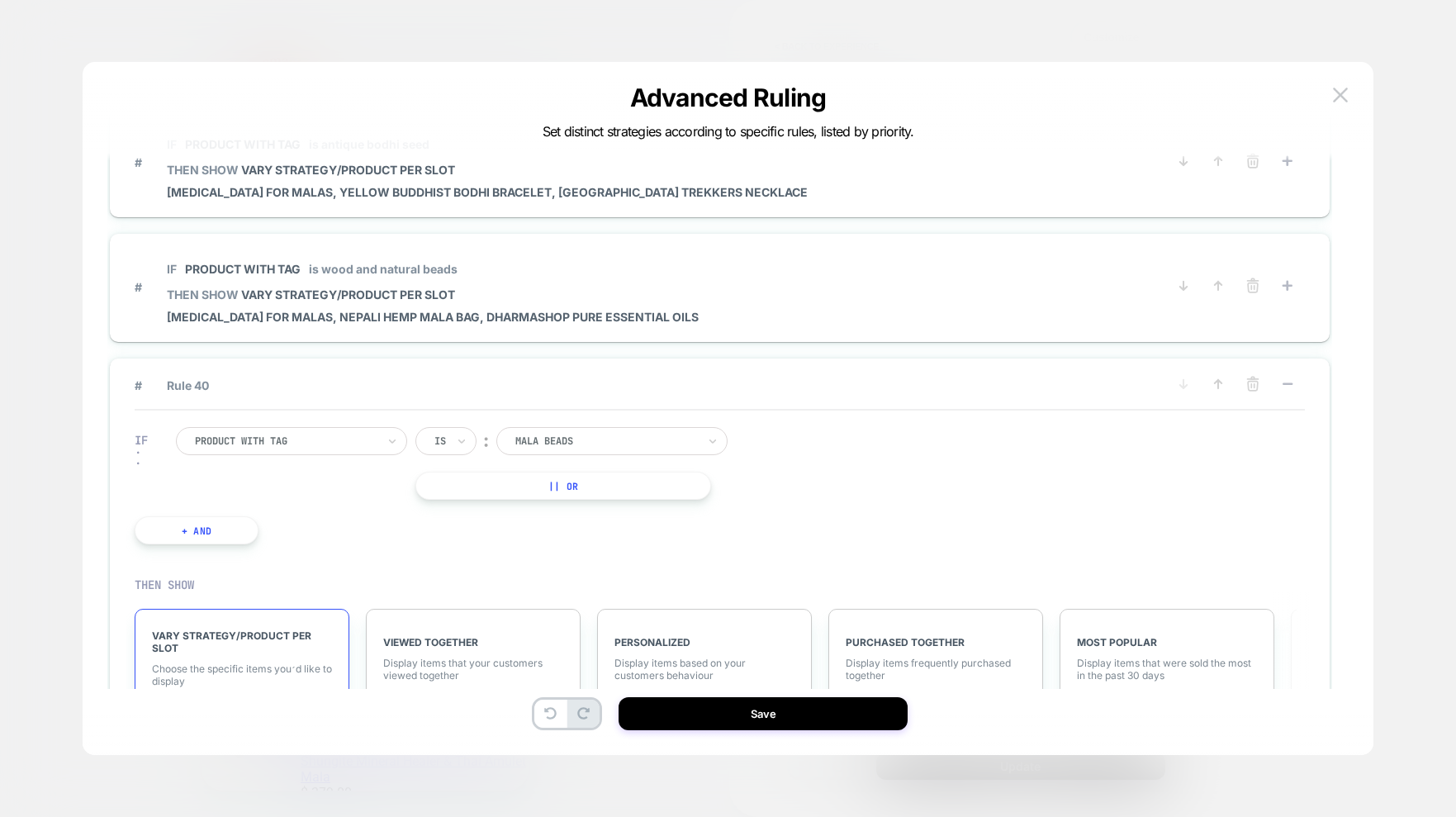
scroll to position [5175, 0]
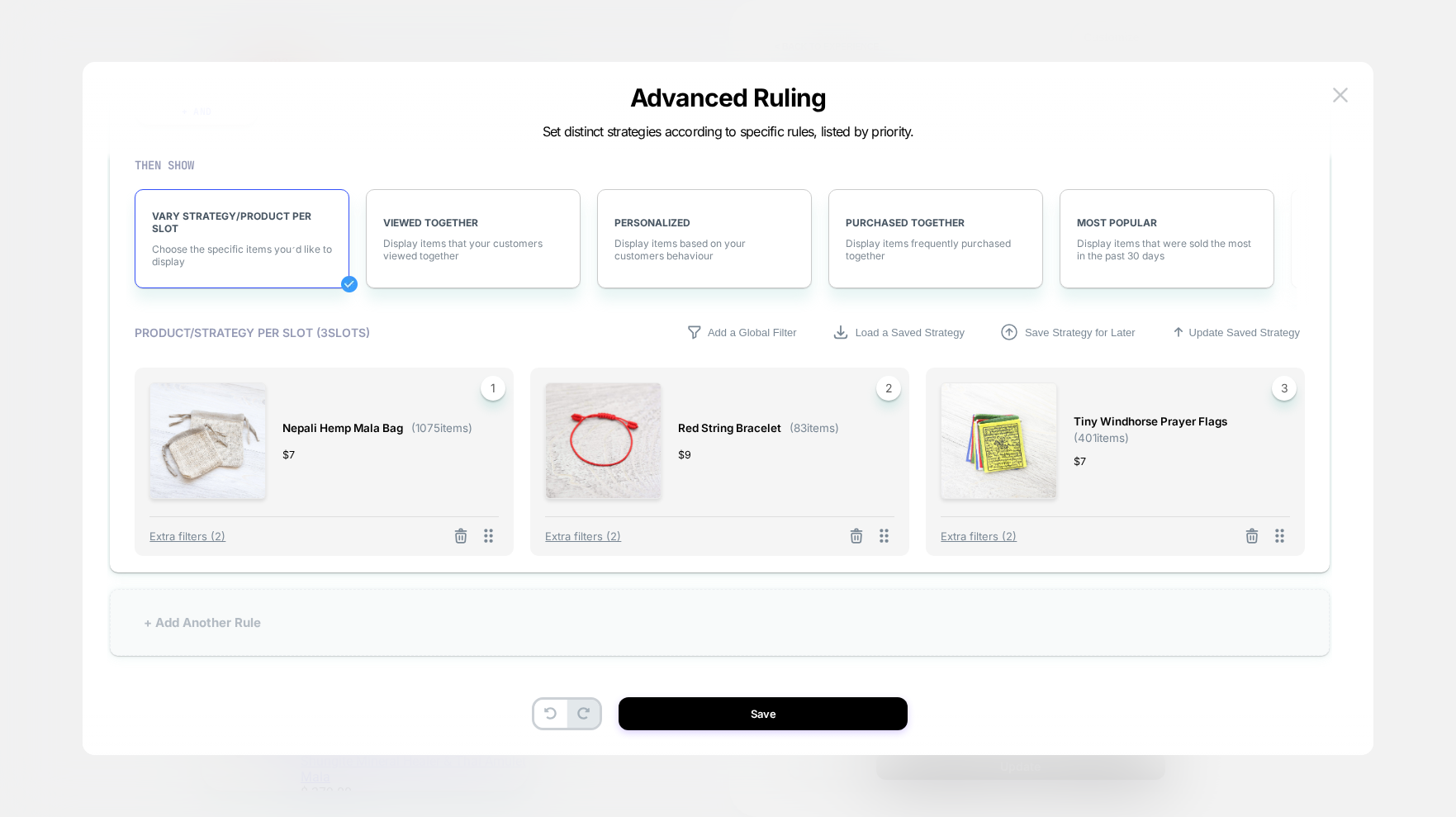
click at [286, 625] on div "+ Add Another Rule" at bounding box center [719, 622] width 1219 height 67
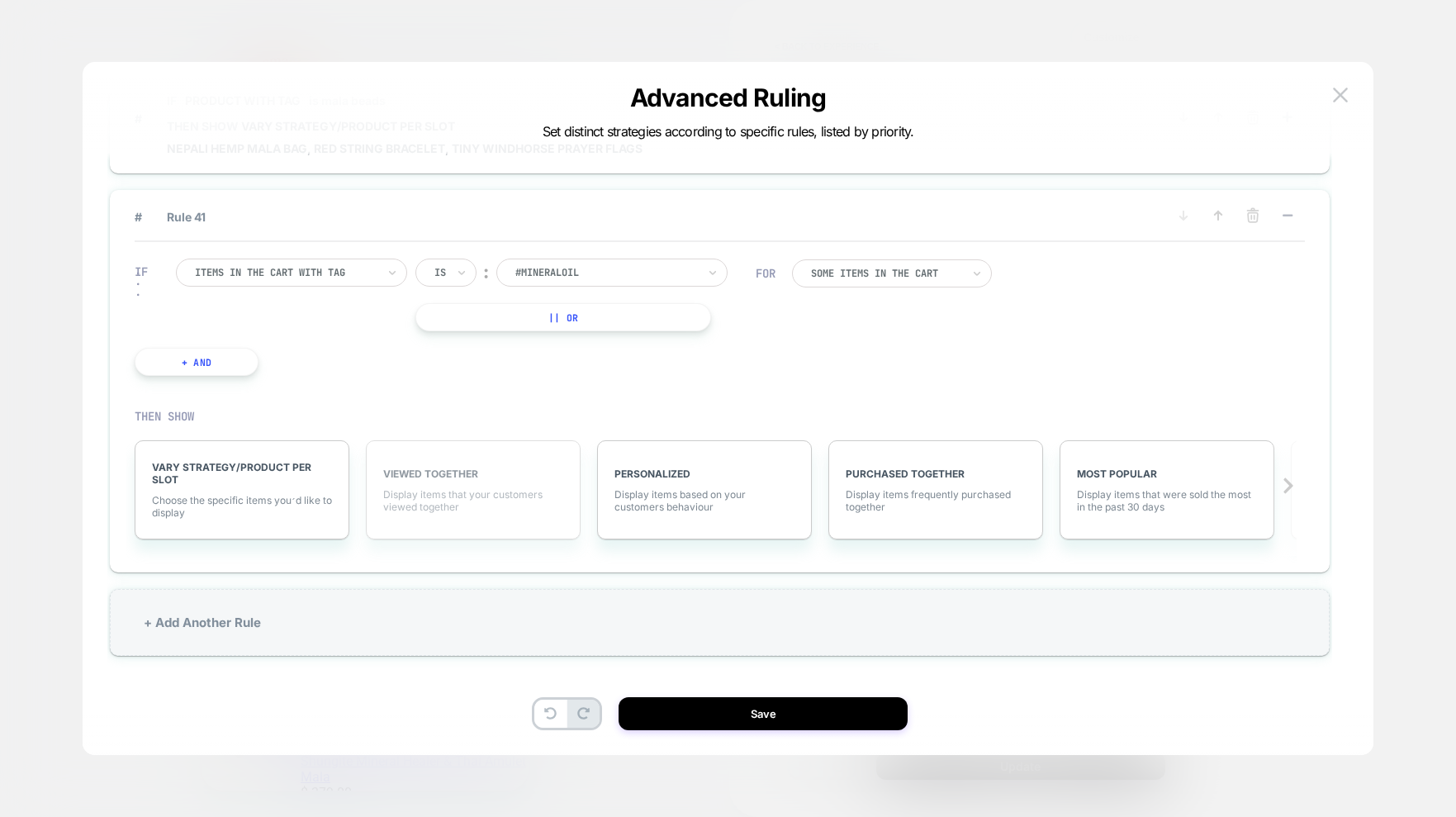
scroll to position [5048, 0]
click at [290, 267] on div at bounding box center [286, 273] width 182 height 15
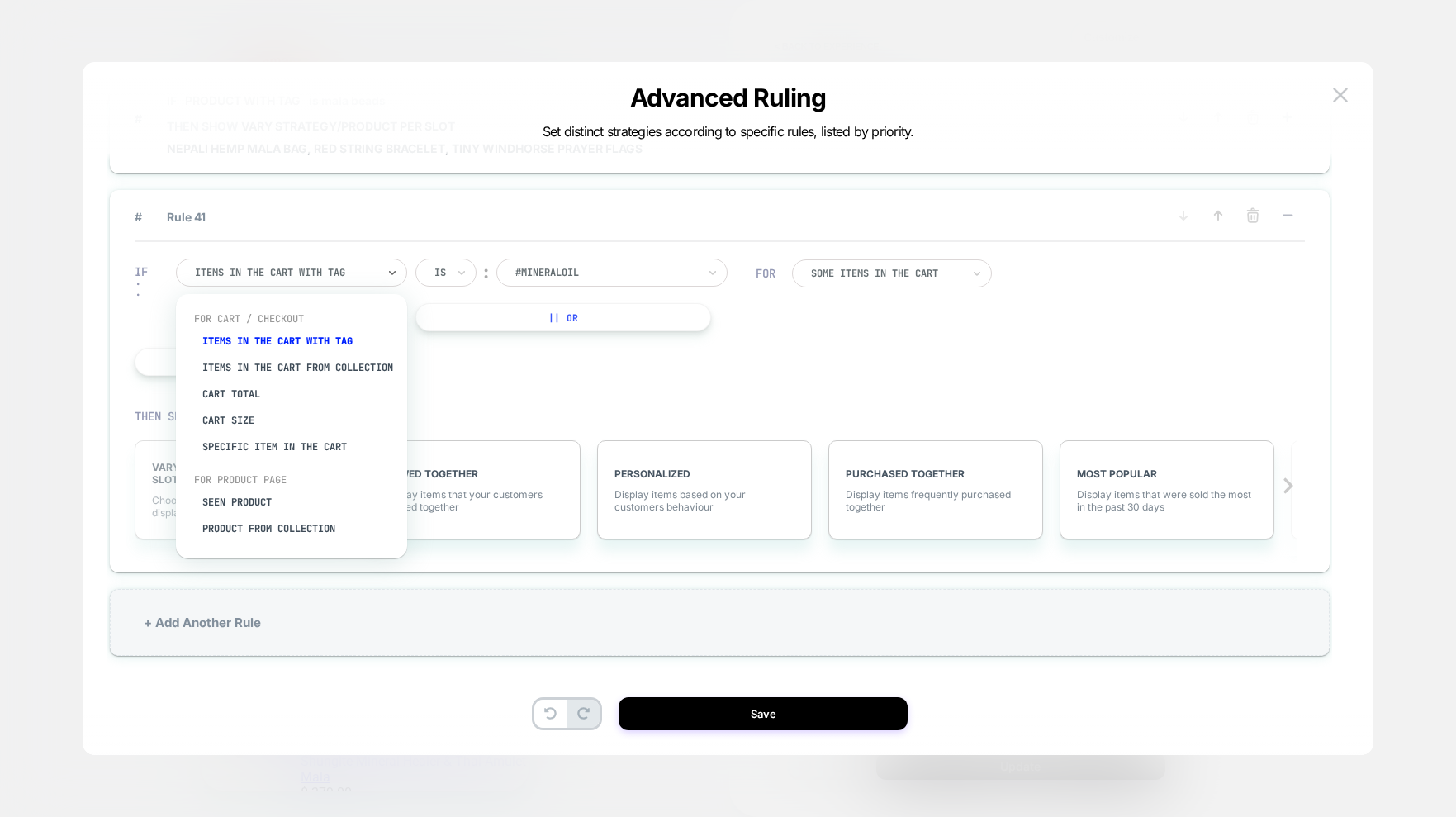
drag, startPoint x: 264, startPoint y: 517, endPoint x: 276, endPoint y: 486, distance: 33.2
click at [264, 516] on div "Seen Product" at bounding box center [299, 502] width 215 height 27
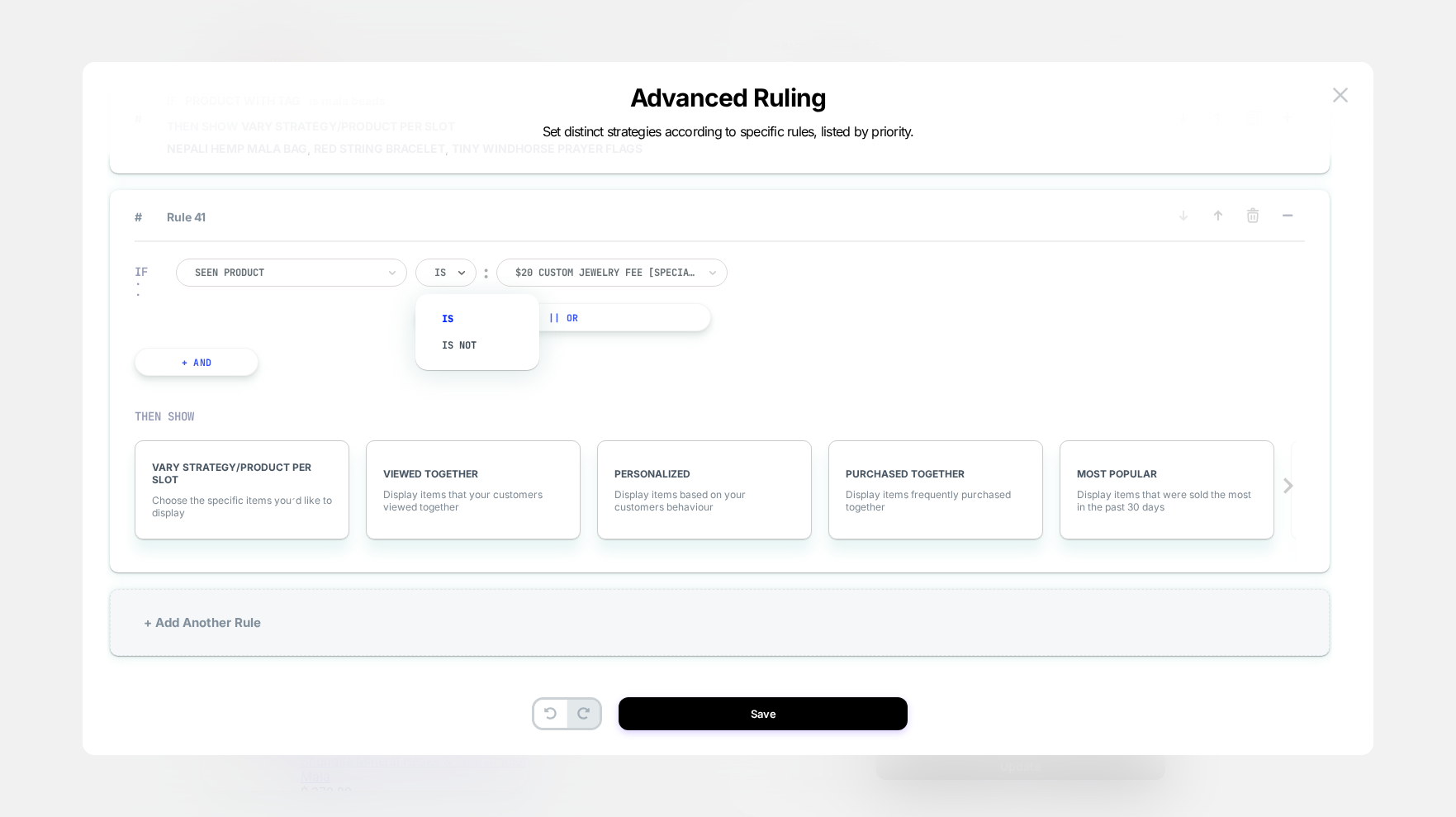
click at [446, 278] on div at bounding box center [440, 273] width 12 height 15
drag, startPoint x: 363, startPoint y: 311, endPoint x: 317, endPoint y: 275, distance: 58.4
click at [362, 311] on div "Seen Product Is ︰ $20 Custom Jewelry Fee [special order] $20 CUSTOM JEWELRY FEE…" at bounding box center [465, 295] width 580 height 73
click at [314, 271] on div at bounding box center [286, 273] width 182 height 15
click at [299, 268] on div at bounding box center [286, 273] width 182 height 15
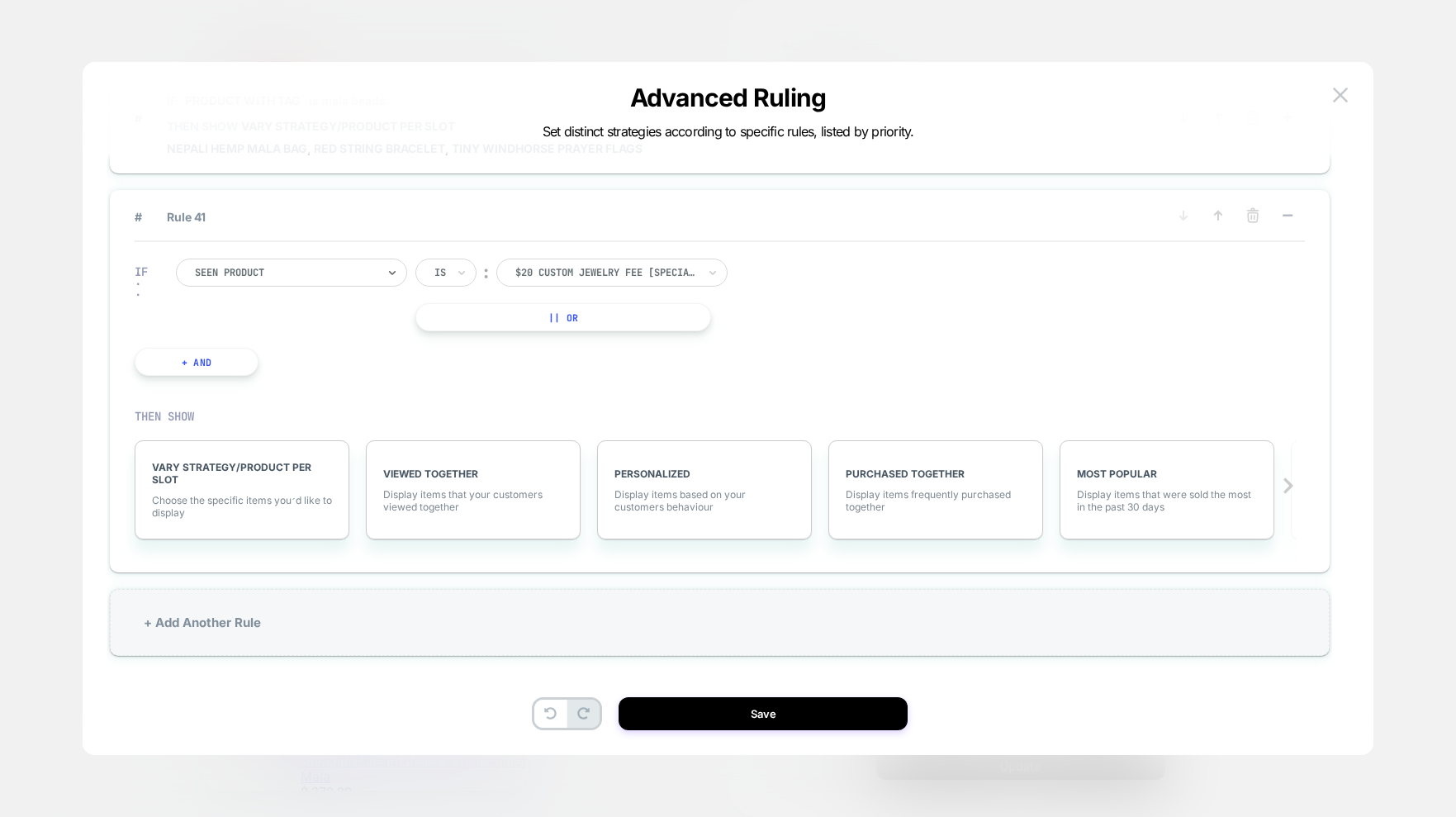
click at [299, 268] on div at bounding box center [286, 273] width 182 height 15
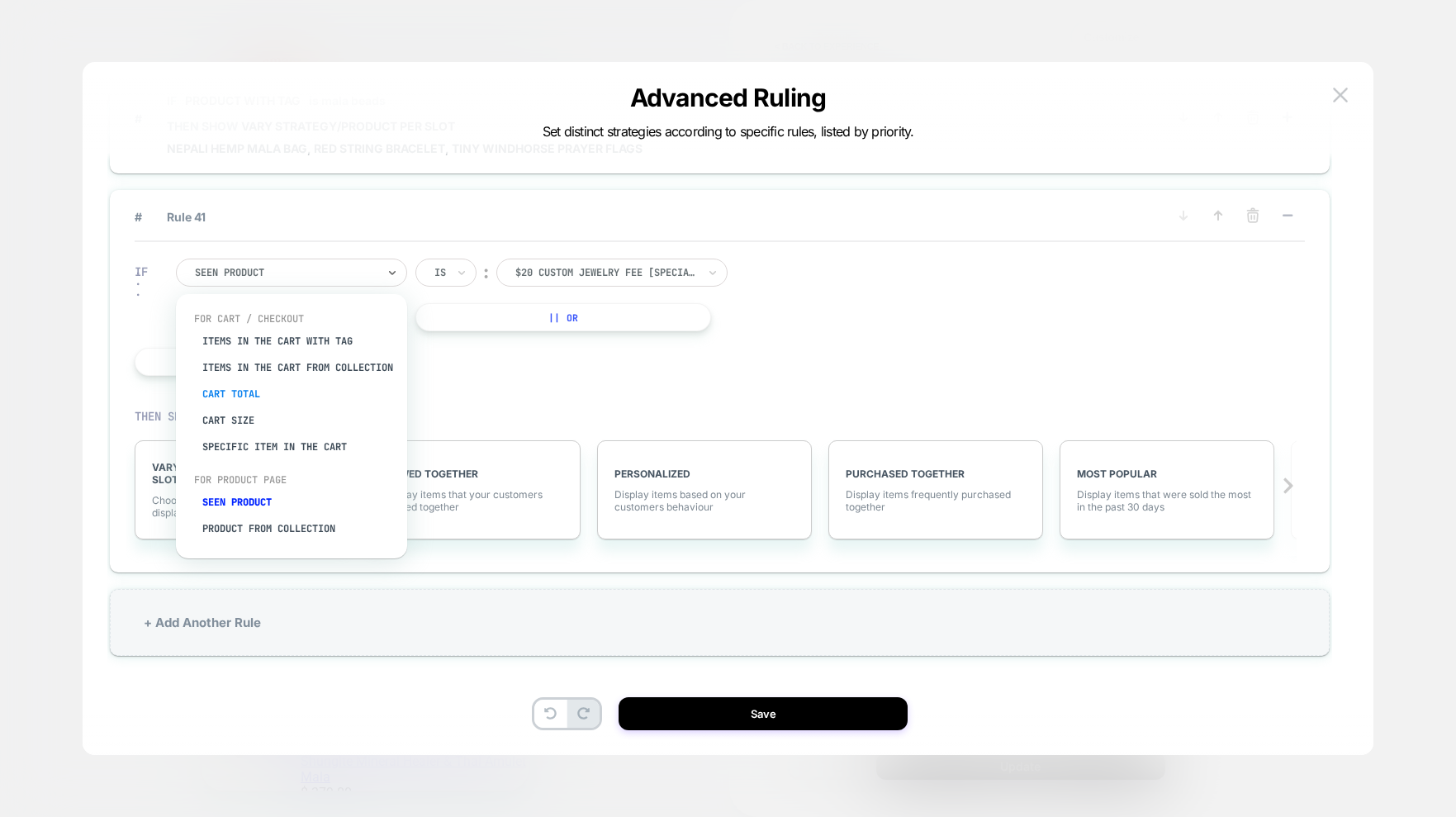
scroll to position [37, 0]
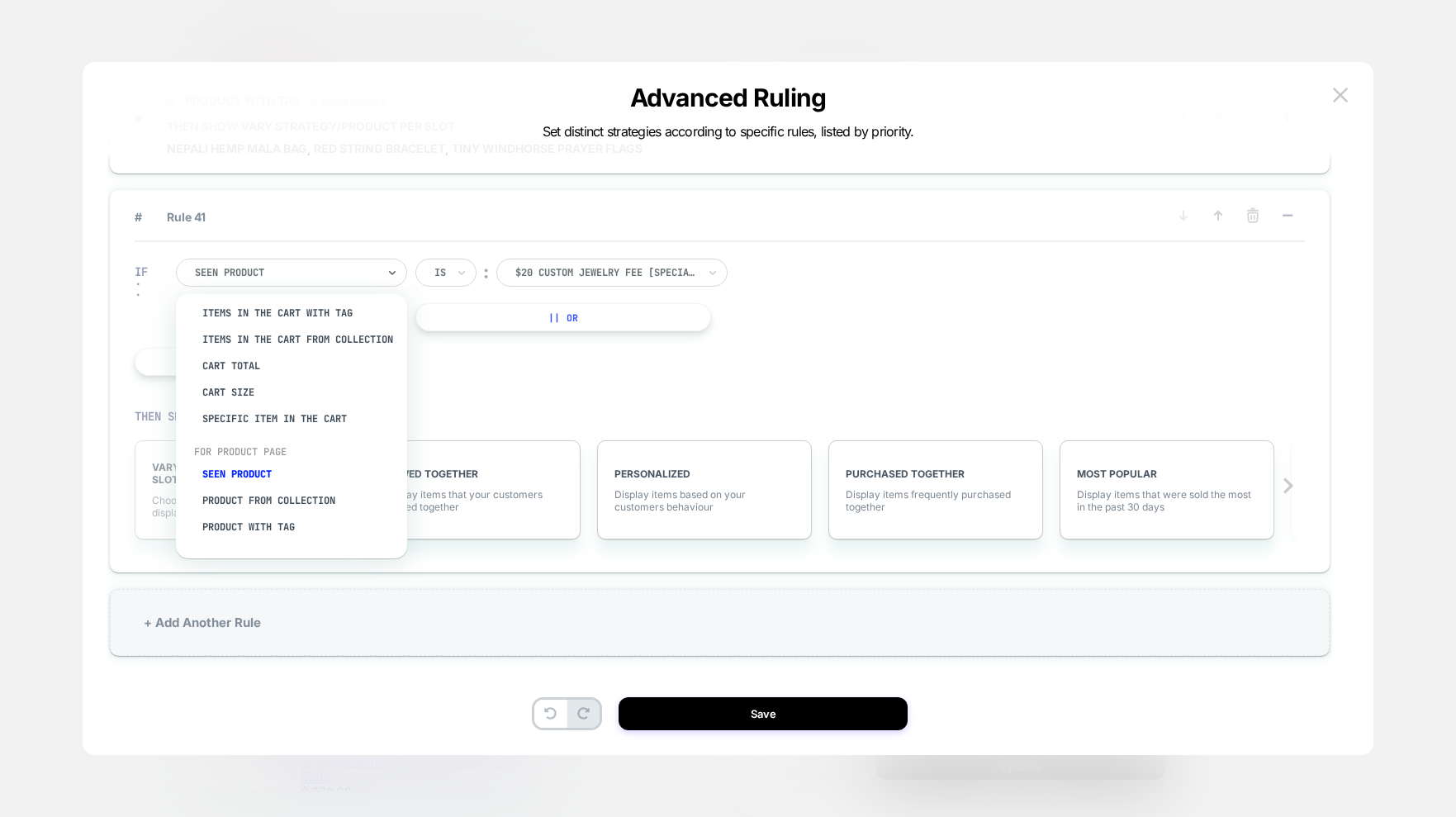
drag, startPoint x: 281, startPoint y: 531, endPoint x: 316, endPoint y: 470, distance: 70.3
click at [281, 531] on div "Product with tag" at bounding box center [299, 527] width 215 height 27
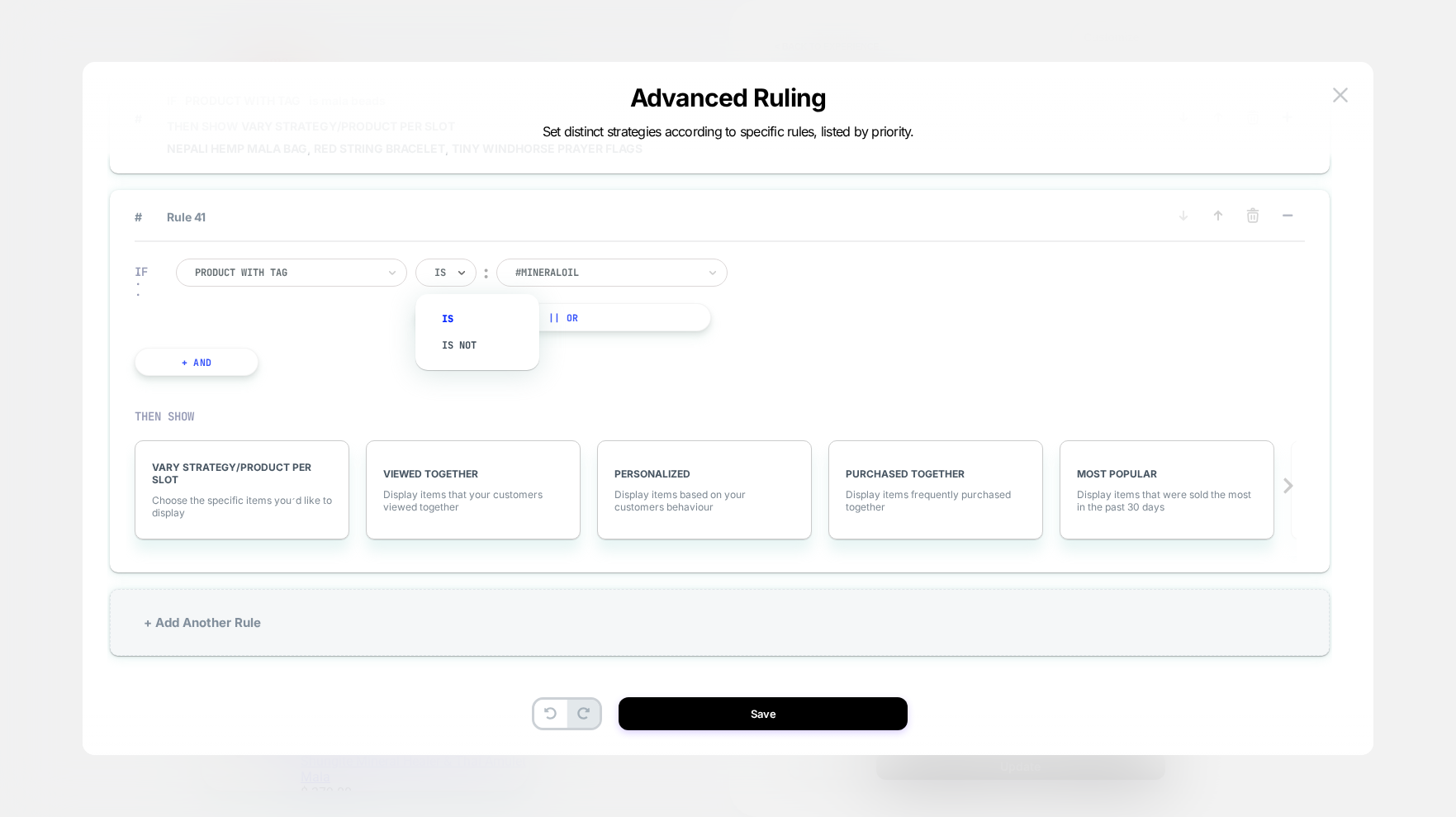
click at [446, 274] on div at bounding box center [440, 273] width 12 height 15
drag, startPoint x: 845, startPoint y: 274, endPoint x: 720, endPoint y: 267, distance: 125.2
click at [845, 274] on div "IF Product with tag Is ︰ #mineraloil || Or + And" at bounding box center [720, 317] width 1170 height 151
click at [641, 266] on div at bounding box center [606, 273] width 182 height 15
type input "******"
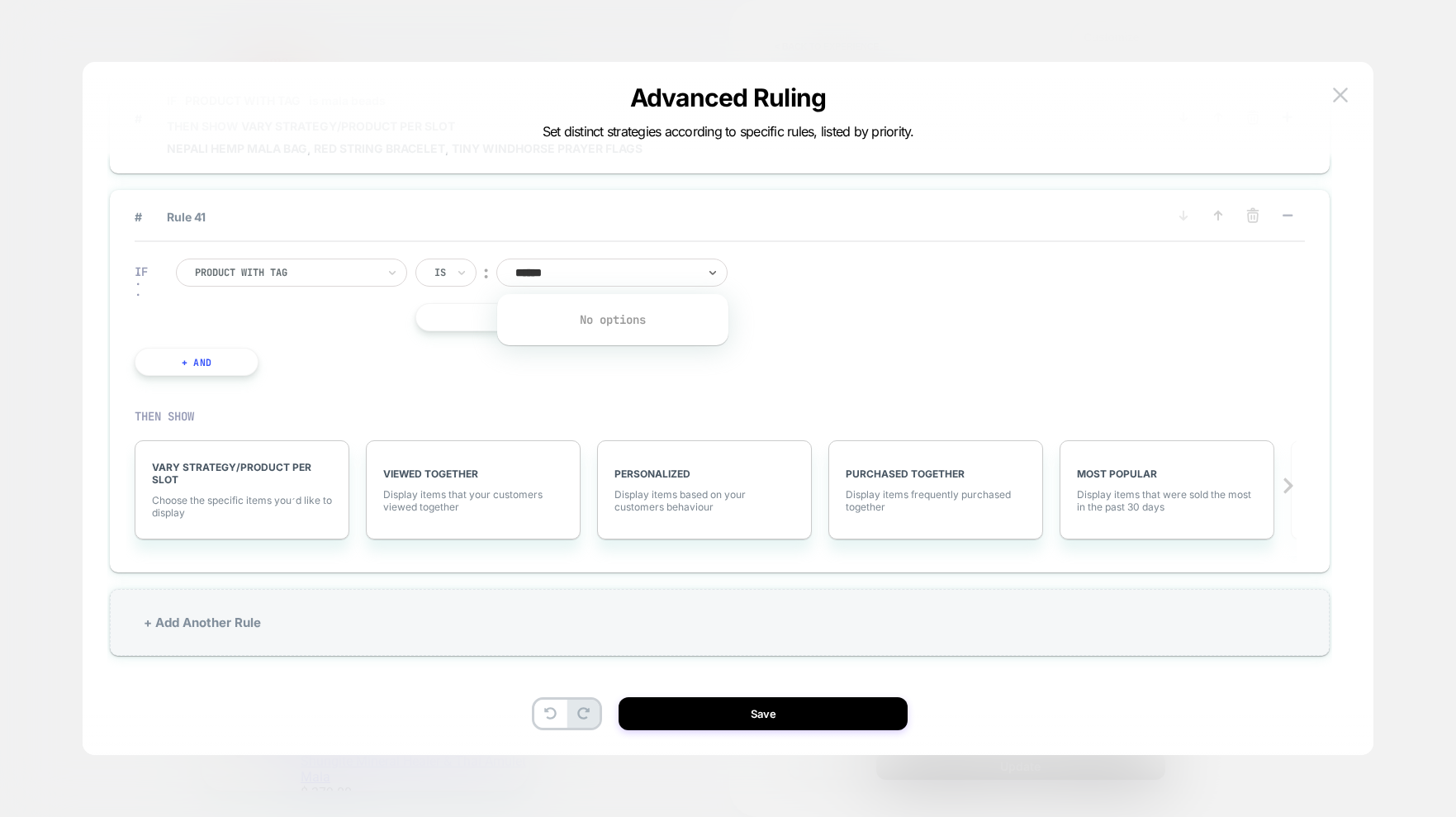
click at [1151, 360] on div "IF Product with tag Is ︰ 0 results available for search term ml590V. Use Up and…" at bounding box center [720, 317] width 1170 height 151
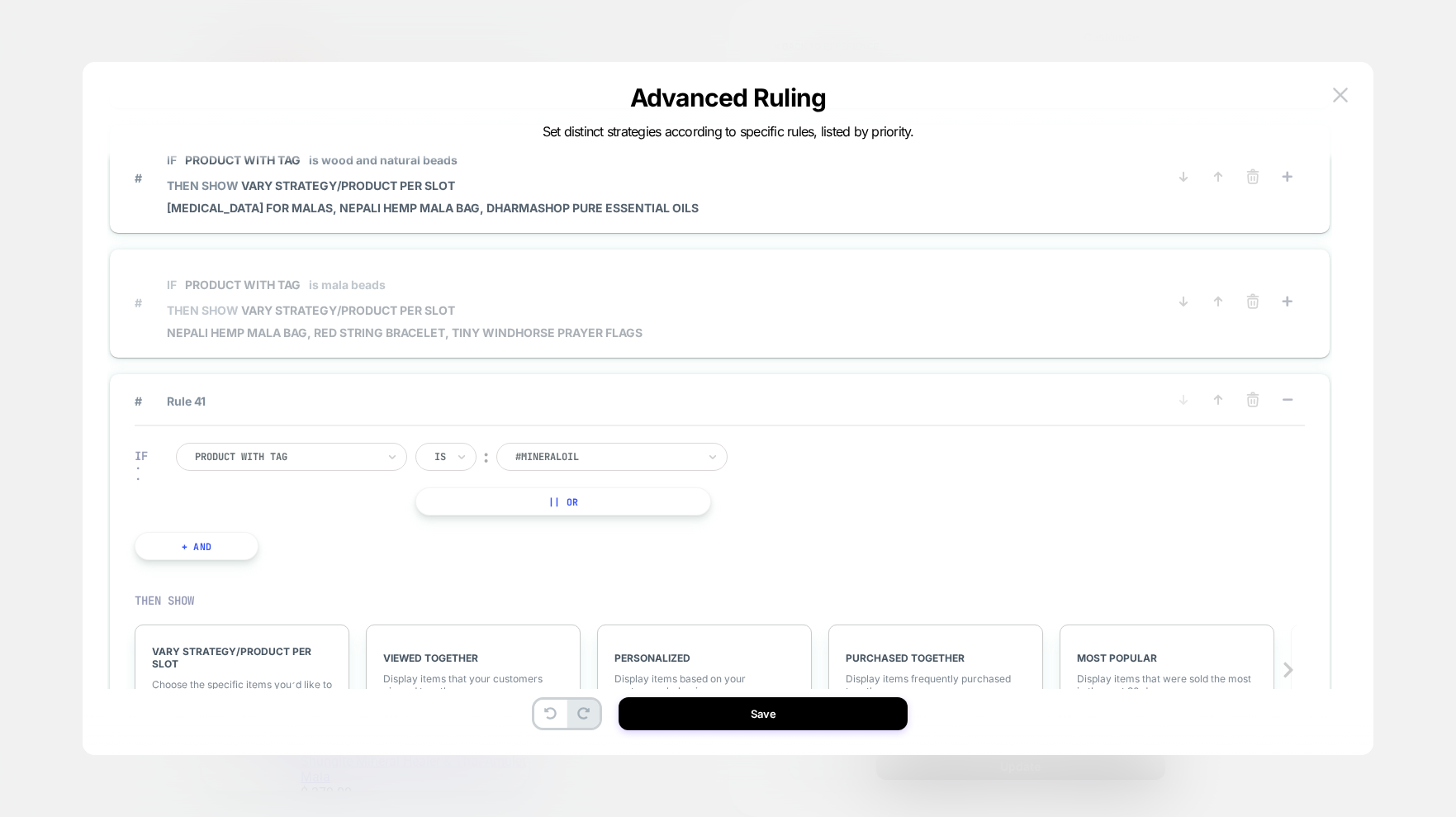
scroll to position [4817, 0]
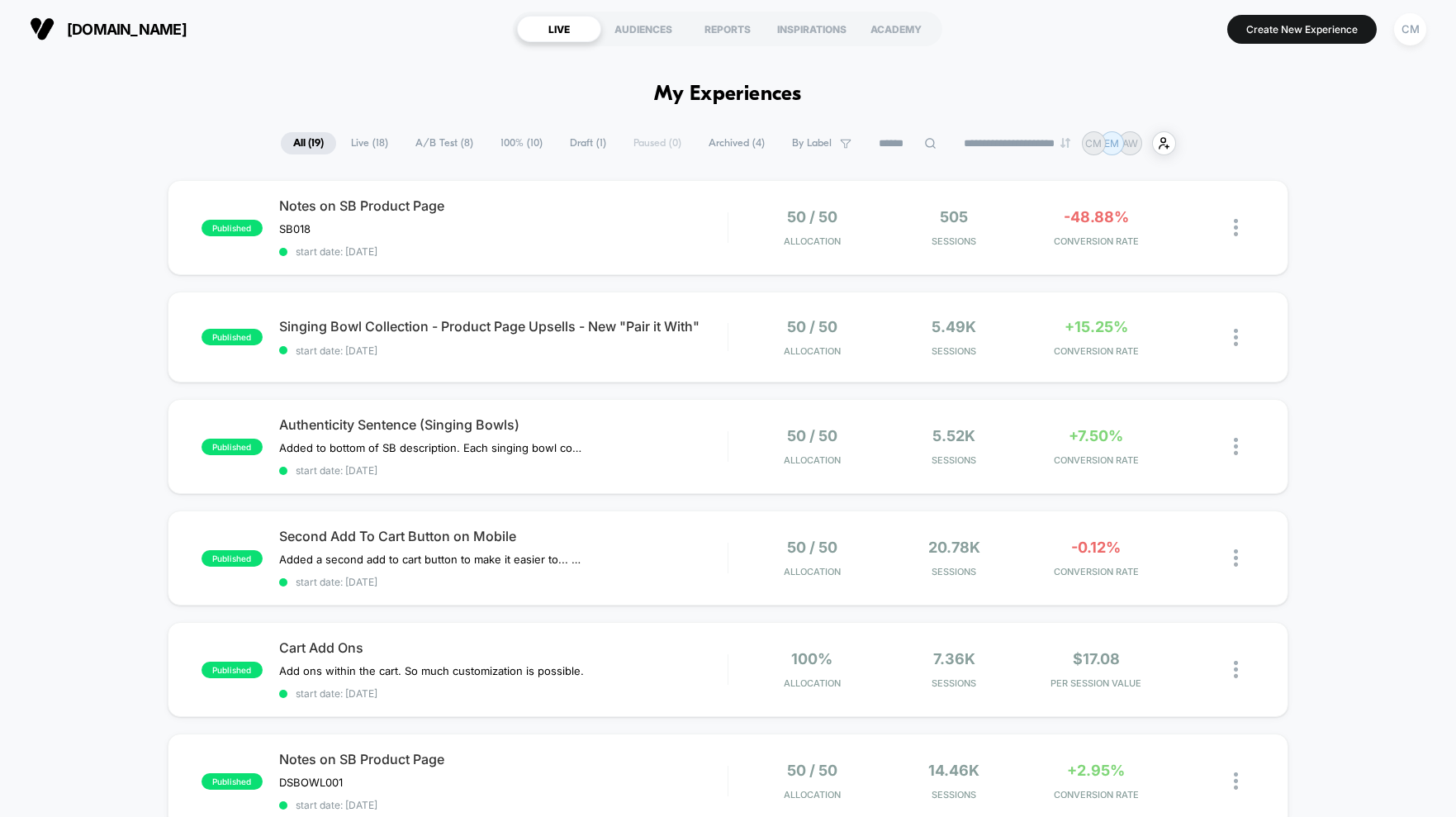
click at [568, 143] on span "Draft ( 1 )" at bounding box center [588, 143] width 61 height 22
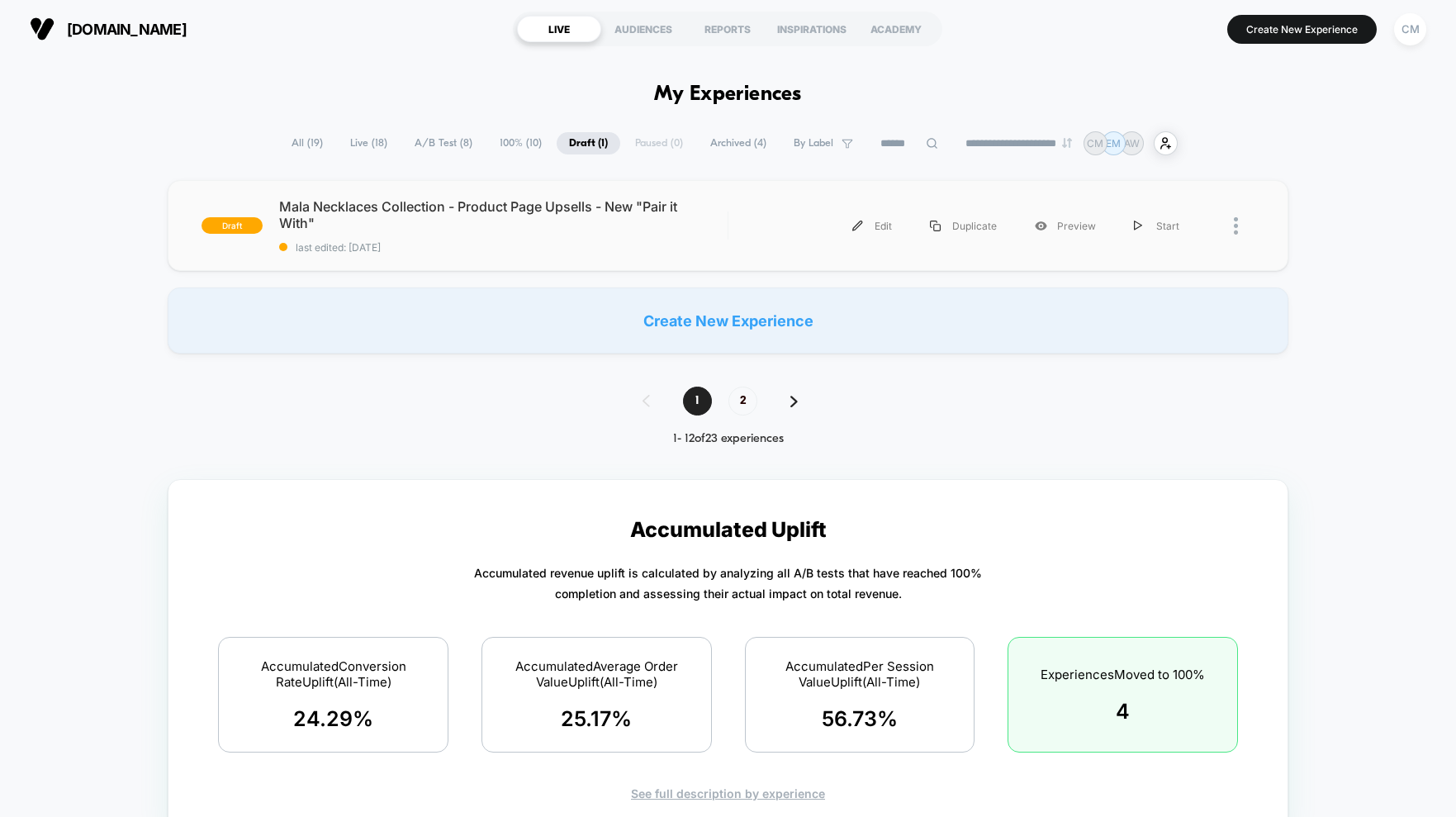
click at [733, 224] on div "Edit Duplicate Preview Start" at bounding box center [991, 226] width 526 height 37
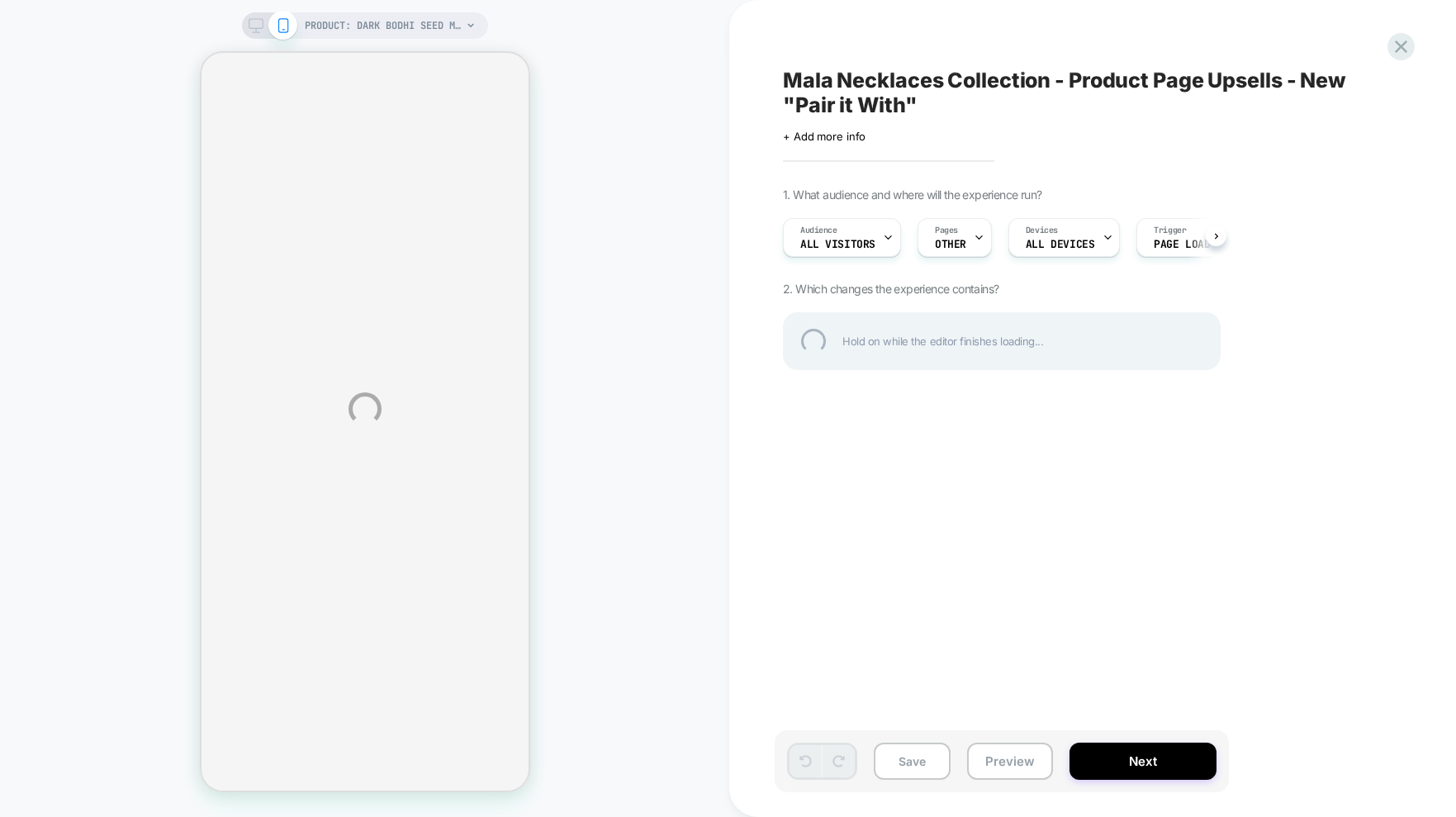
select select "**********"
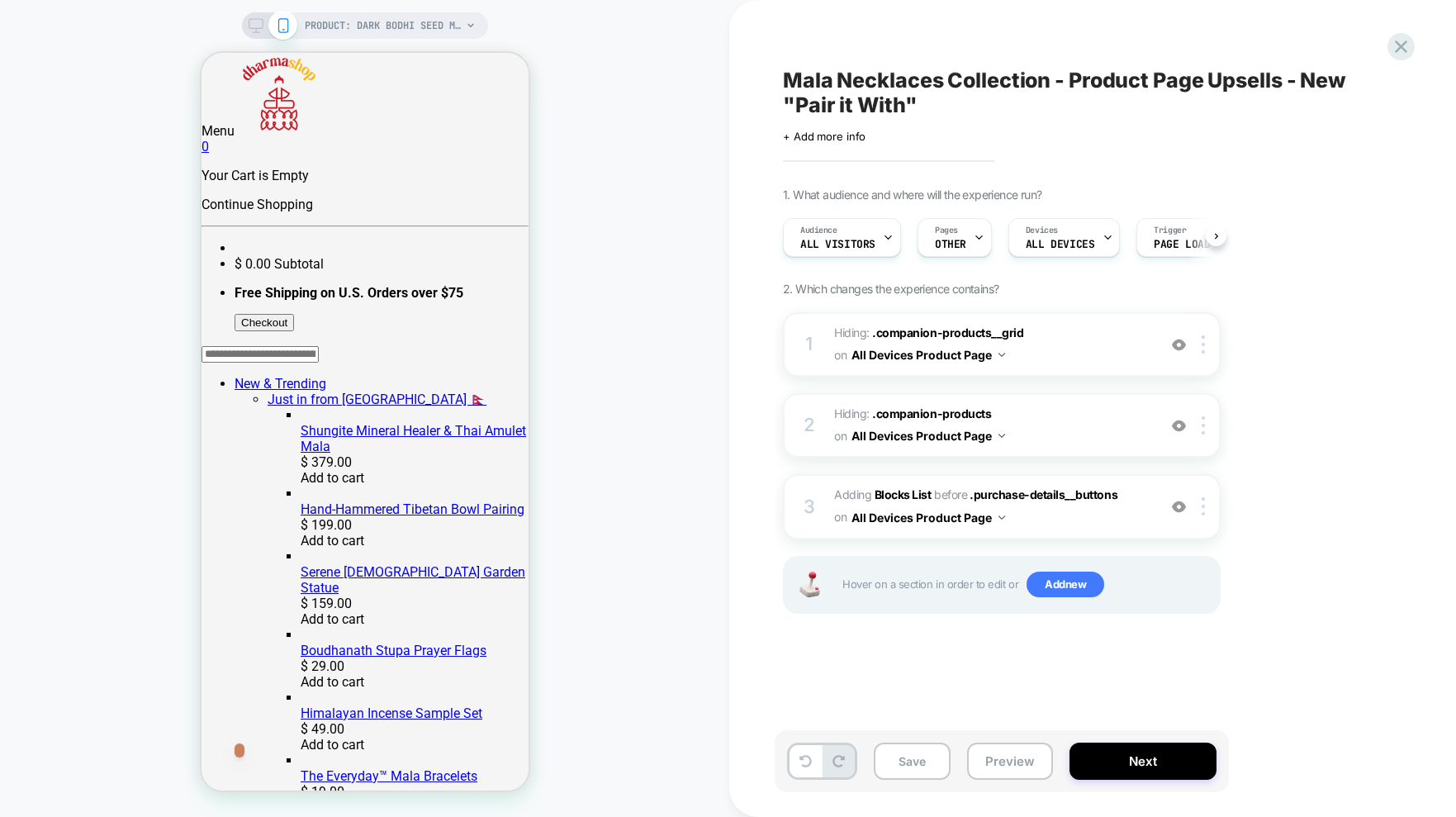
scroll to position [0, 1]
click at [1147, 522] on span "#_loomi_addon_1755795133993_dup1759418102 Adding Blocks List BEFORE .purchase-d…" at bounding box center [990, 506] width 314 height 45
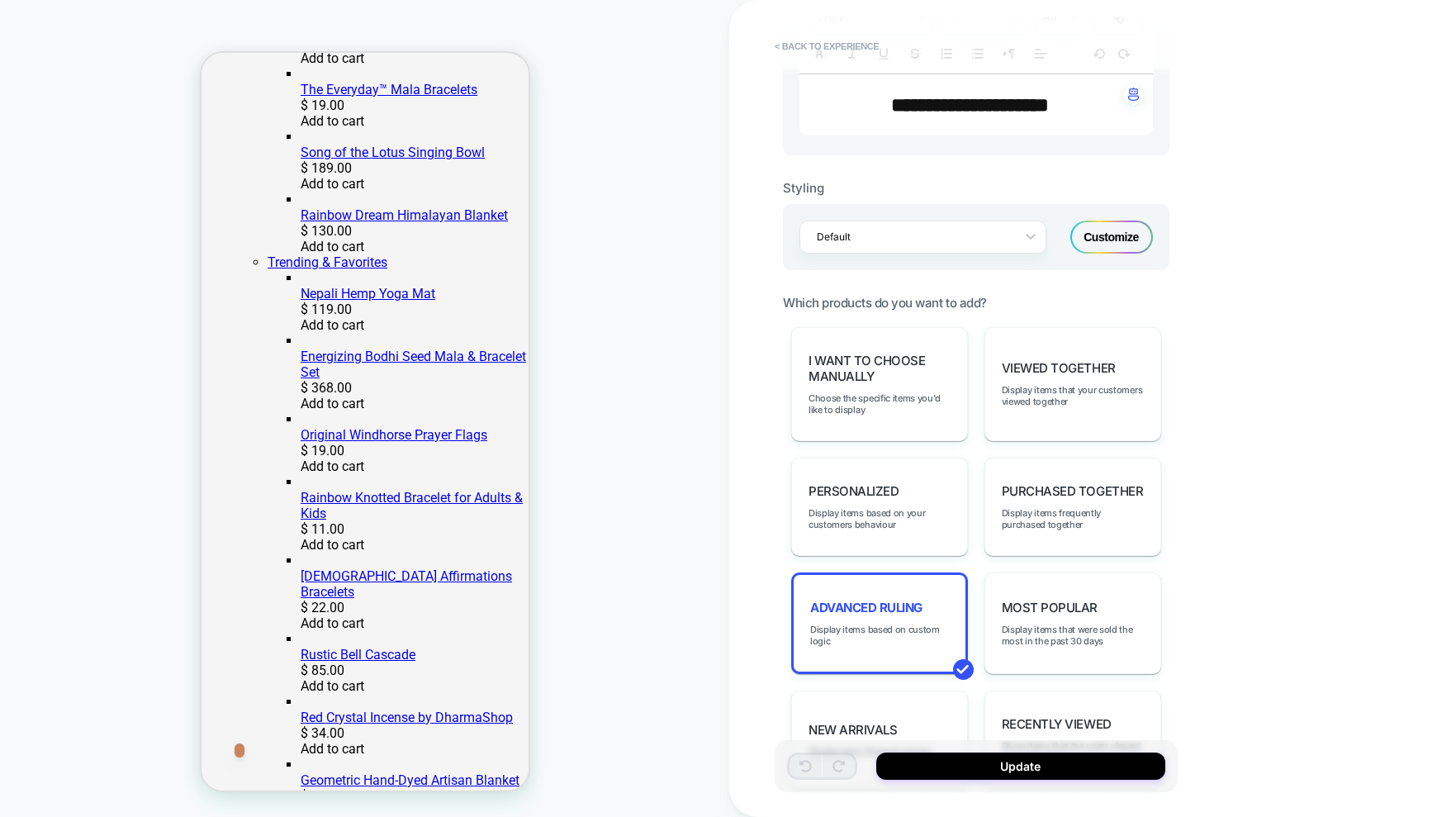
scroll to position [800, 0]
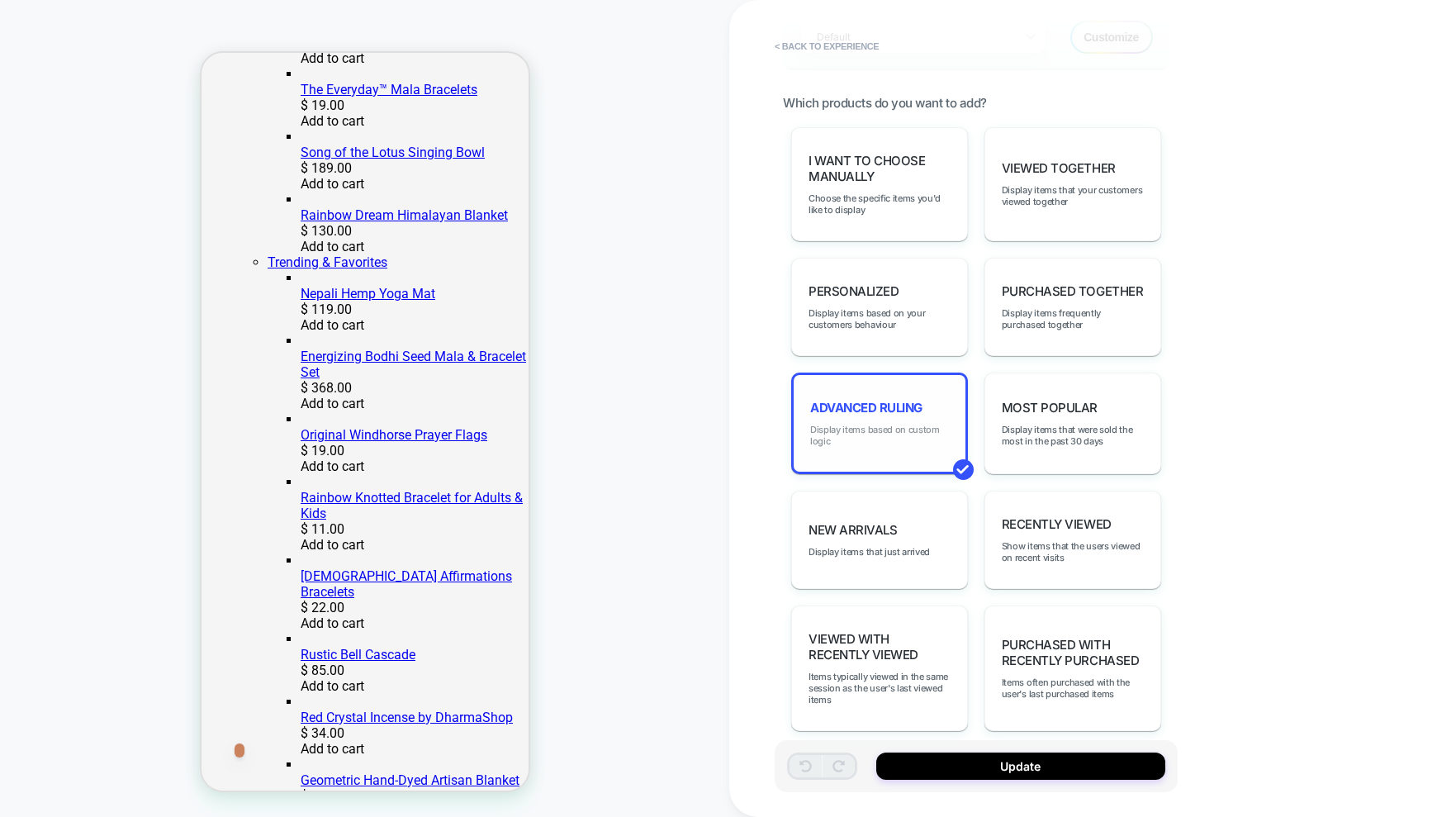
click at [910, 424] on span "Display items based on custom logic" at bounding box center [880, 436] width 139 height 23
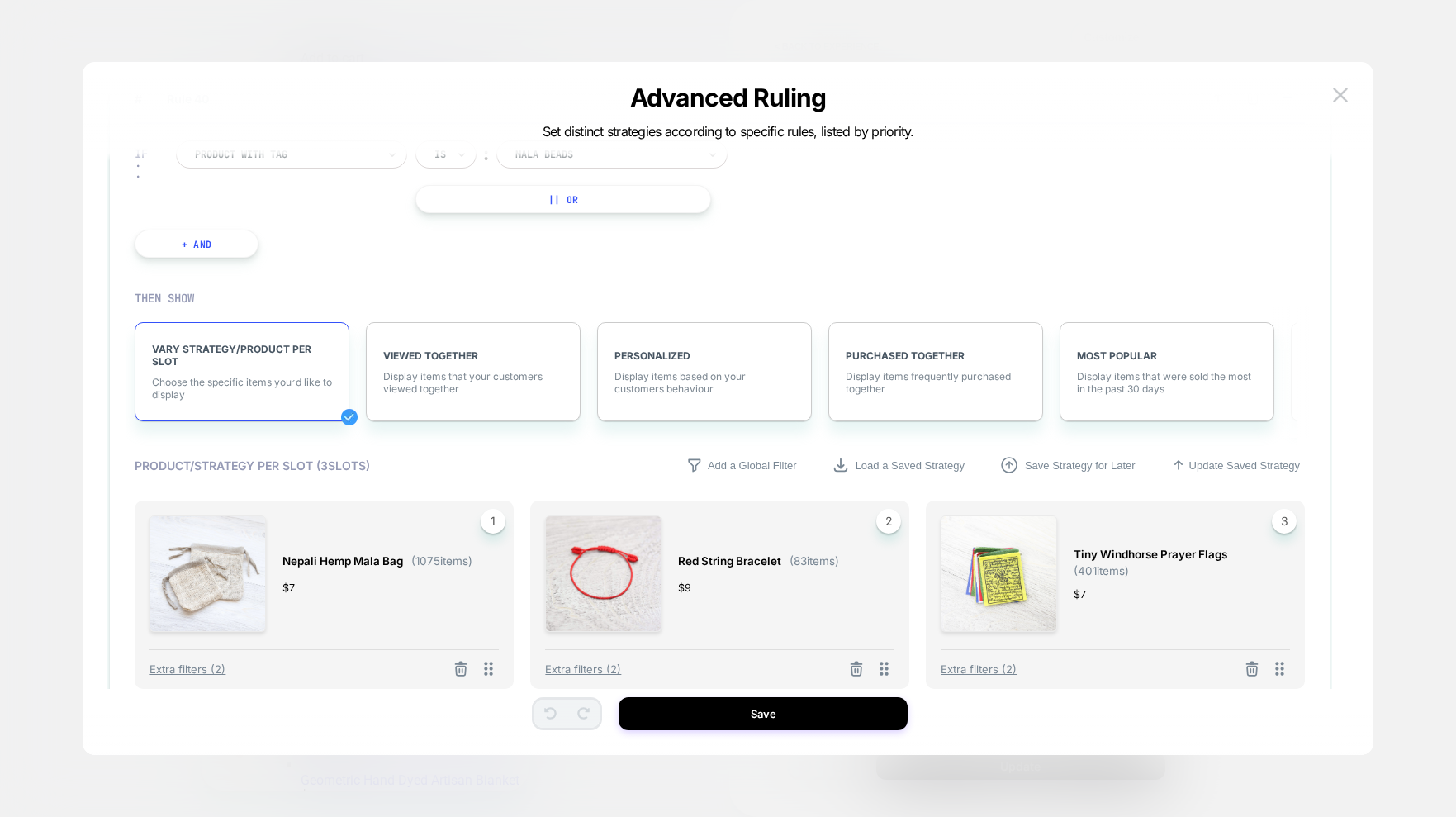
scroll to position [5175, 0]
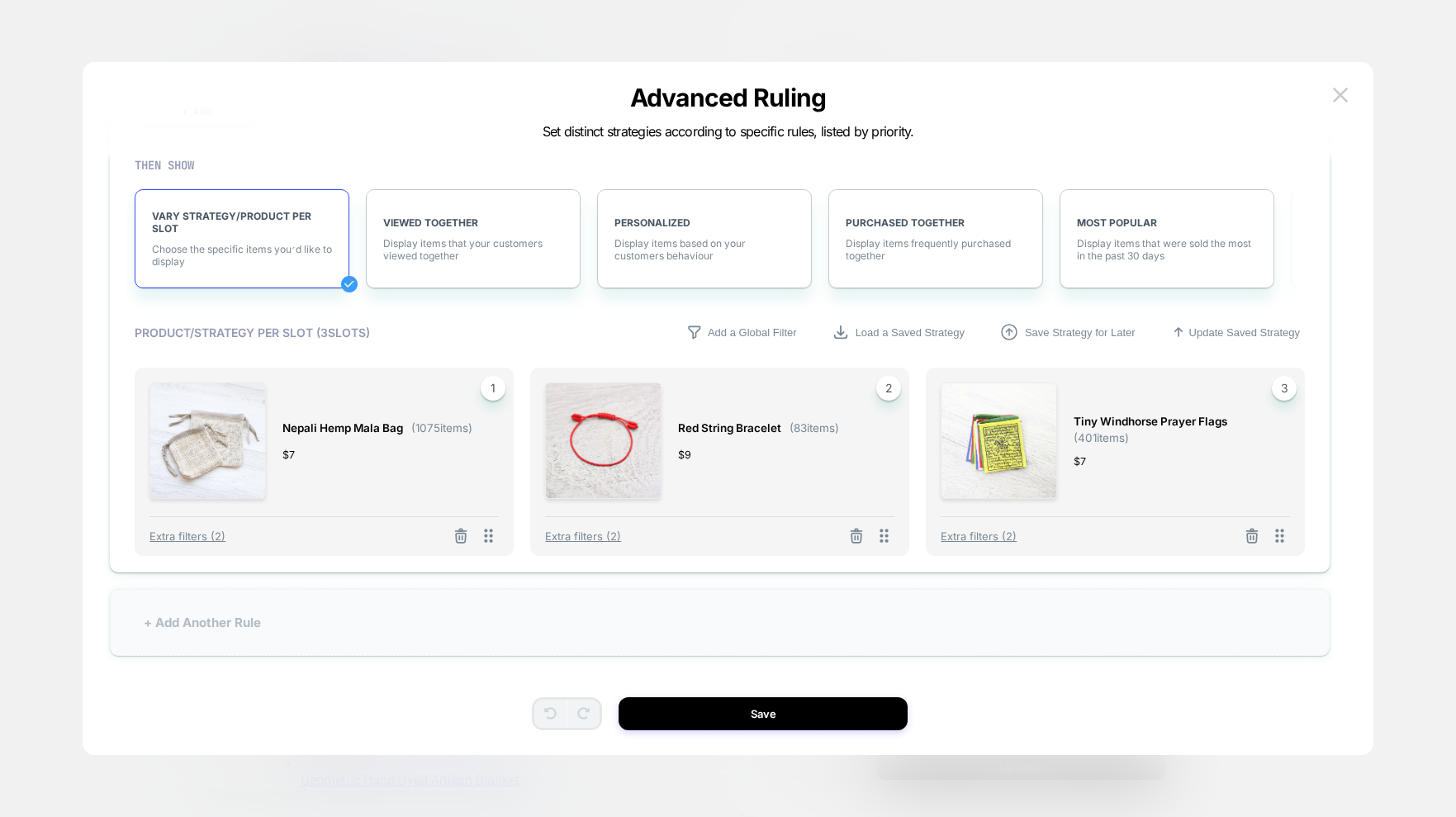
click at [205, 622] on div "+ Add Another Rule" at bounding box center [719, 622] width 1219 height 67
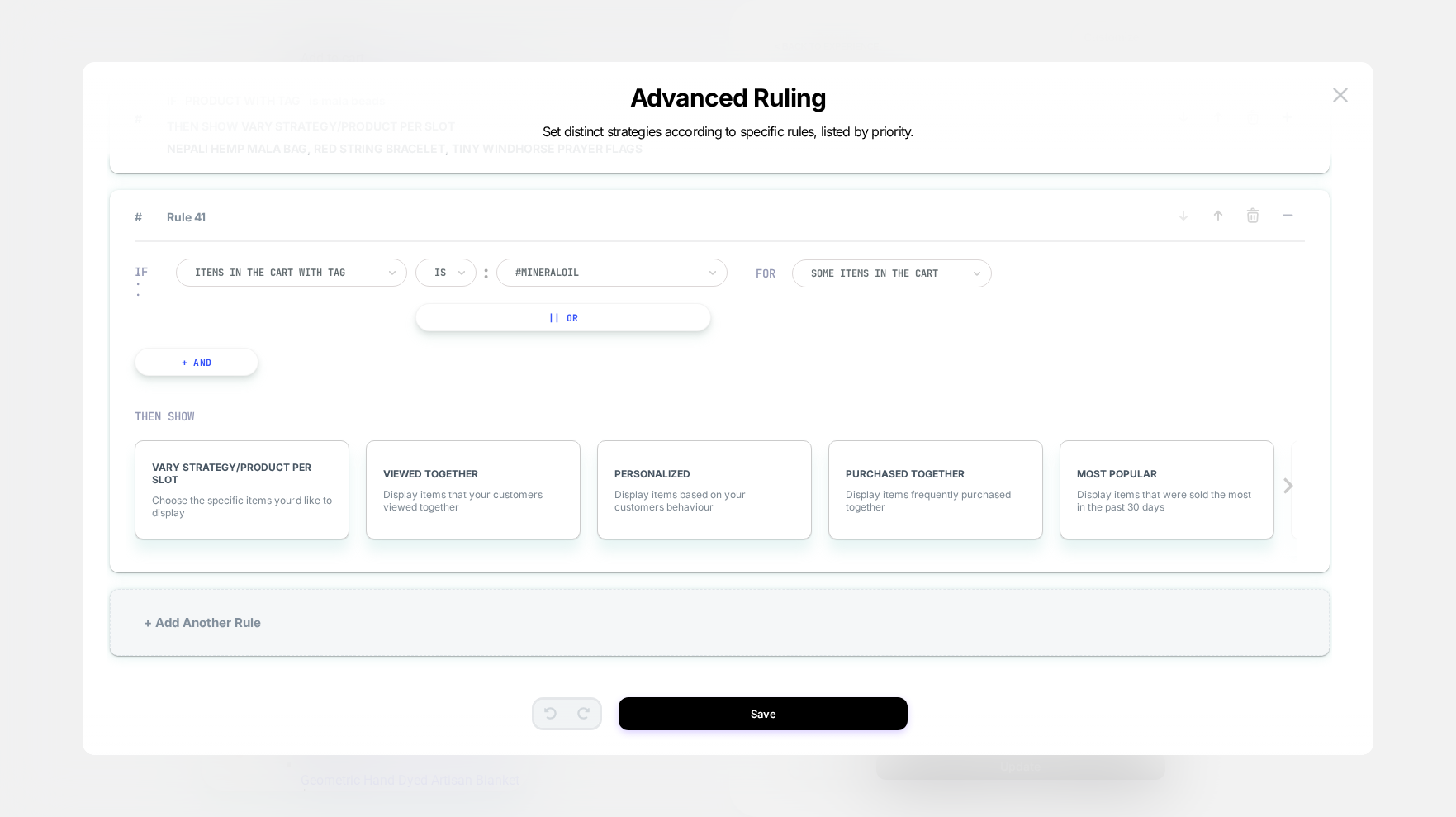
scroll to position [5048, 0]
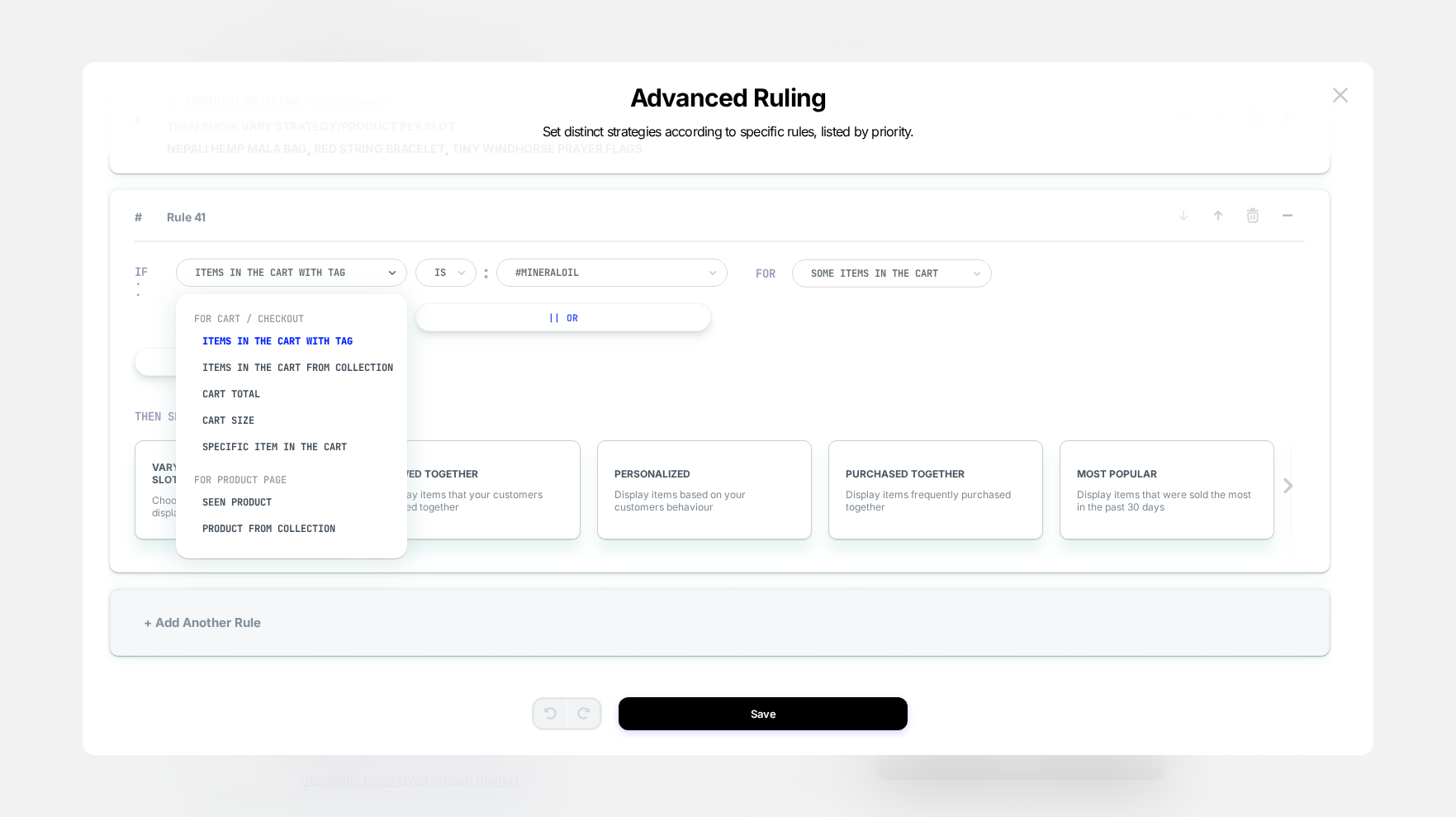
click at [371, 272] on div at bounding box center [286, 273] width 182 height 15
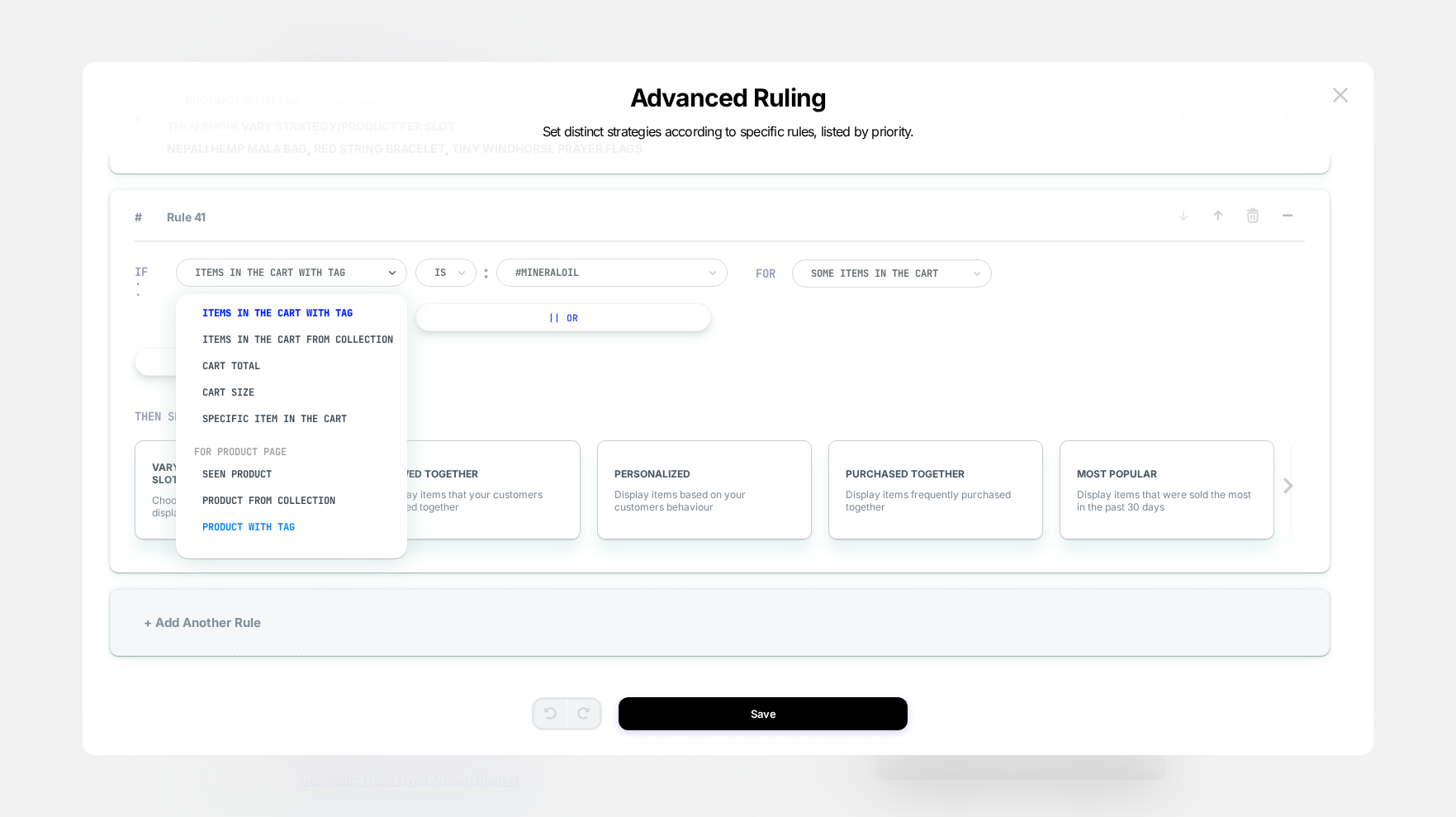
click at [253, 519] on div "Product with tag" at bounding box center [299, 527] width 215 height 27
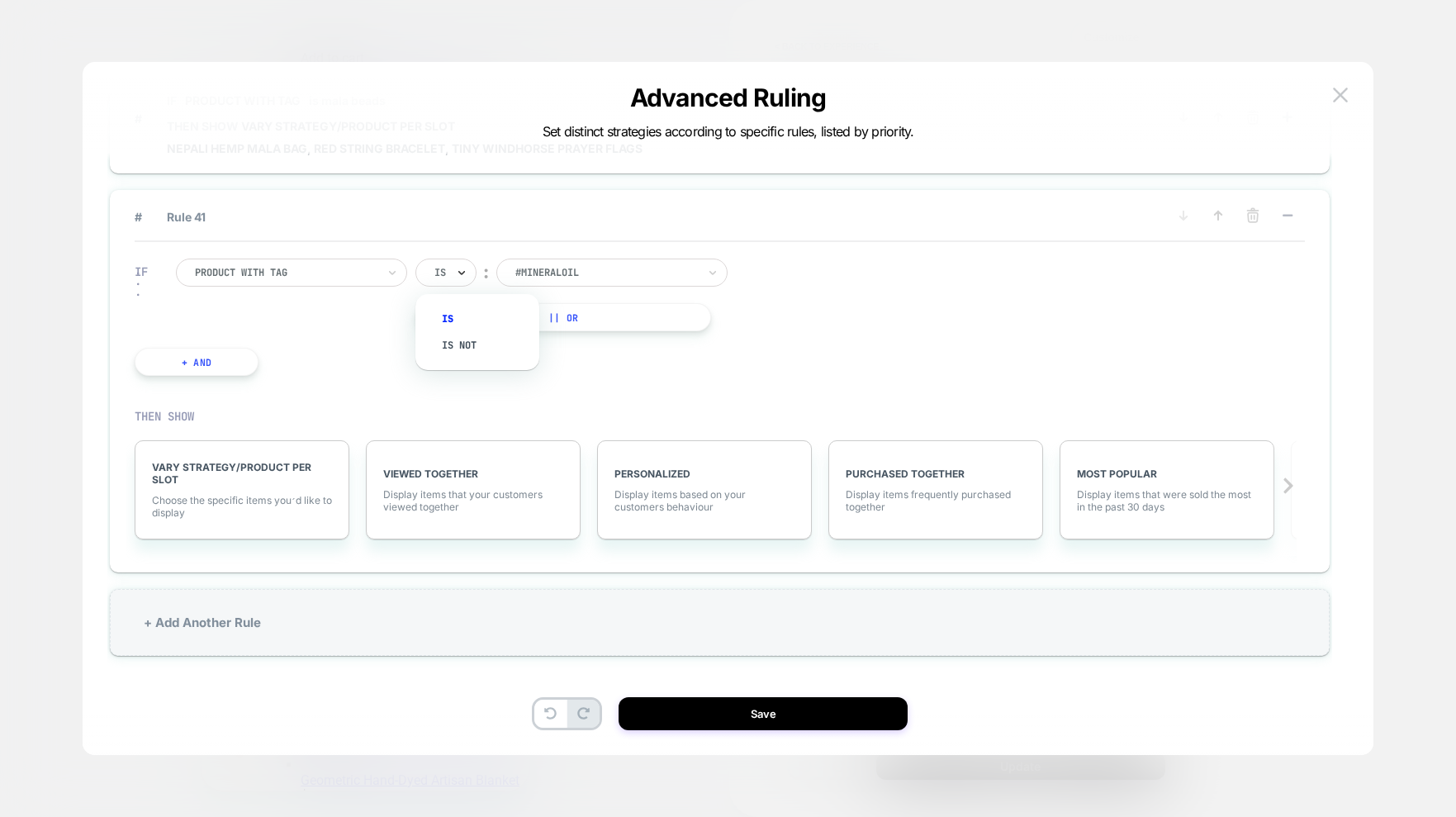
click at [460, 277] on icon at bounding box center [461, 273] width 12 height 17
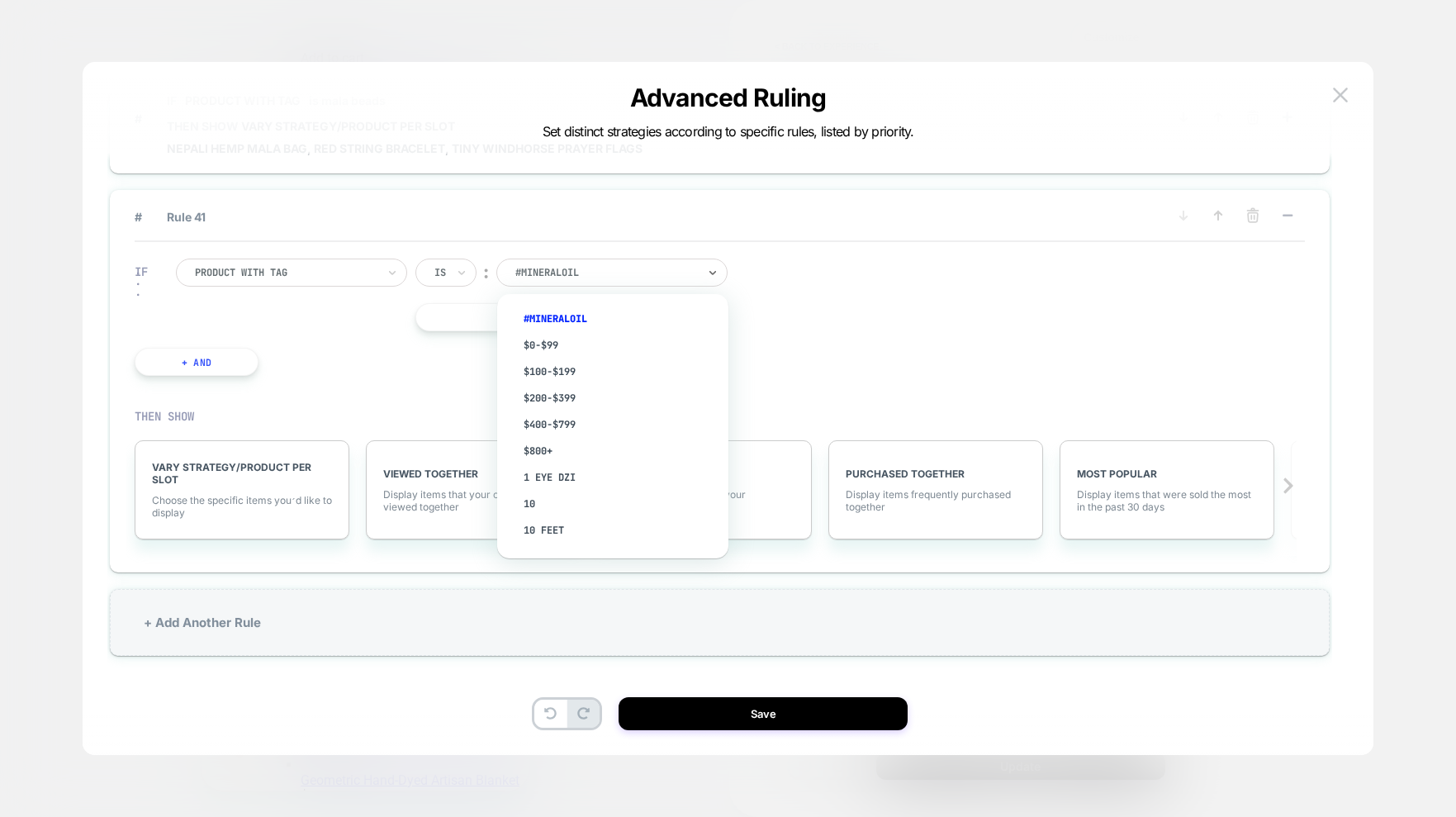
click at [596, 269] on div at bounding box center [606, 273] width 182 height 15
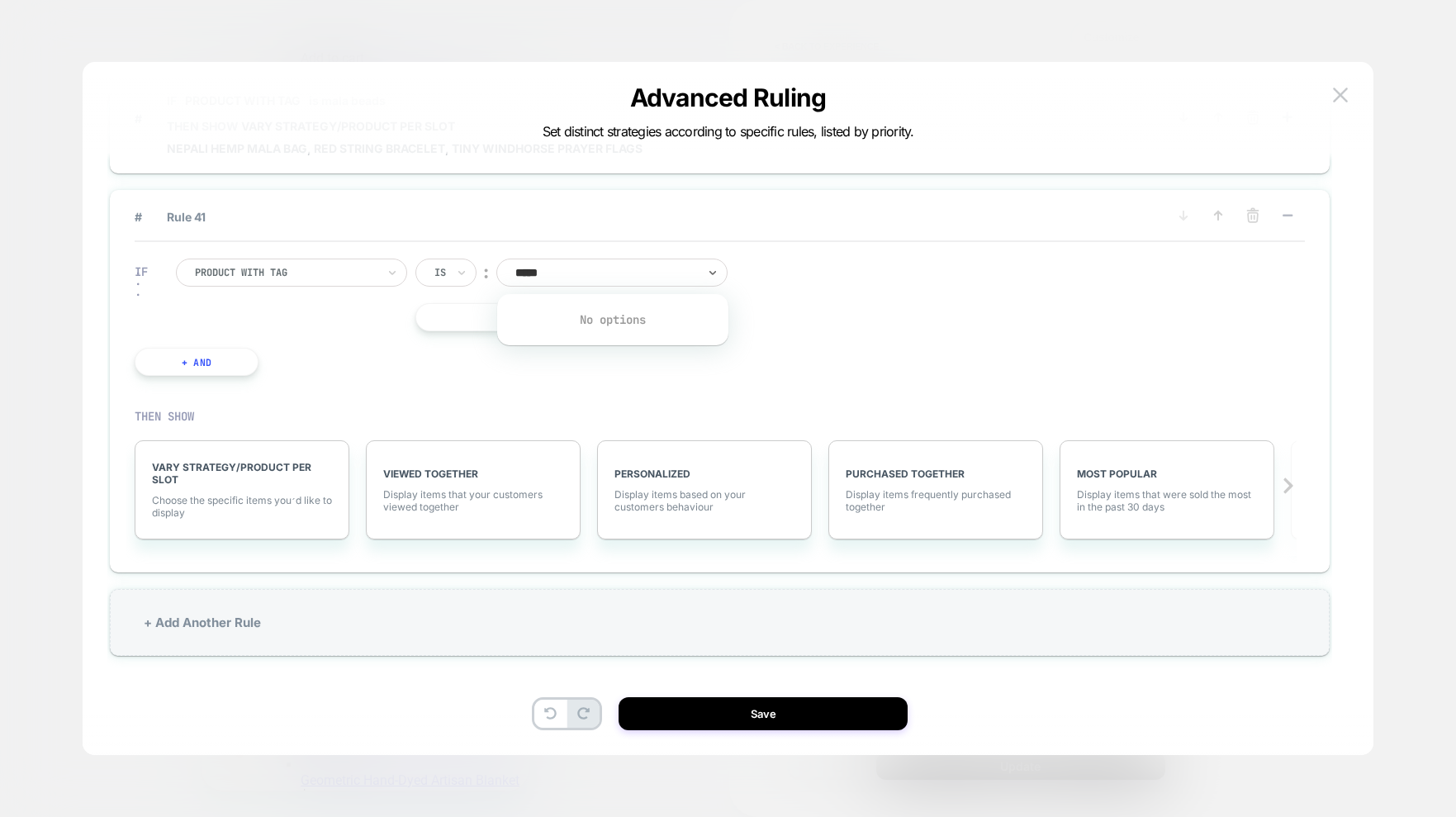
type input "******"
click at [855, 235] on div "# Rule 41" at bounding box center [720, 225] width 1170 height 36
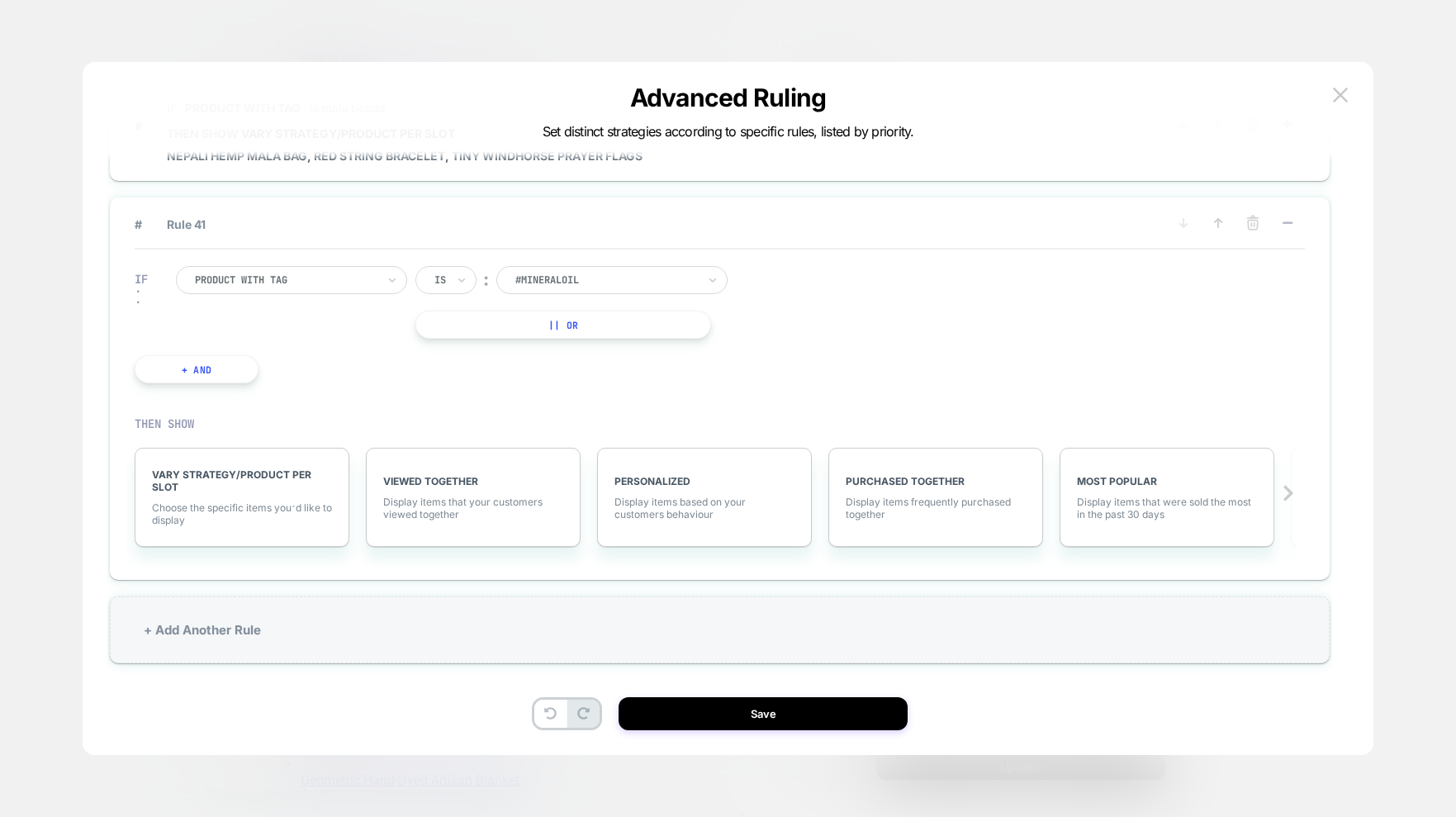
drag, startPoint x: 816, startPoint y: 301, endPoint x: 598, endPoint y: 291, distance: 218.2
click at [816, 301] on div "IF Product with tag Is ︰ #mineraloil || Or + And" at bounding box center [720, 324] width 1170 height 151
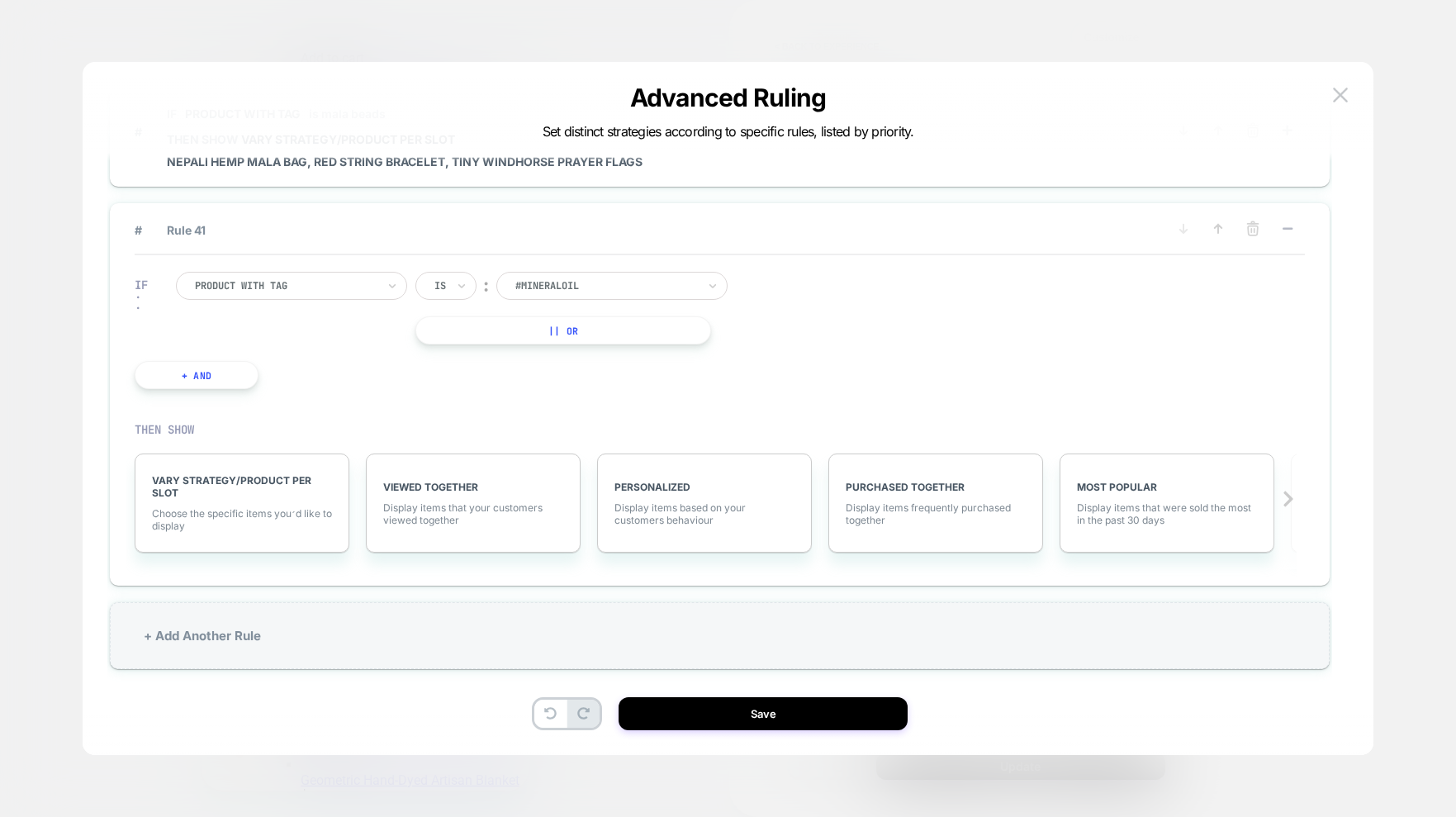
scroll to position [5033, 0]
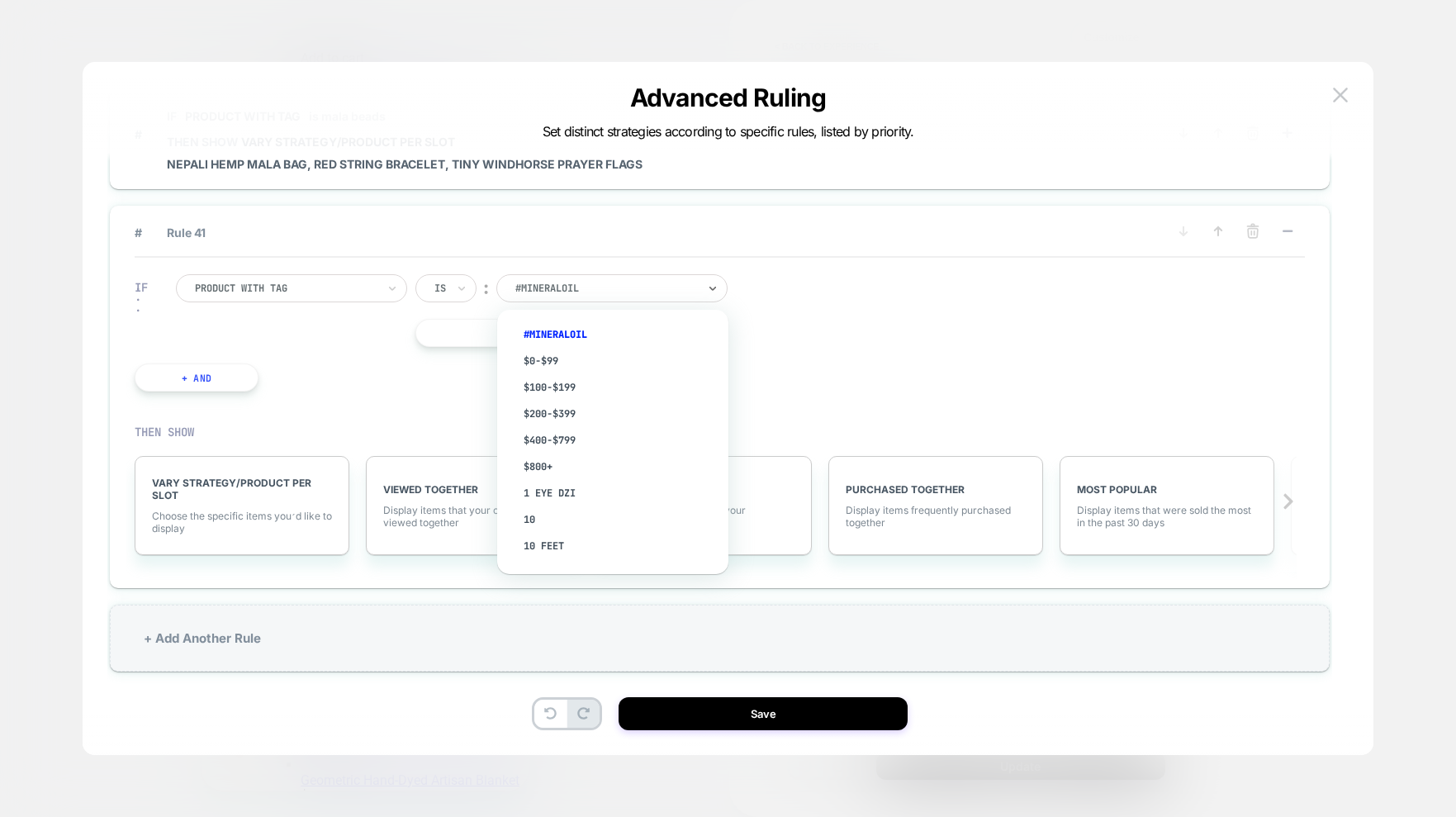
click at [618, 290] on div at bounding box center [606, 288] width 182 height 15
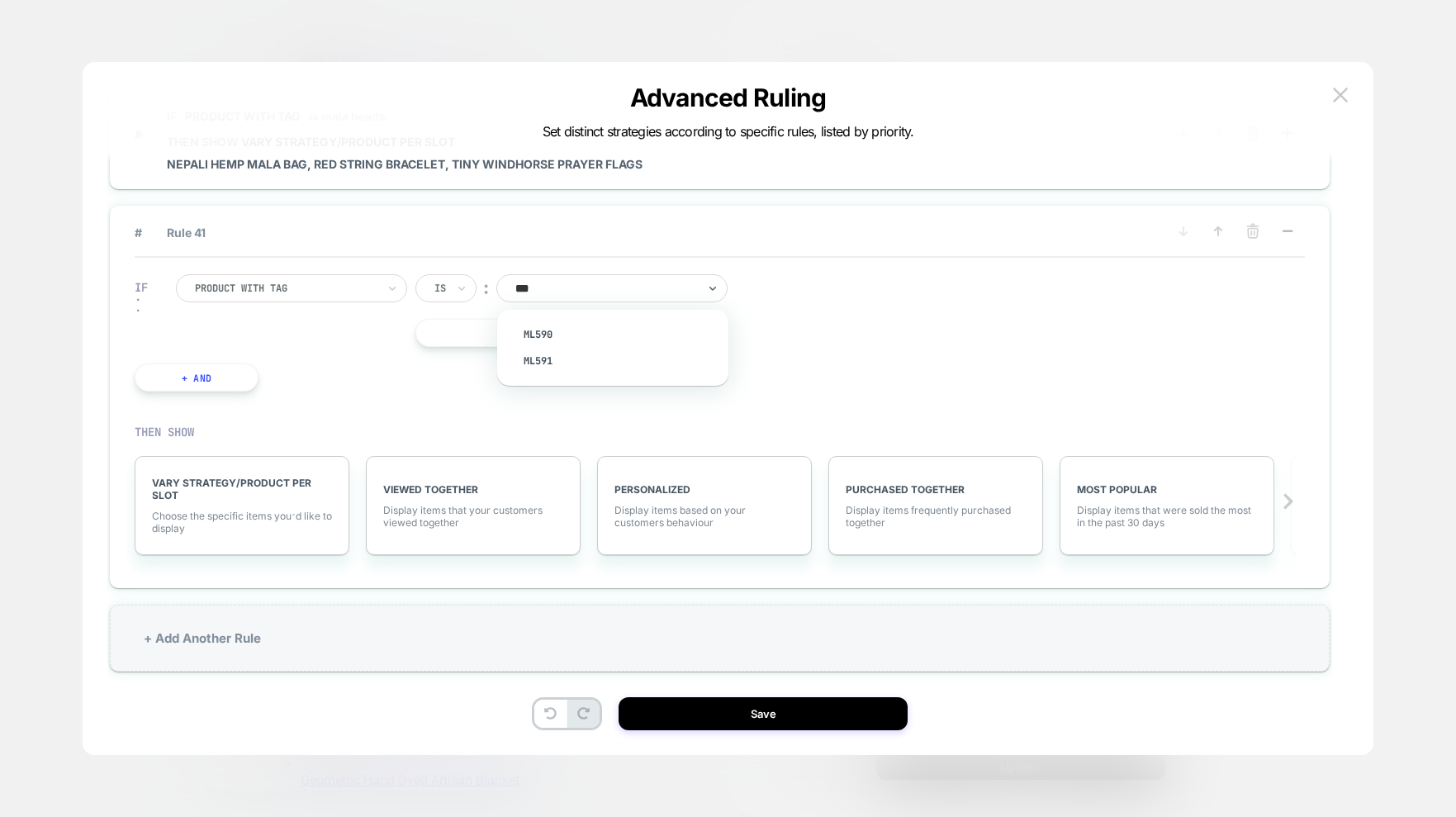
scroll to position [0, 0]
type input "******"
click at [940, 361] on div "IF Product with tag Is ︰ 0 results available for search term ml590V. Use Up and…" at bounding box center [720, 332] width 1170 height 151
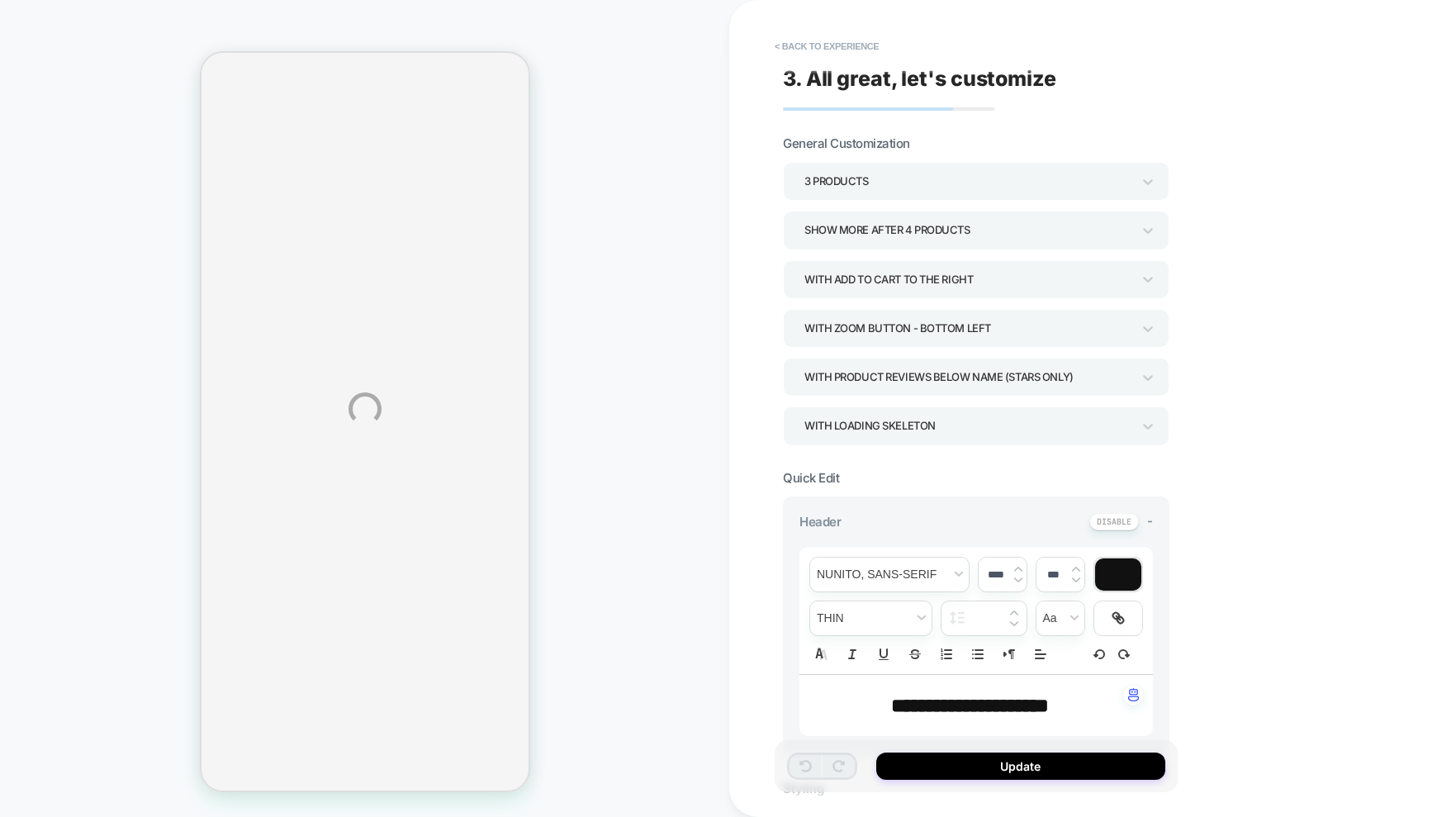
select select "**********"
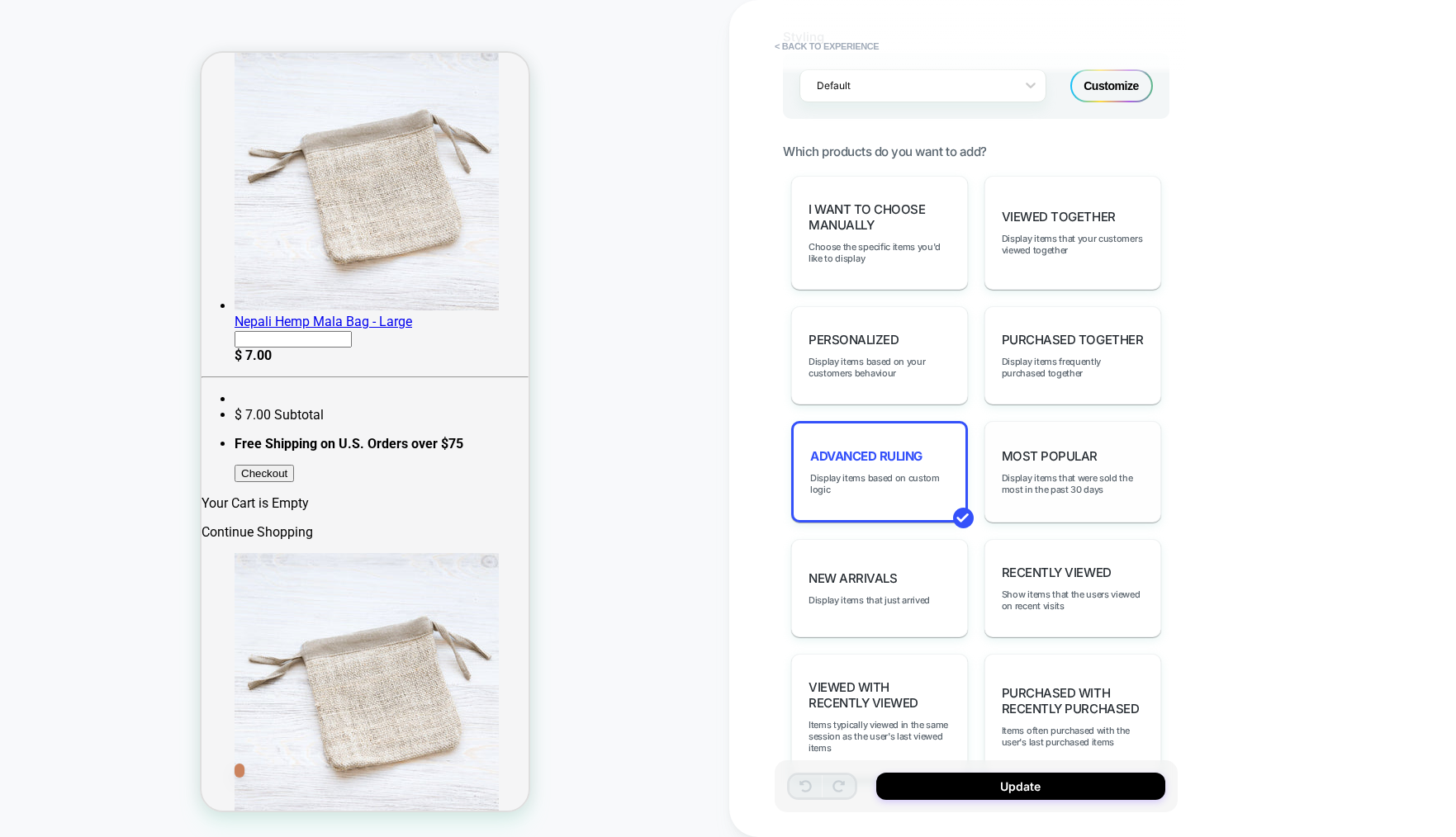
scroll to position [779, 0]
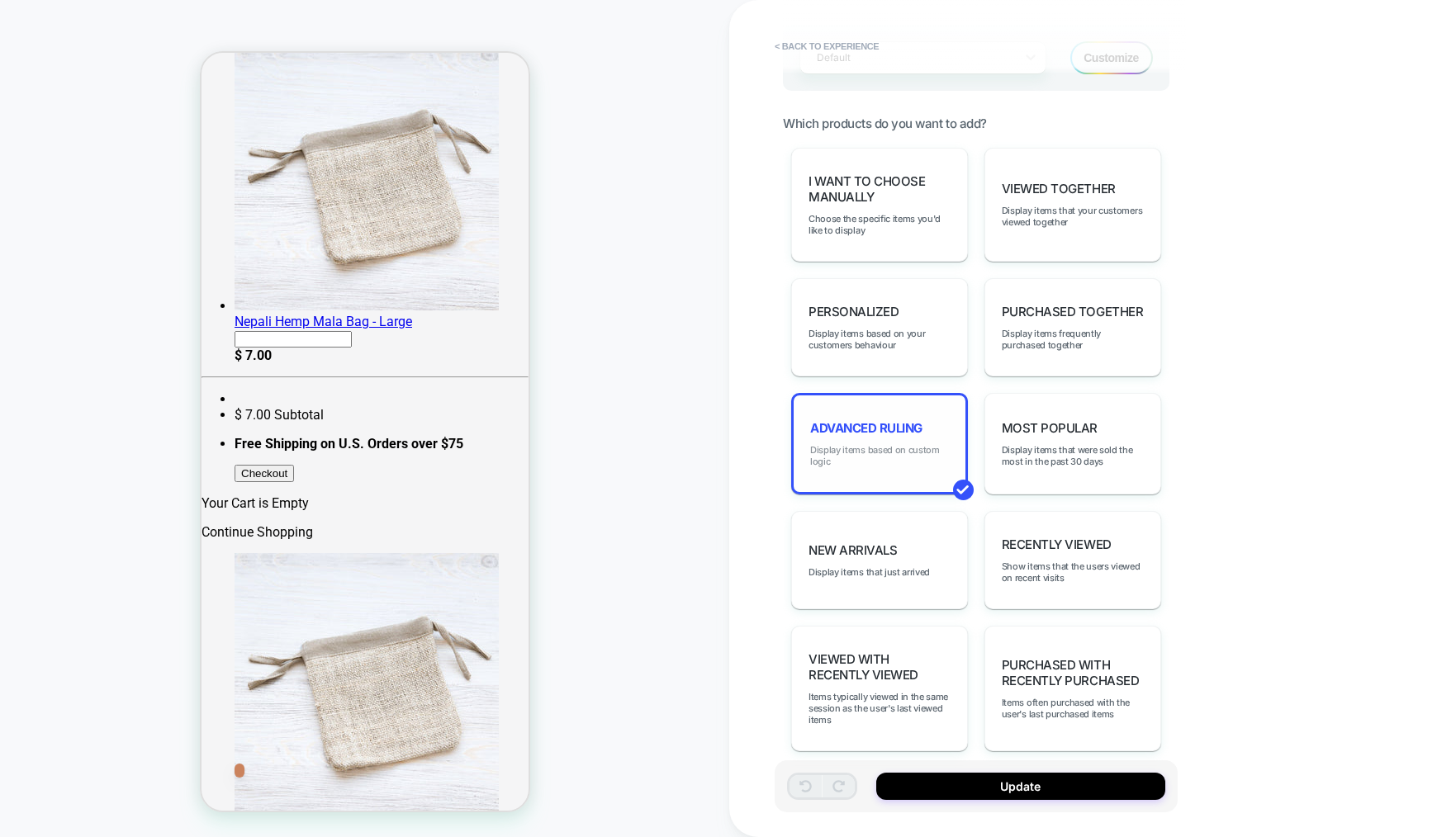
click at [875, 444] on span "Display items based on custom logic" at bounding box center [880, 456] width 139 height 23
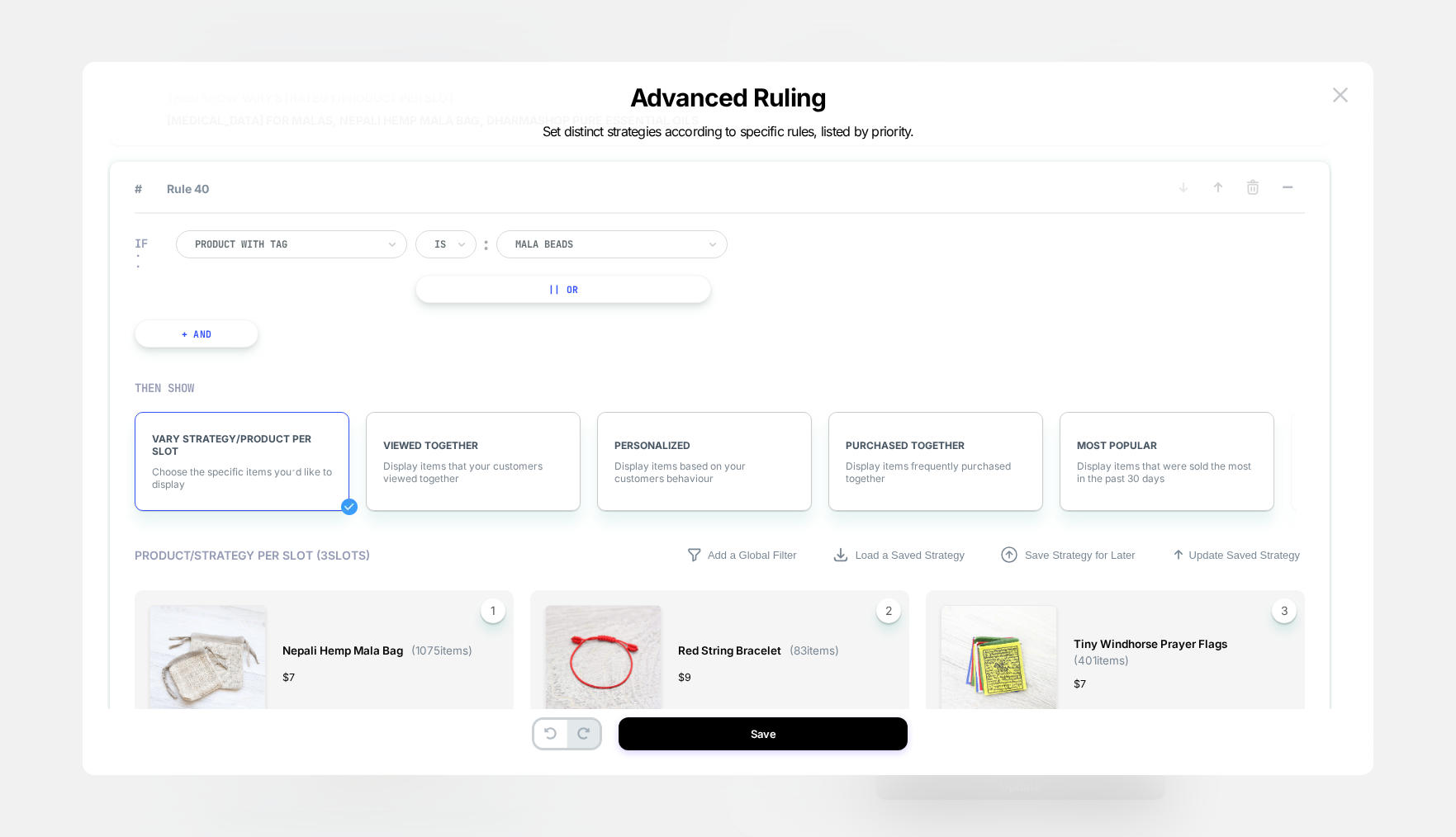
scroll to position [5151, 0]
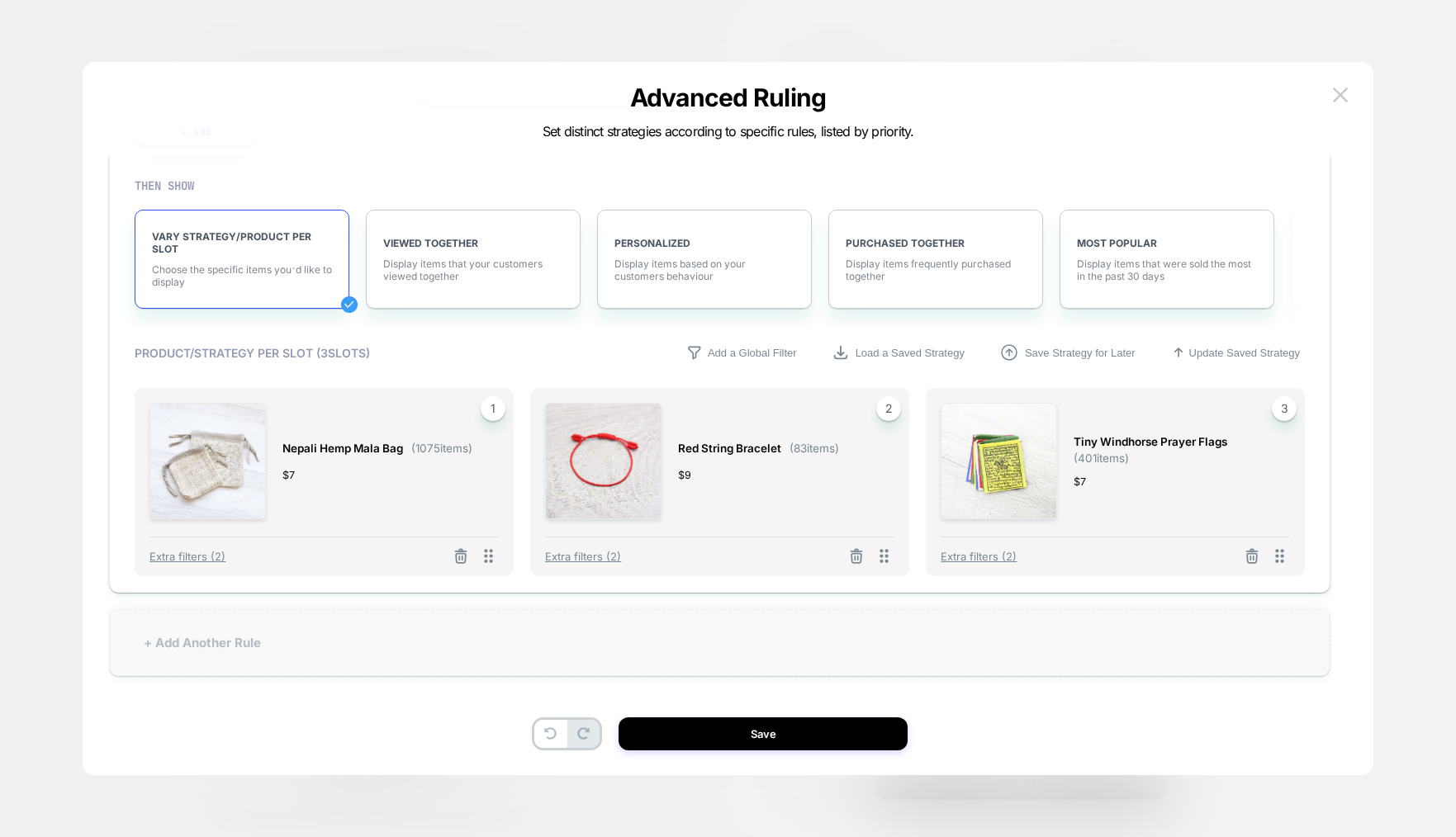
click at [188, 644] on div "+ Add Another Rule" at bounding box center [719, 642] width 1219 height 67
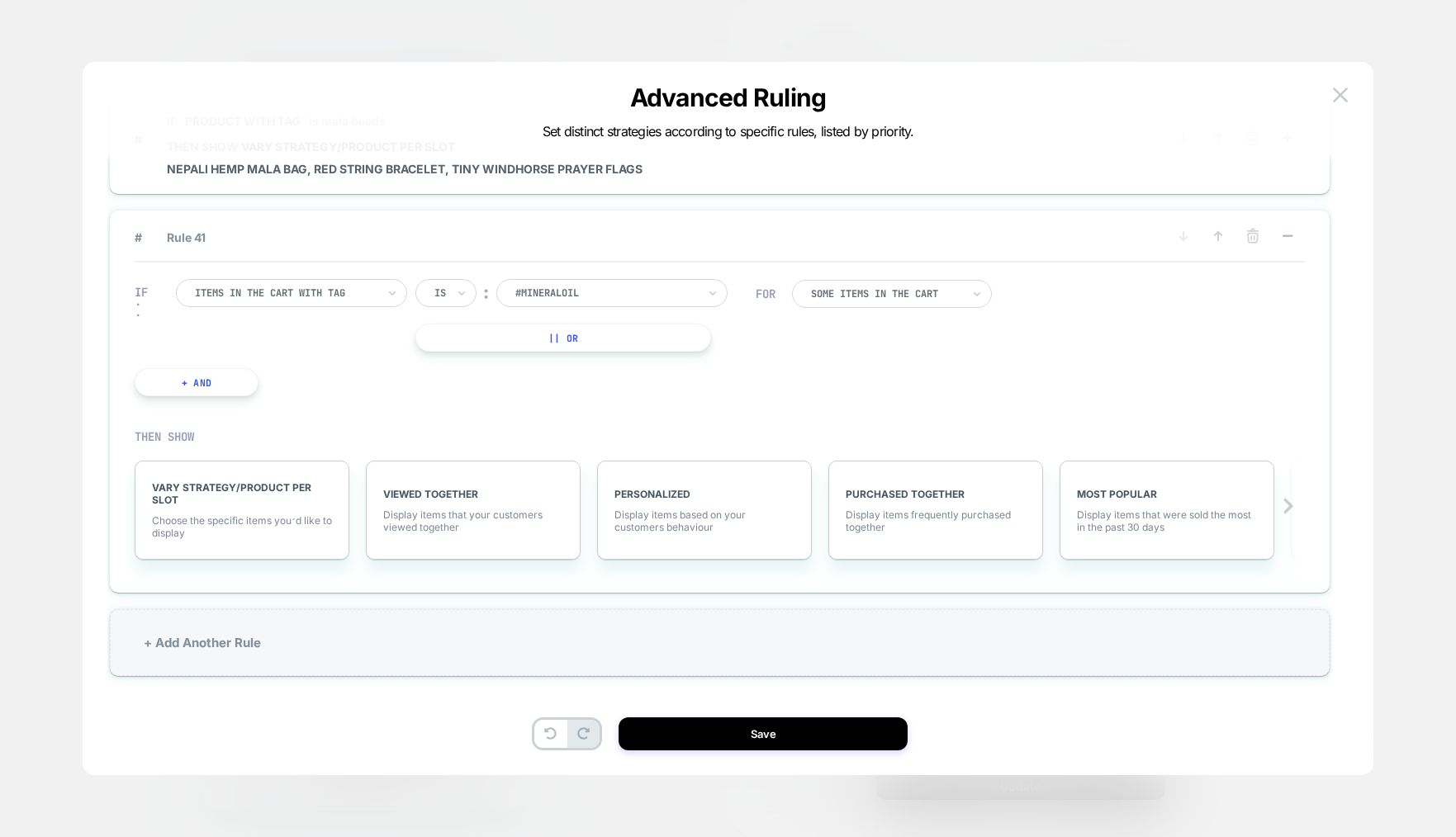
scroll to position [5025, 0]
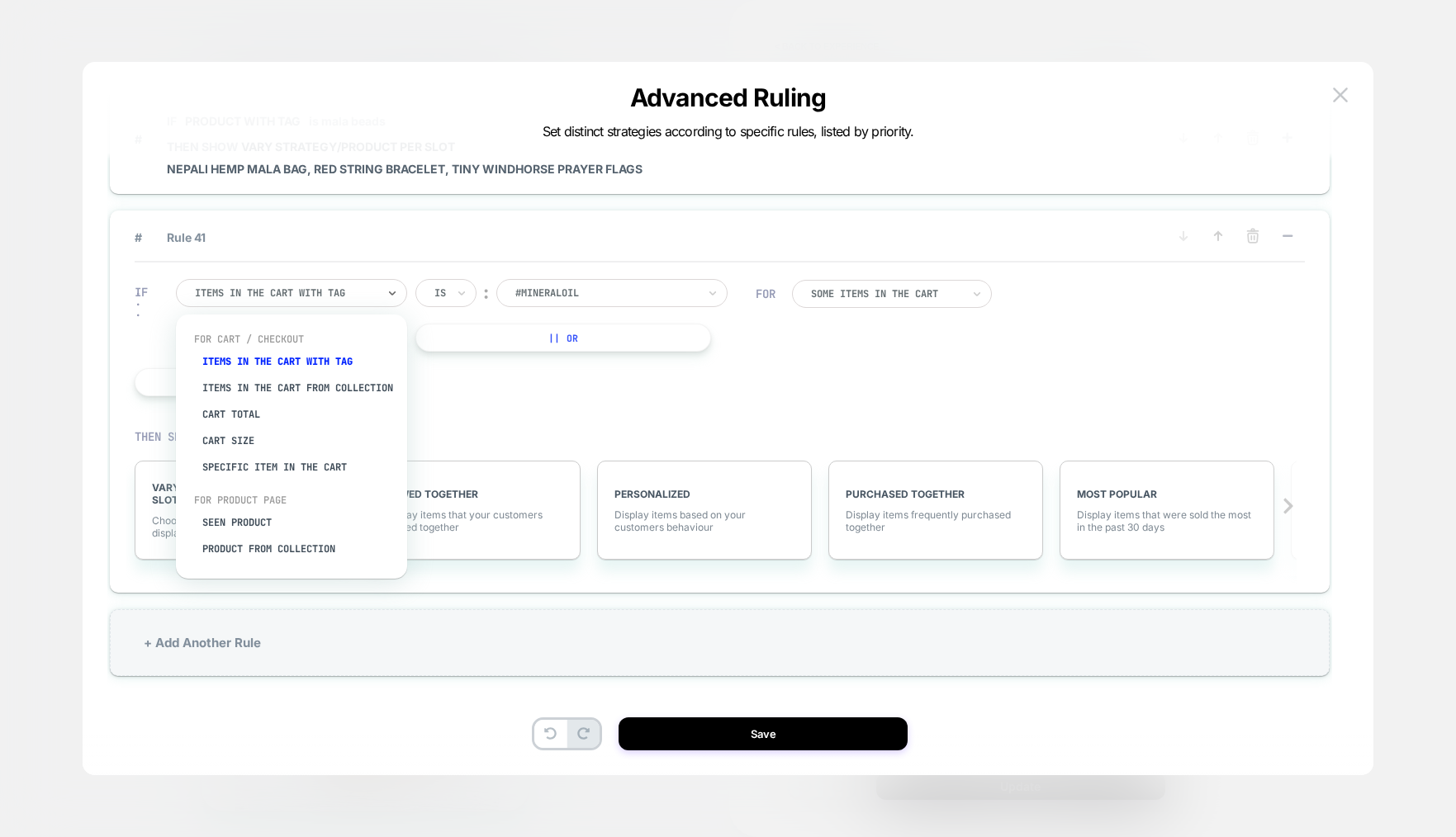
click at [370, 291] on div at bounding box center [286, 293] width 182 height 15
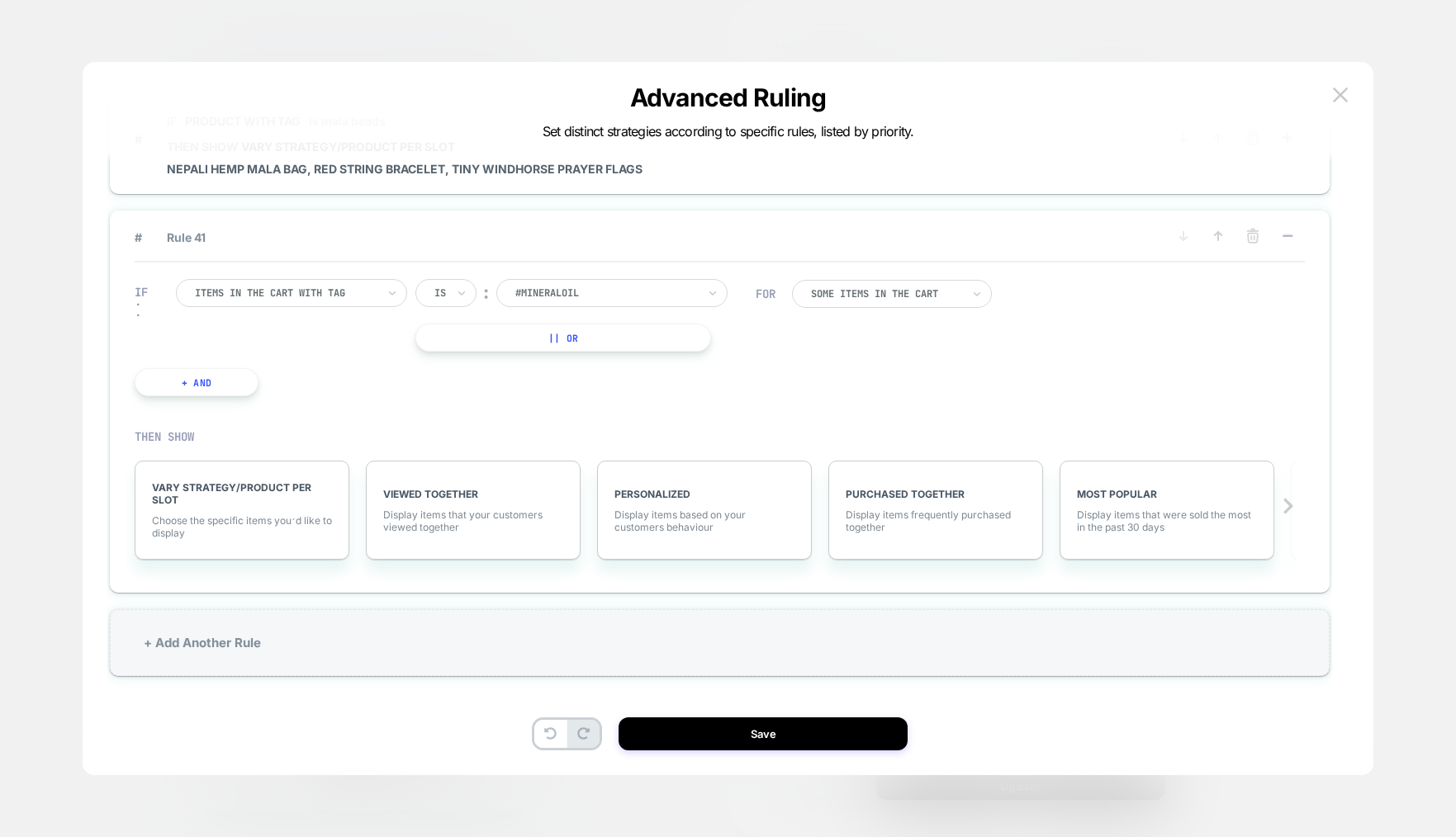
click at [830, 362] on div "IF Items in the cart with tag Is ︰ #mineraloil || Or + And FOR Some Items in th…" at bounding box center [720, 337] width 1170 height 150
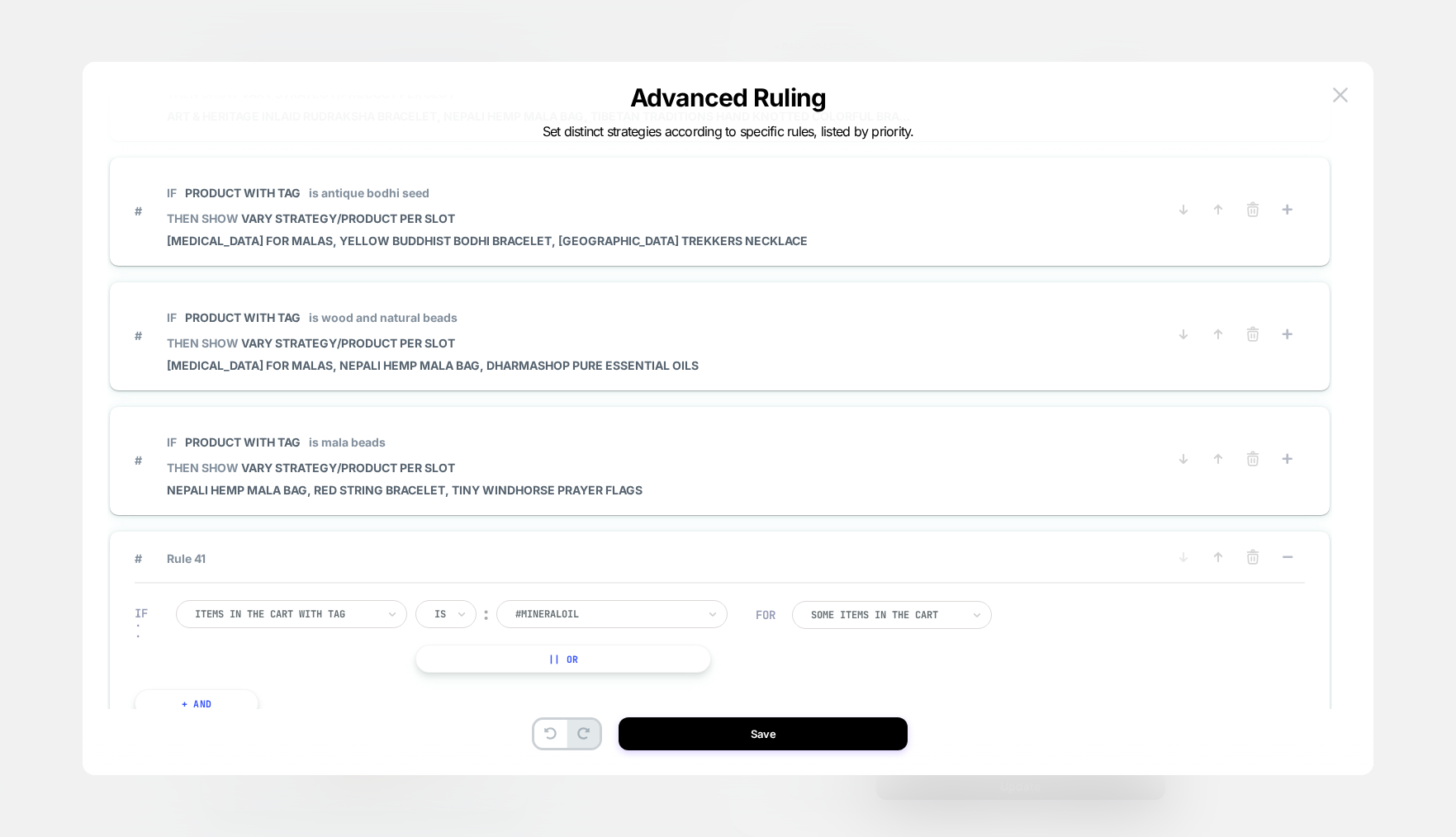
scroll to position [4701, 0]
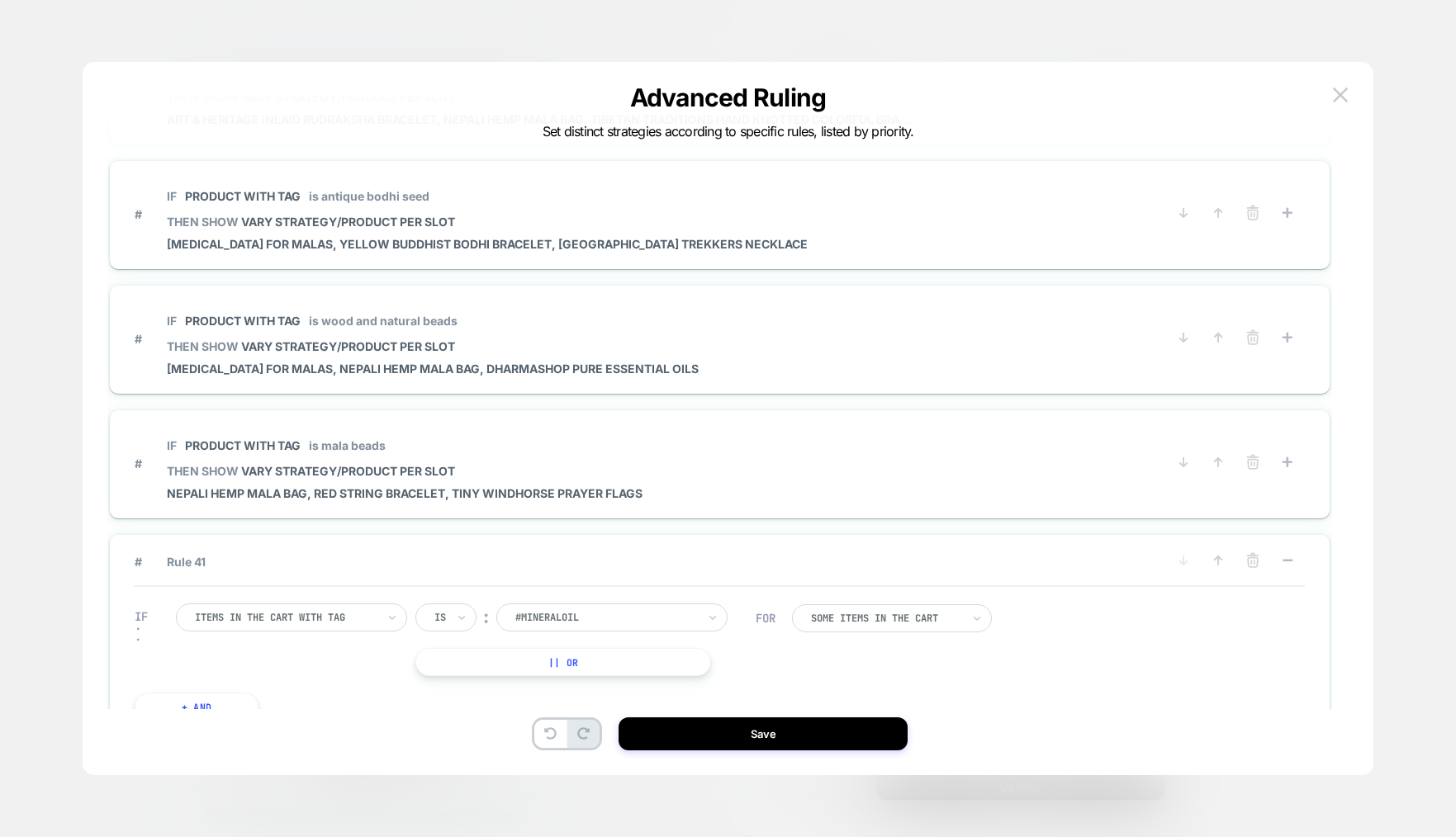
drag, startPoint x: 274, startPoint y: 622, endPoint x: 294, endPoint y: 628, distance: 20.9
click at [274, 622] on div at bounding box center [286, 617] width 182 height 15
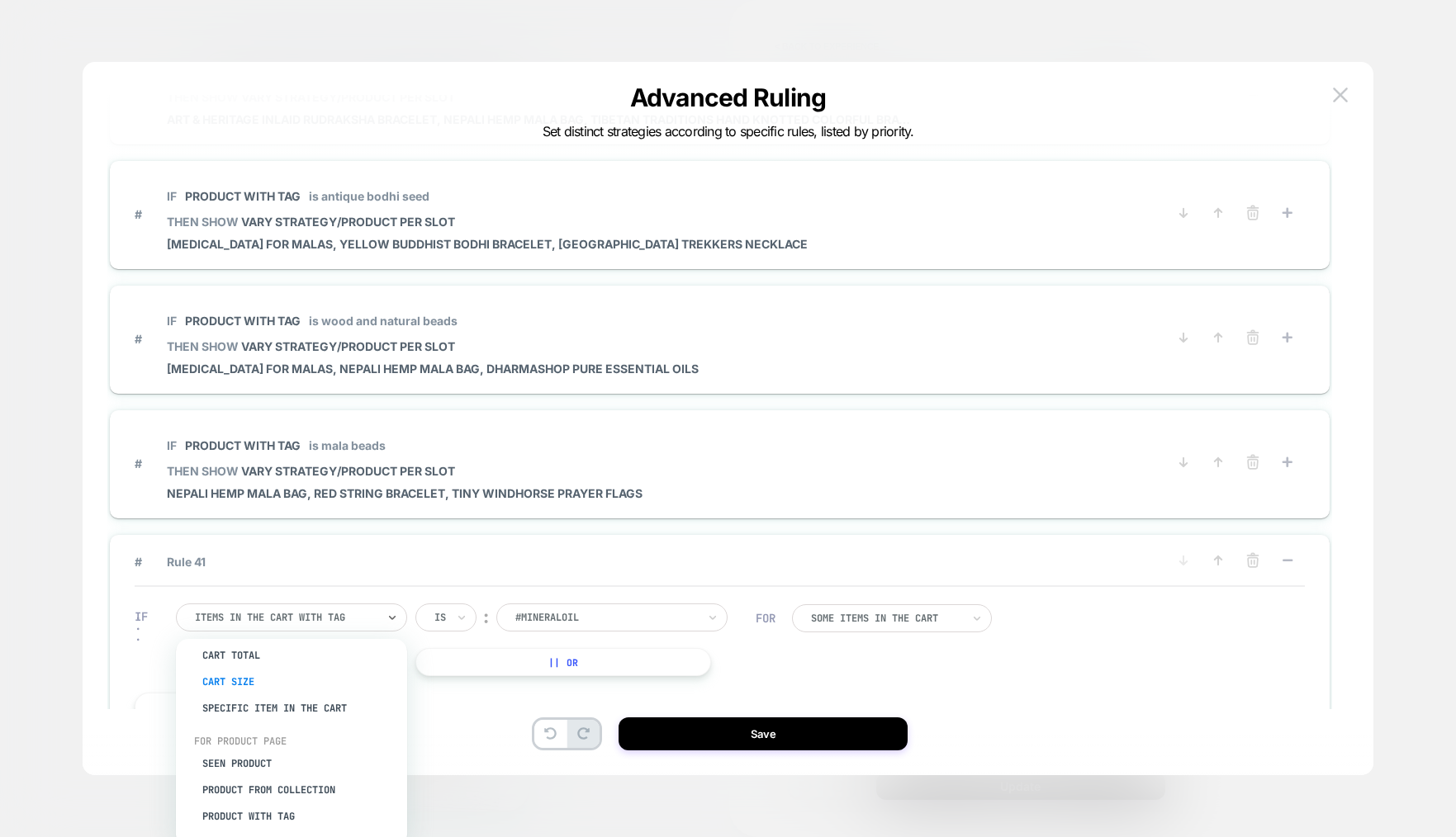
scroll to position [93, 2]
click at [272, 816] on div "Product with tag" at bounding box center [297, 817] width 215 height 27
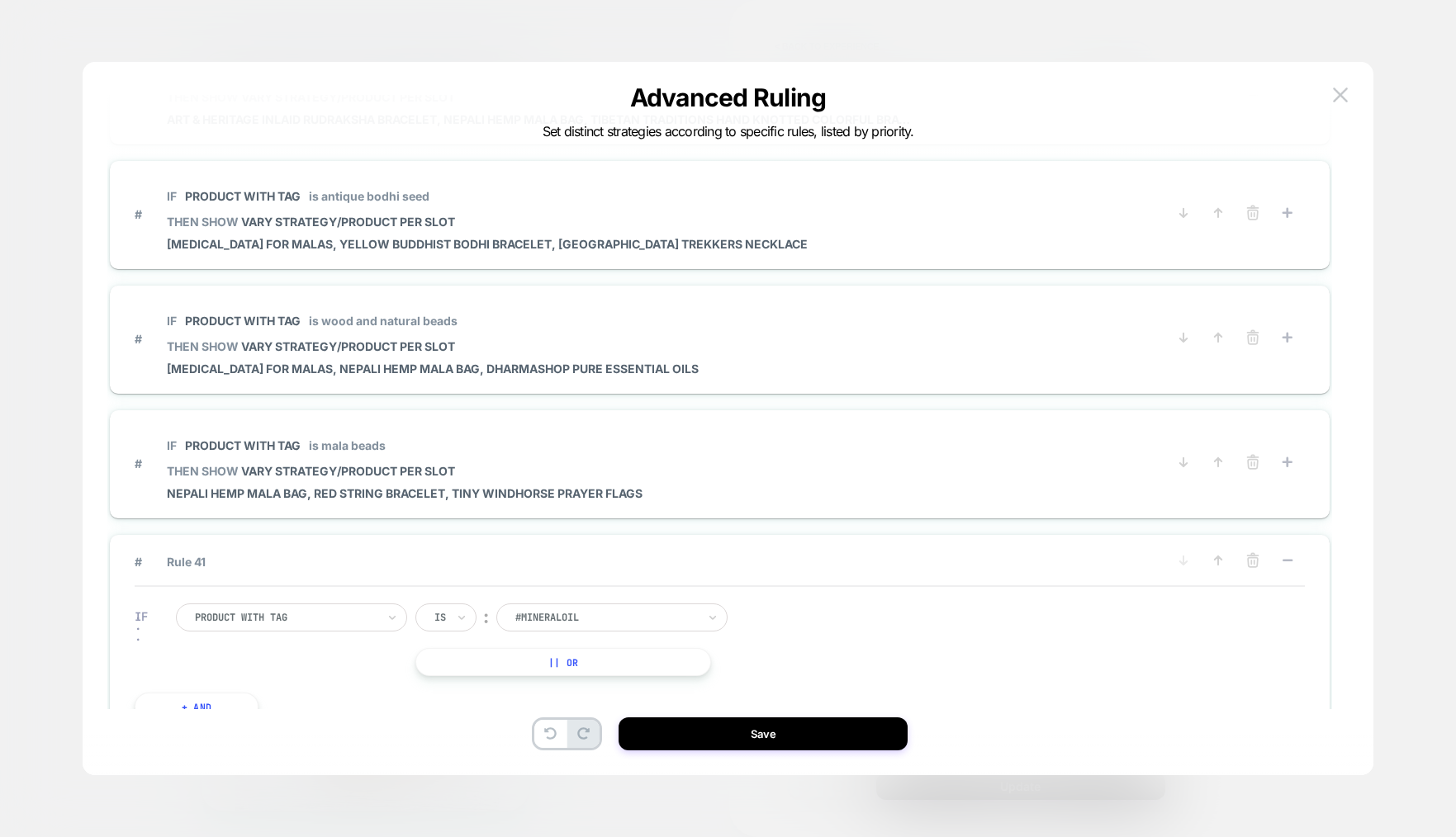
click at [598, 619] on div at bounding box center [606, 617] width 182 height 15
type input "*"
type input "*****"
